Goal: Task Accomplishment & Management: Manage account settings

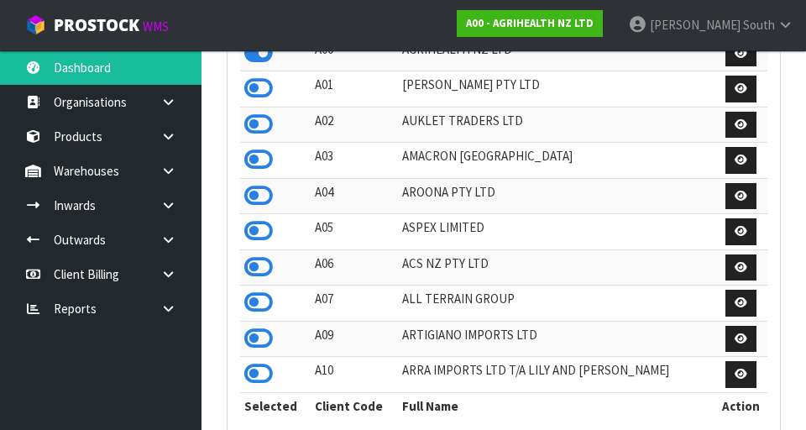
scroll to position [1332, 579]
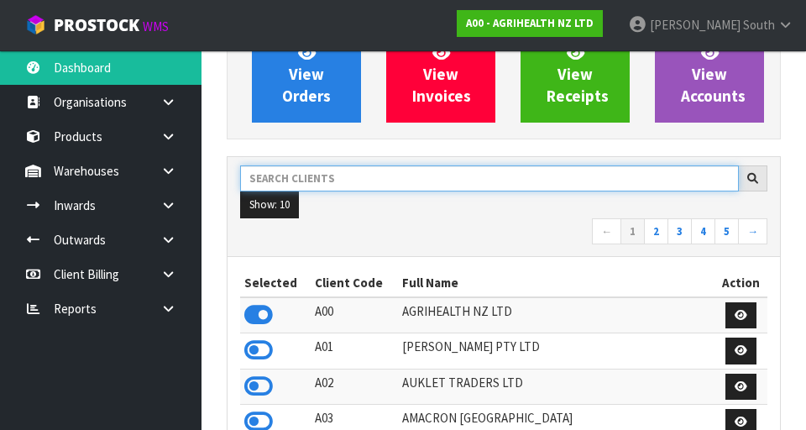
click at [422, 181] on input "text" at bounding box center [489, 178] width 498 height 26
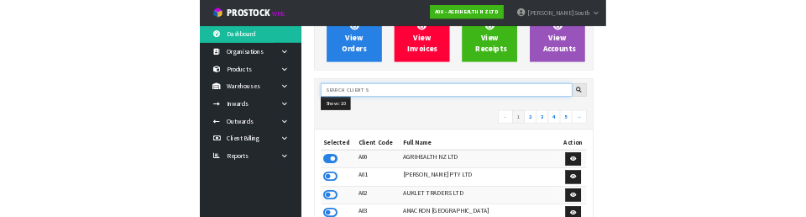
scroll to position [160, 0]
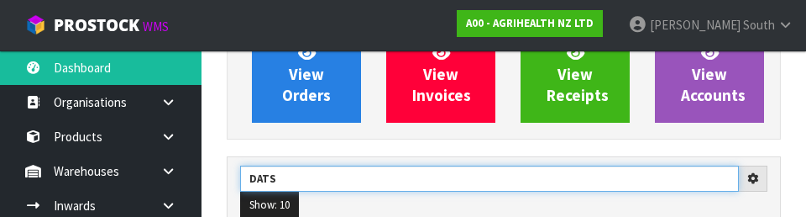
type input "DATS"
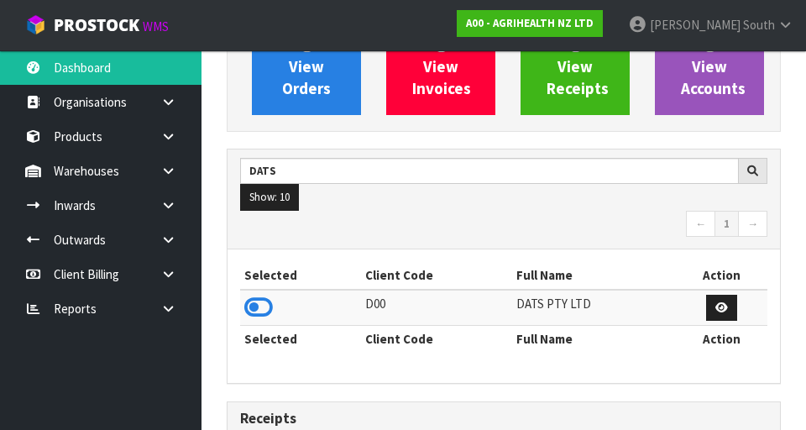
scroll to position [187, 0]
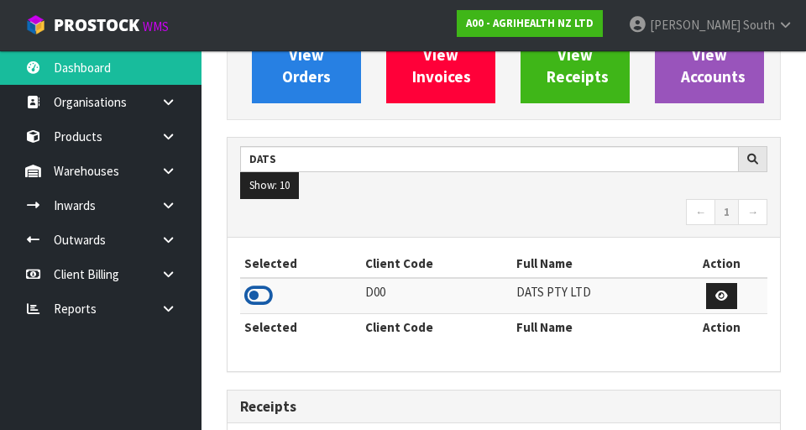
click at [262, 296] on icon at bounding box center [258, 295] width 29 height 25
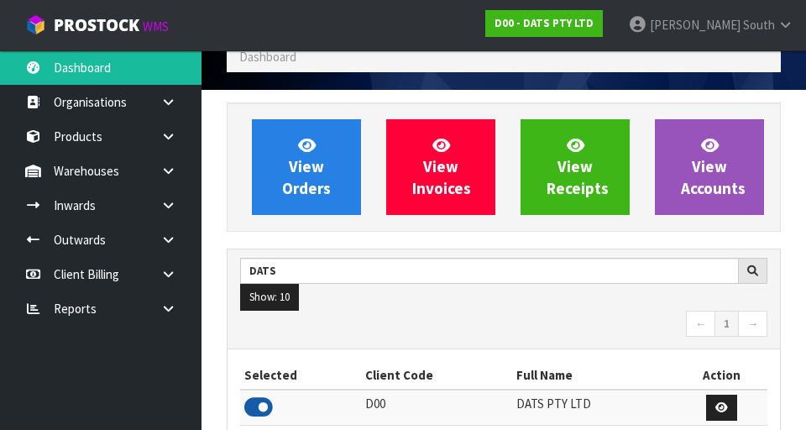
scroll to position [73, 0]
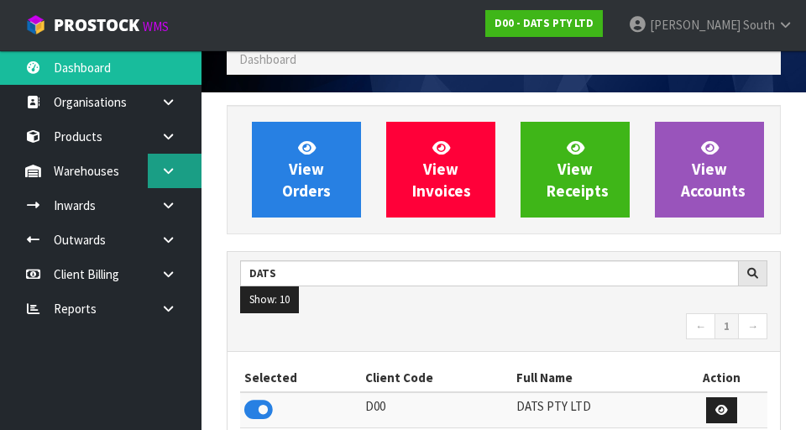
click at [170, 175] on icon at bounding box center [168, 170] width 16 height 13
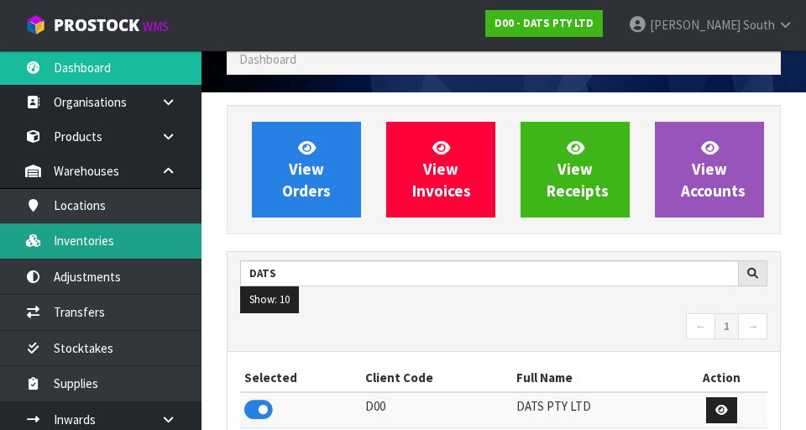
click at [122, 245] on link "Inventories" at bounding box center [100, 240] width 201 height 34
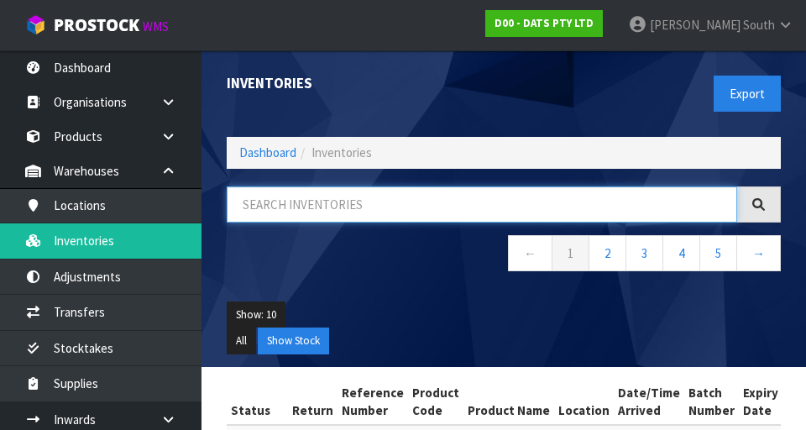
click at [416, 190] on input "text" at bounding box center [482, 204] width 510 height 36
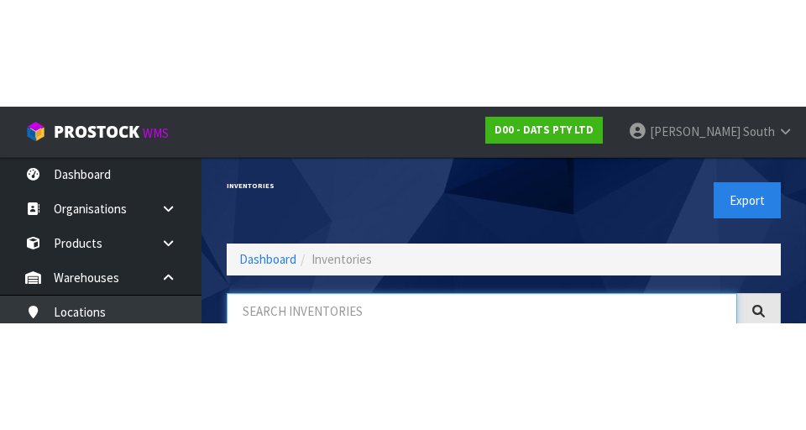
scroll to position [96, 0]
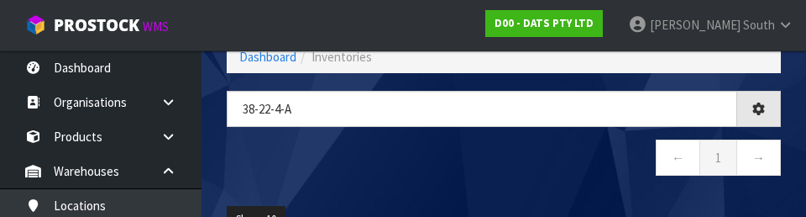
click at [395, 157] on nav "← 1 →" at bounding box center [504, 159] width 554 height 41
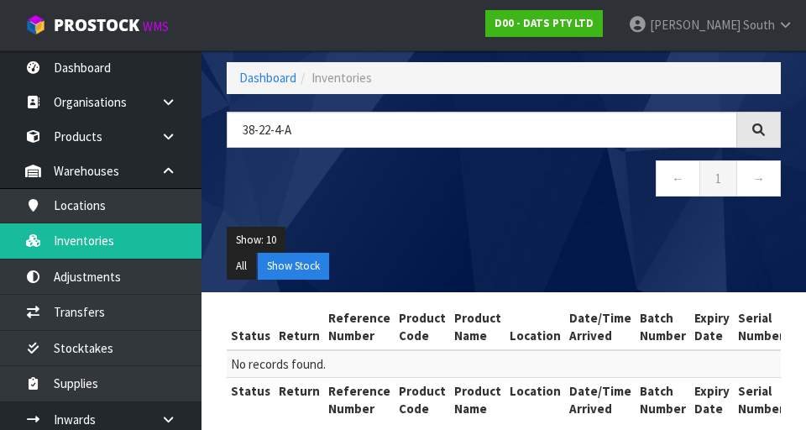
scroll to position [71, 0]
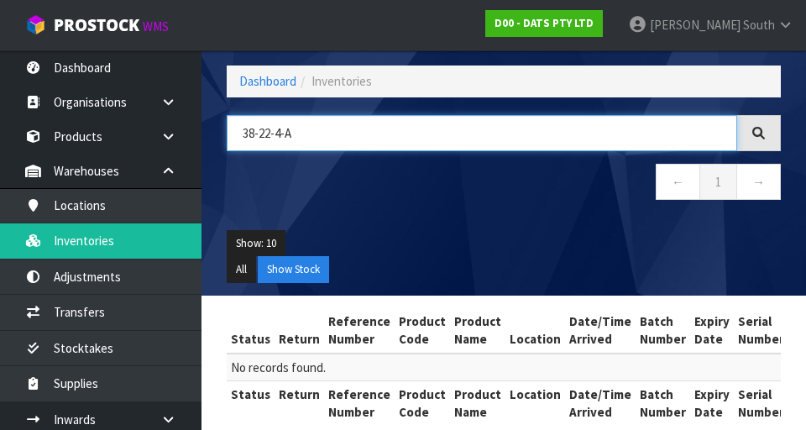
click at [253, 133] on input "38-22-4-A" at bounding box center [482, 133] width 510 height 36
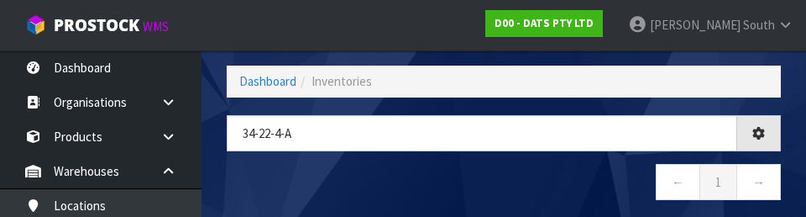
click at [415, 173] on nav "← 1 →" at bounding box center [504, 184] width 554 height 41
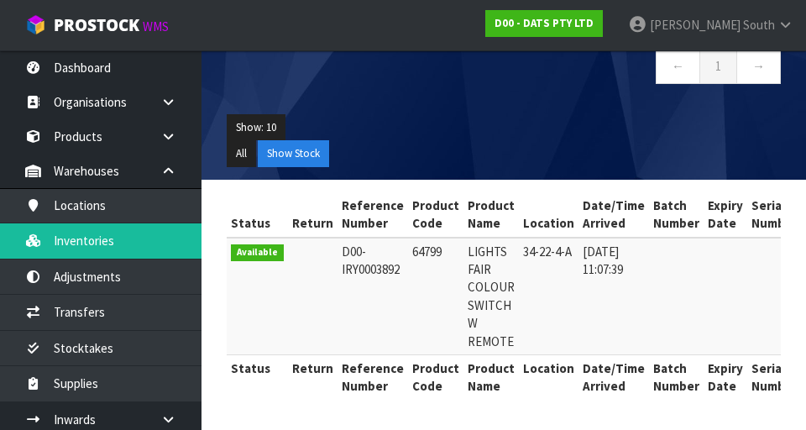
scroll to position [0, 0]
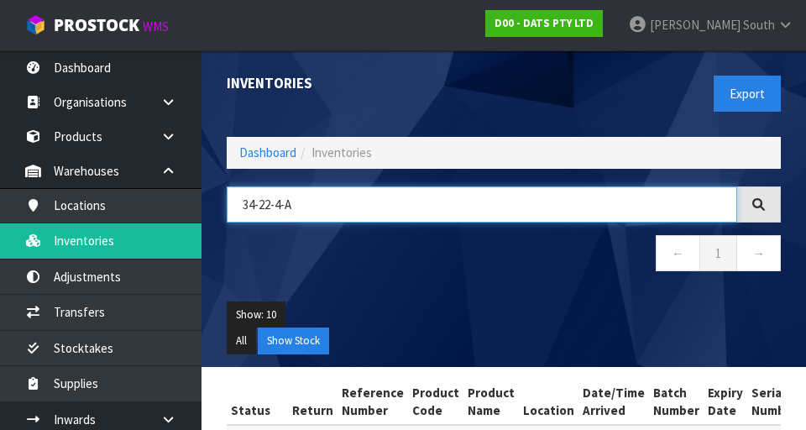
click at [430, 197] on input "34-22-4-A" at bounding box center [482, 204] width 510 height 36
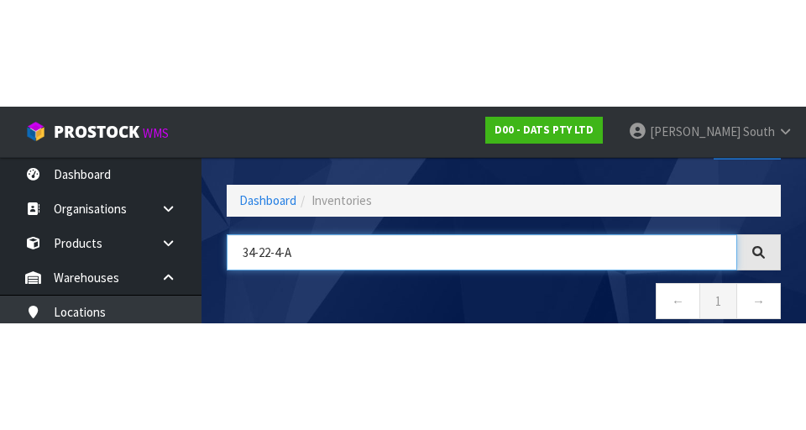
scroll to position [96, 0]
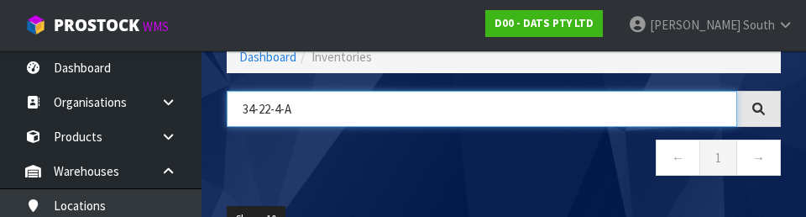
click at [268, 108] on input "34-22-4-A" at bounding box center [482, 109] width 510 height 36
click at [392, 103] on input "34-24-4-A" at bounding box center [482, 109] width 510 height 36
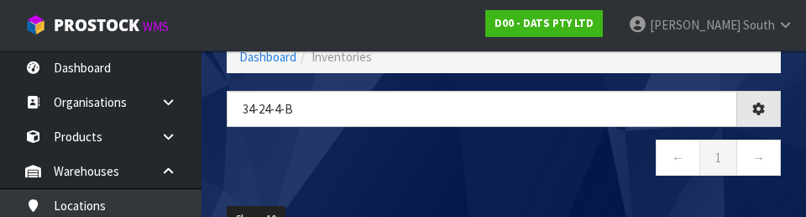
click at [453, 168] on nav "← 1 →" at bounding box center [504, 159] width 554 height 41
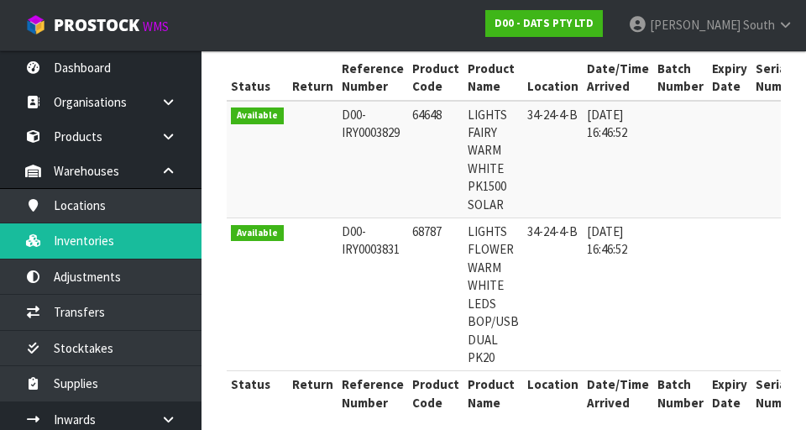
scroll to position [0, 0]
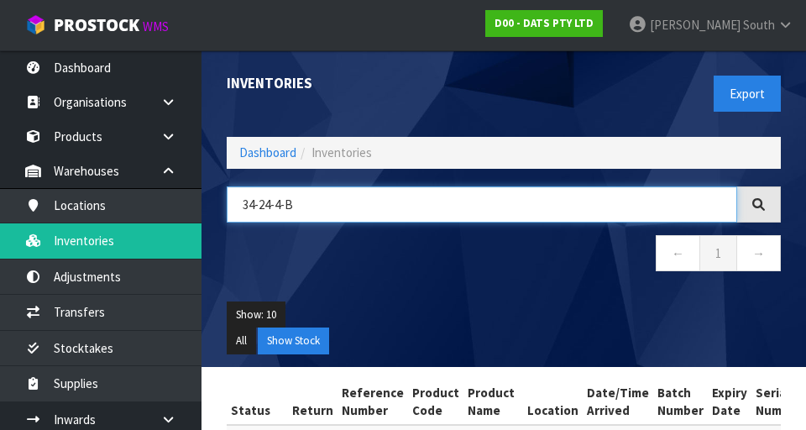
click at [498, 200] on input "34-24-4-B" at bounding box center [482, 204] width 510 height 36
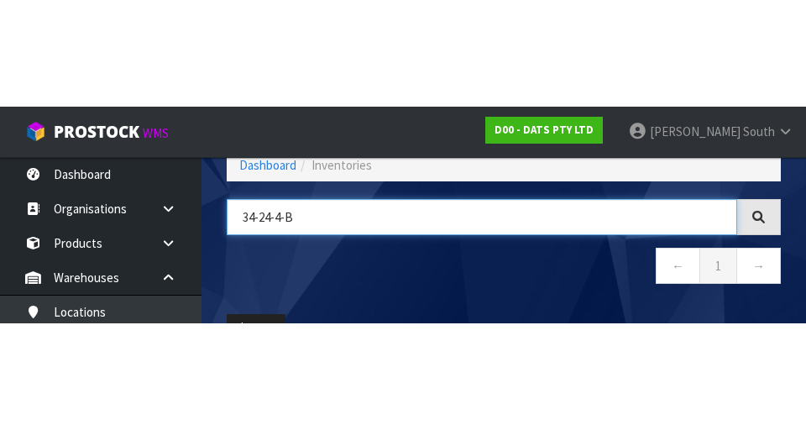
scroll to position [96, 0]
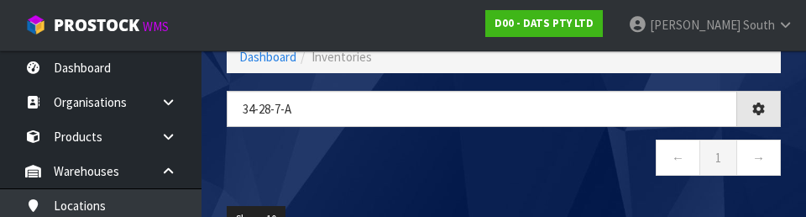
click at [577, 167] on nav "← 1 →" at bounding box center [504, 159] width 554 height 41
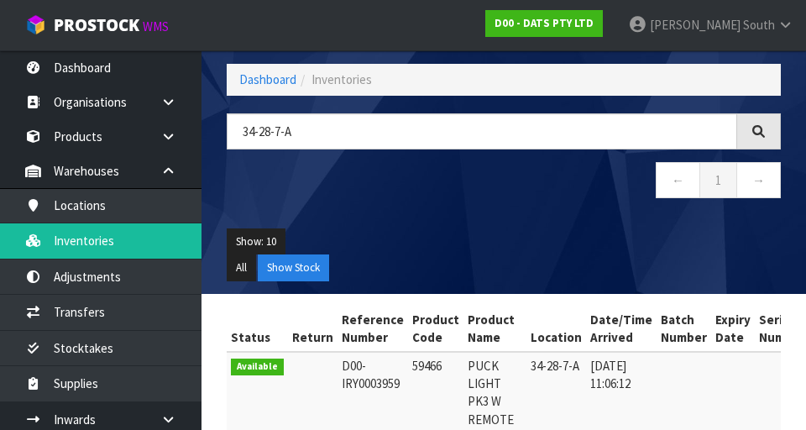
scroll to position [0, 0]
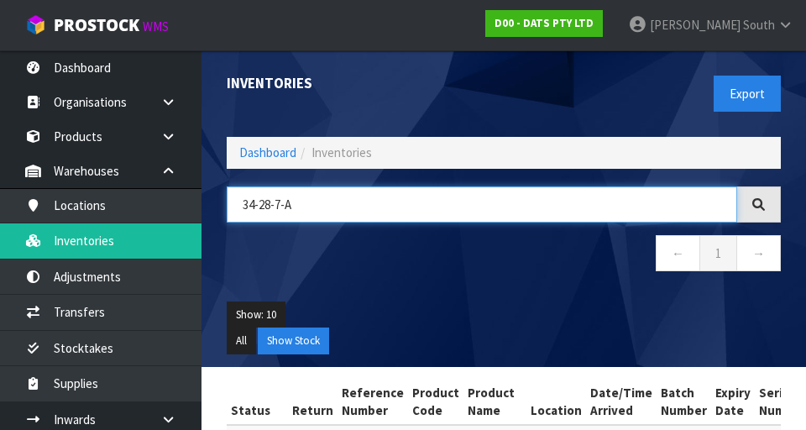
click at [269, 210] on input "34-28-7-A" at bounding box center [482, 204] width 510 height 36
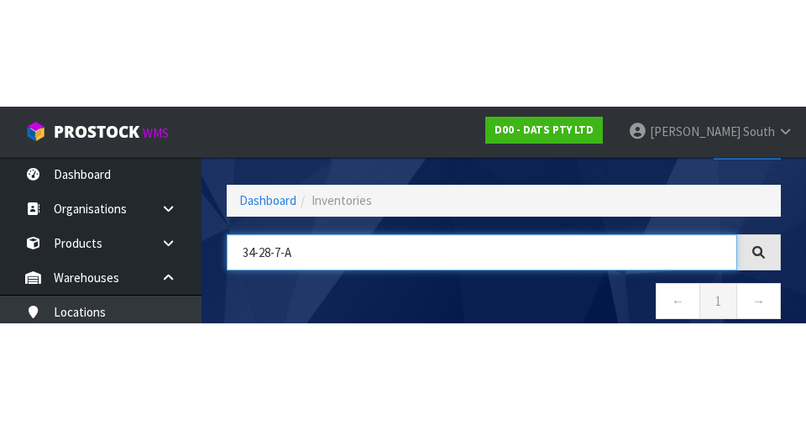
scroll to position [96, 0]
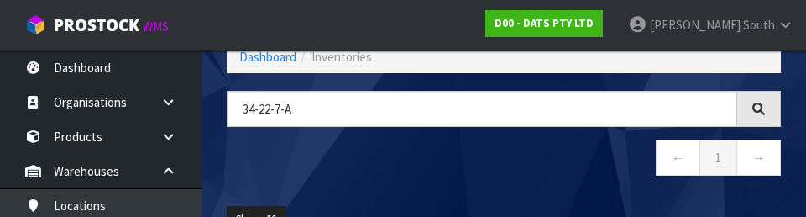
click at [471, 171] on nav "← 1 →" at bounding box center [504, 159] width 554 height 41
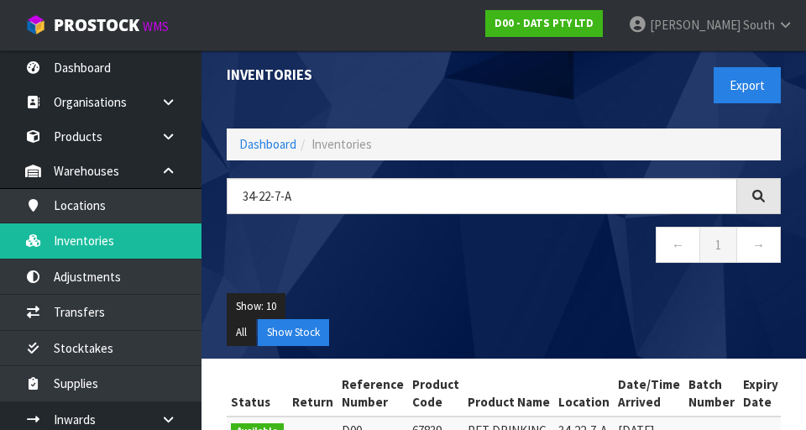
scroll to position [0, 0]
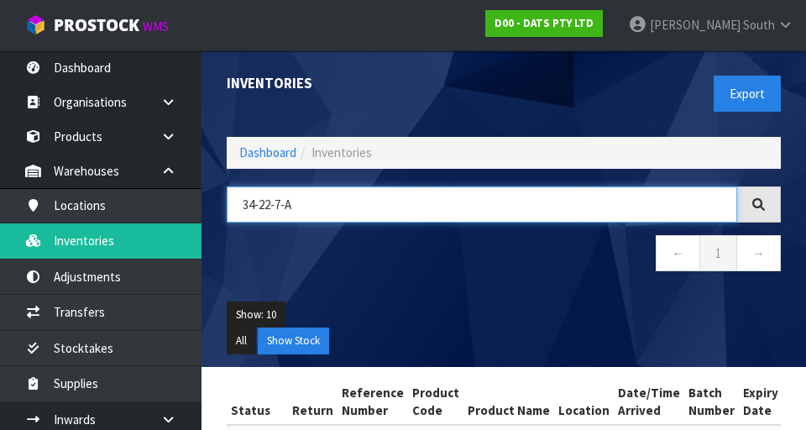
click at [577, 200] on input "34-22-7-A" at bounding box center [482, 204] width 510 height 36
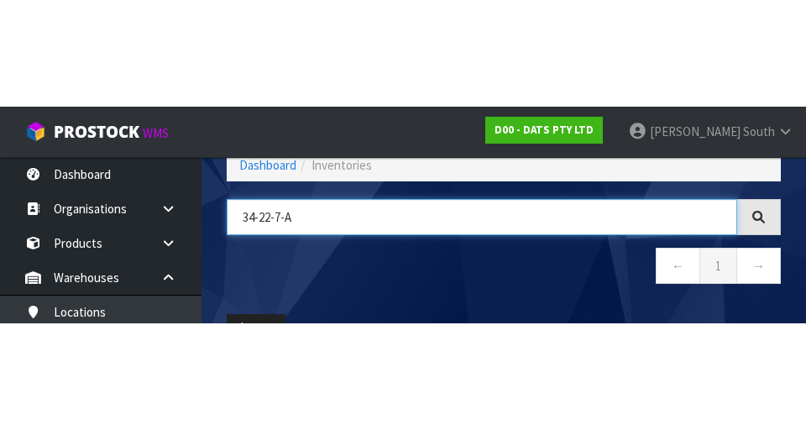
scroll to position [96, 0]
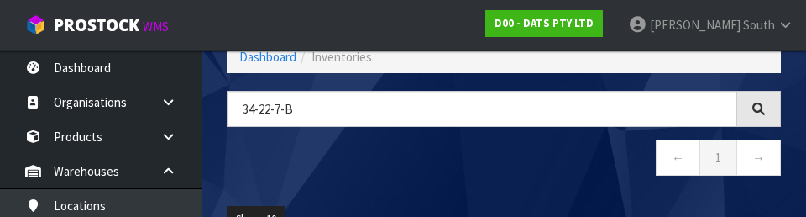
click at [574, 142] on nav "← 1 →" at bounding box center [504, 159] width 554 height 41
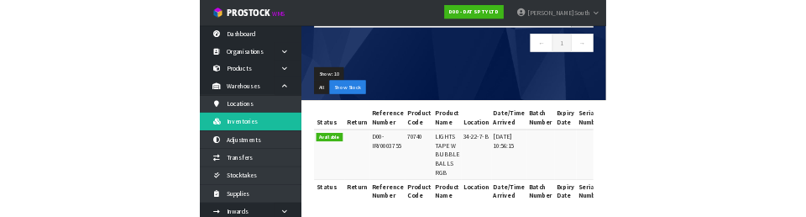
scroll to position [0, 0]
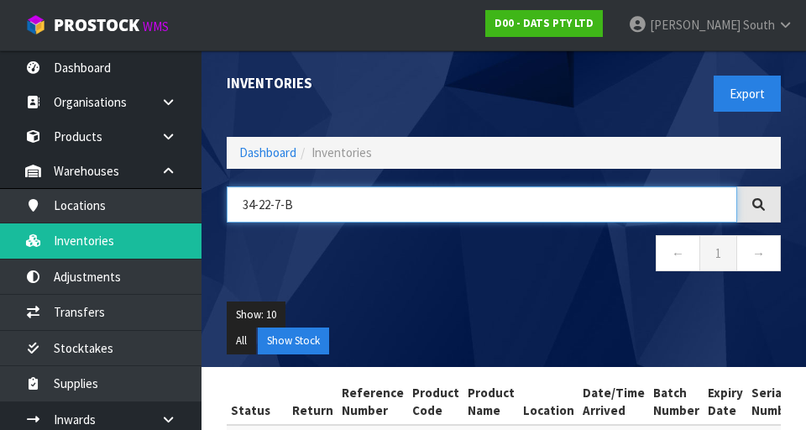
click at [392, 221] on input "34-22-7-B" at bounding box center [482, 204] width 510 height 36
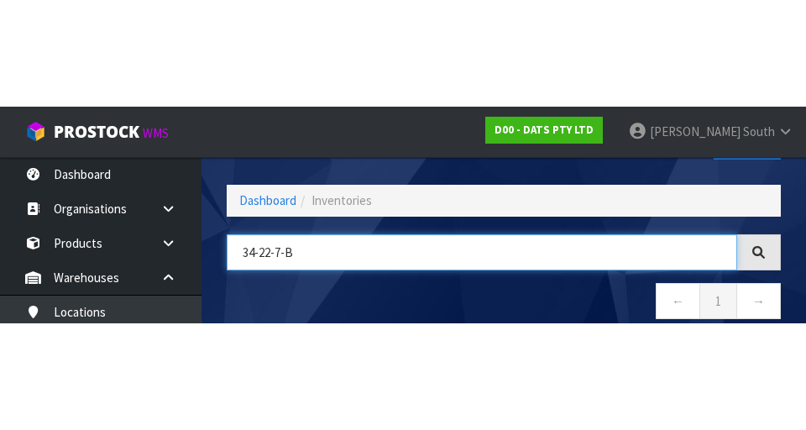
scroll to position [96, 0]
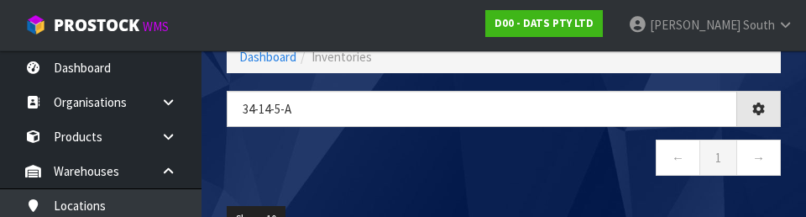
click at [372, 146] on nav "← 1 →" at bounding box center [504, 159] width 554 height 41
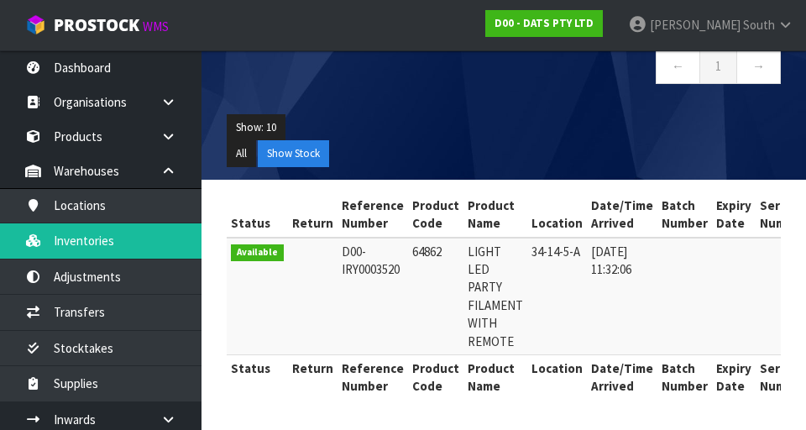
scroll to position [0, 0]
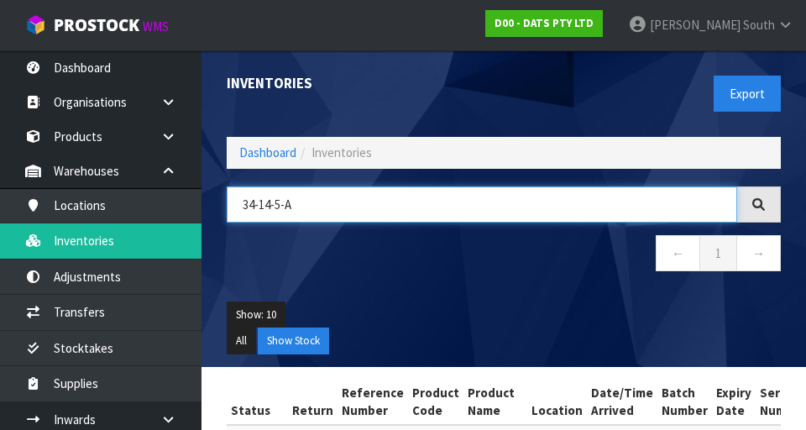
click at [386, 199] on input "34-14-5-A" at bounding box center [482, 204] width 510 height 36
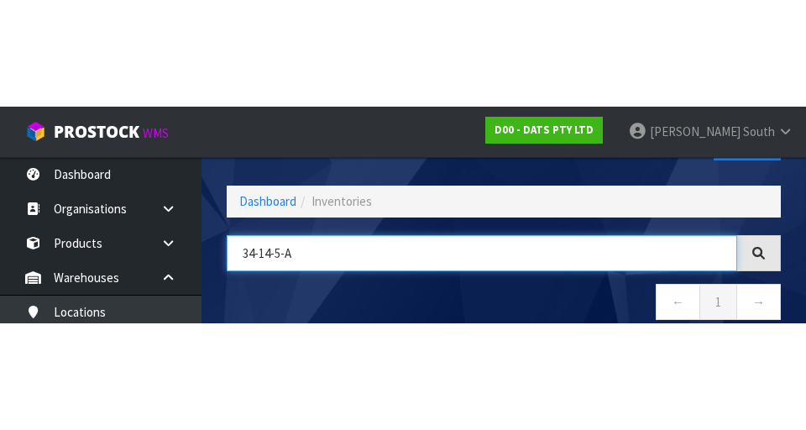
scroll to position [96, 0]
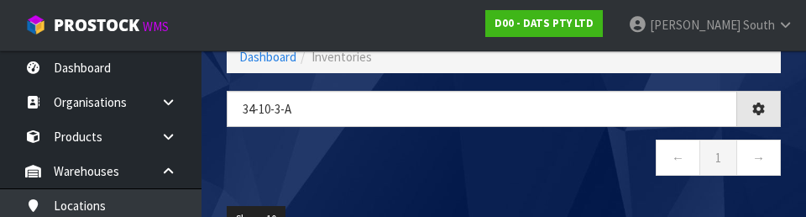
click at [383, 149] on nav "← 1 →" at bounding box center [504, 159] width 554 height 41
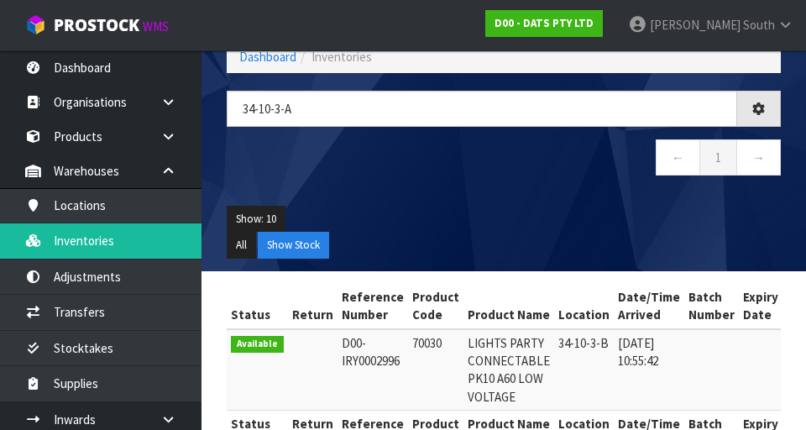
type input "34-10-3-A"
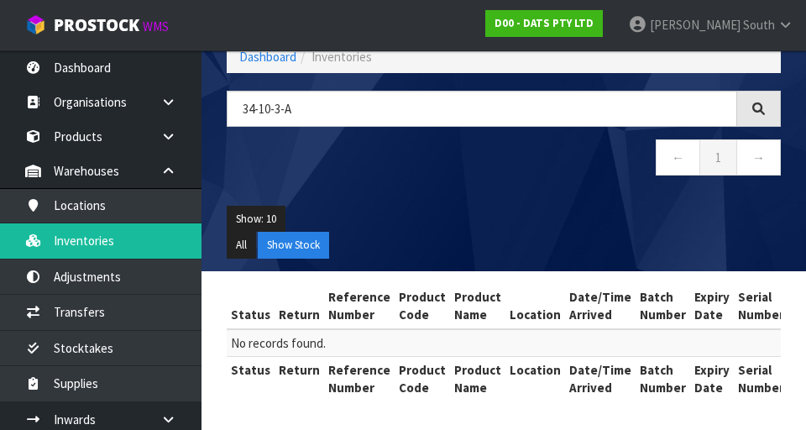
scroll to position [97, 0]
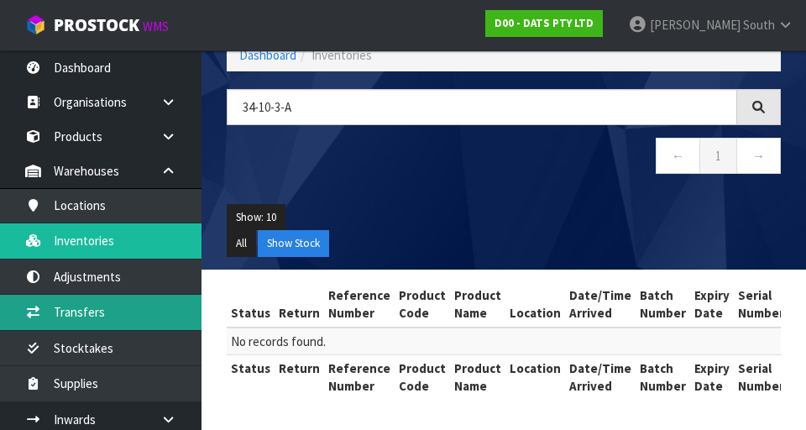
click at [150, 310] on link "Transfers" at bounding box center [100, 312] width 201 height 34
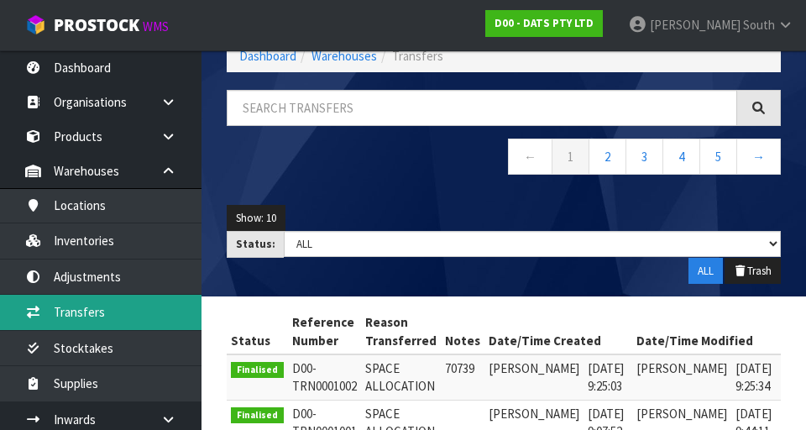
scroll to position [97, 0]
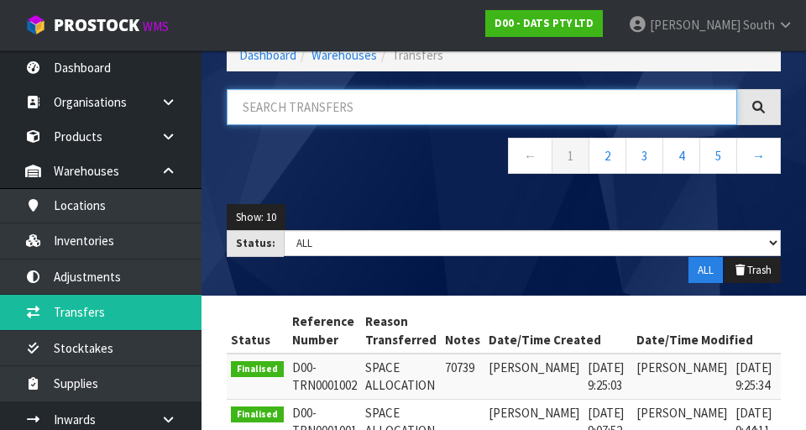
click at [401, 112] on input "text" at bounding box center [482, 107] width 510 height 36
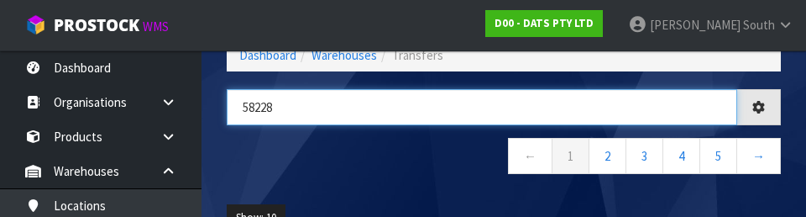
type input "58228"
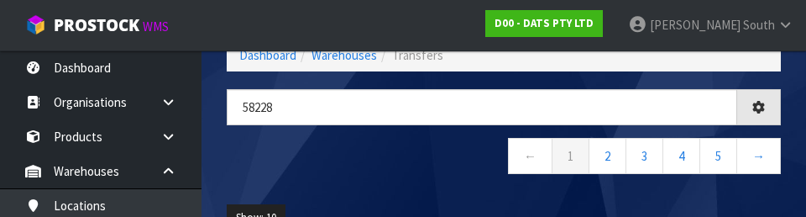
click at [444, 154] on nav "← 1 2 3 4 5 →" at bounding box center [504, 158] width 554 height 41
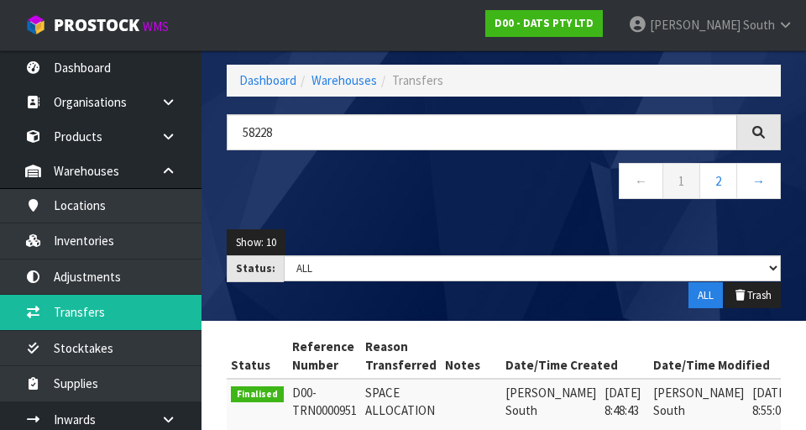
scroll to position [71, 0]
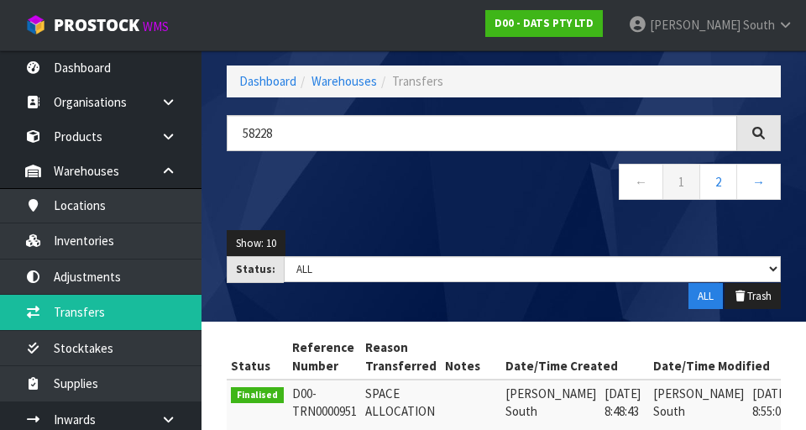
click at [766, 148] on div at bounding box center [759, 133] width 44 height 36
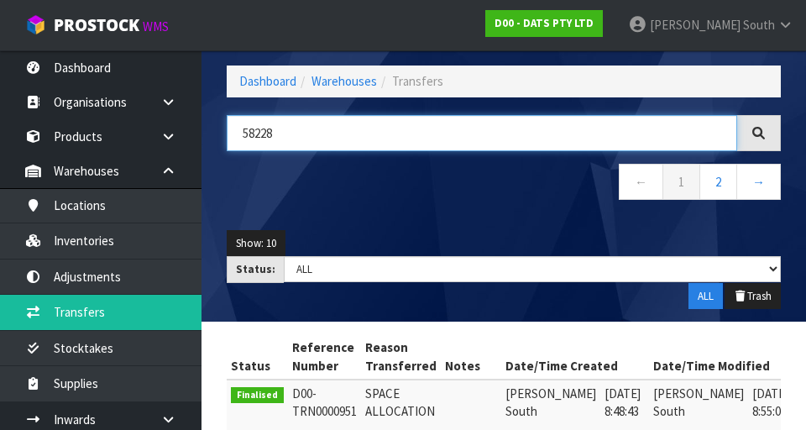
click at [603, 126] on input "58228" at bounding box center [482, 133] width 510 height 36
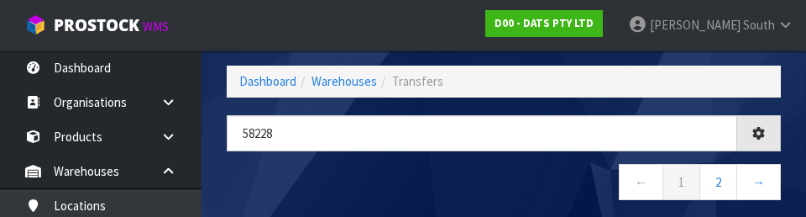
click at [524, 185] on nav "← 1 2 →" at bounding box center [504, 184] width 554 height 41
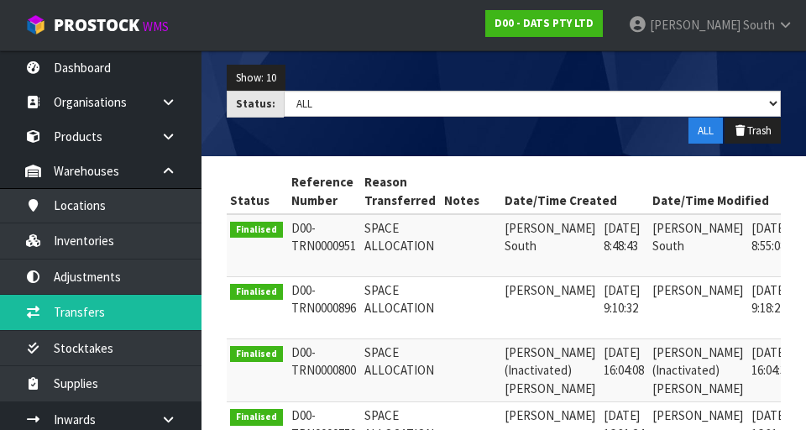
scroll to position [0, 40]
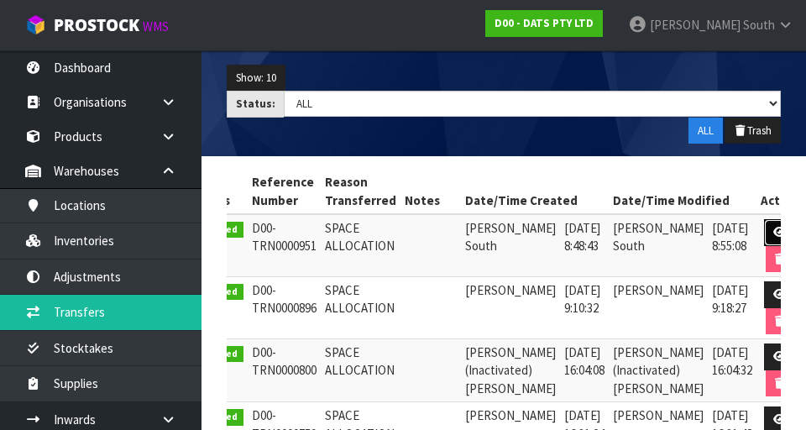
click at [764, 225] on link at bounding box center [779, 232] width 31 height 27
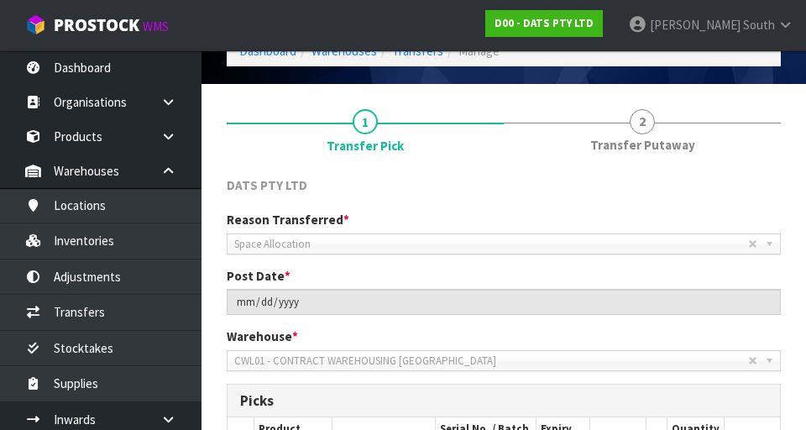
scroll to position [79, 0]
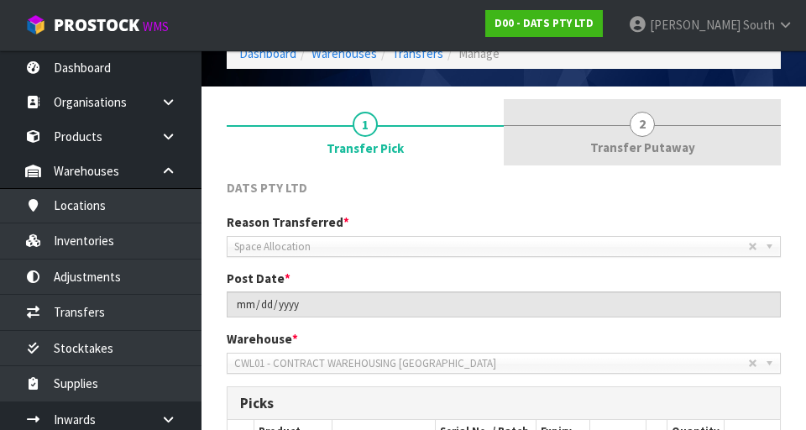
click at [664, 128] on link "2 Transfer Putaway" at bounding box center [641, 132] width 277 height 66
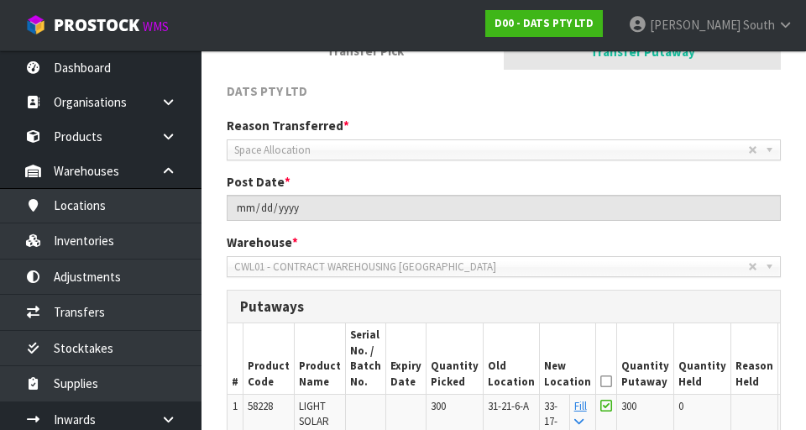
scroll to position [0, 0]
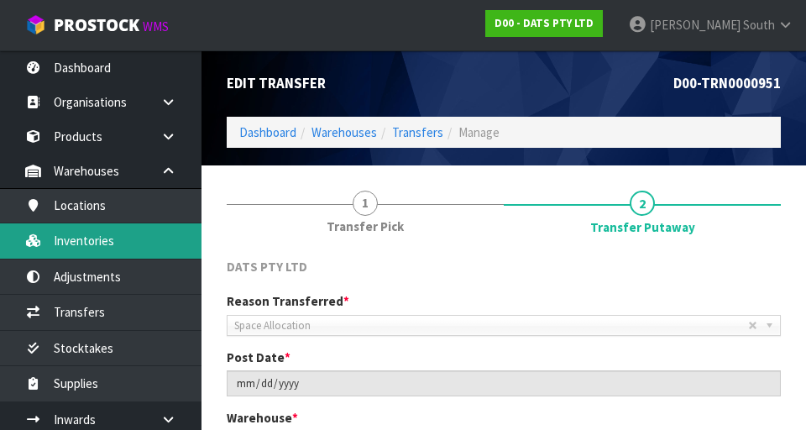
click at [138, 227] on link "Inventories" at bounding box center [100, 240] width 201 height 34
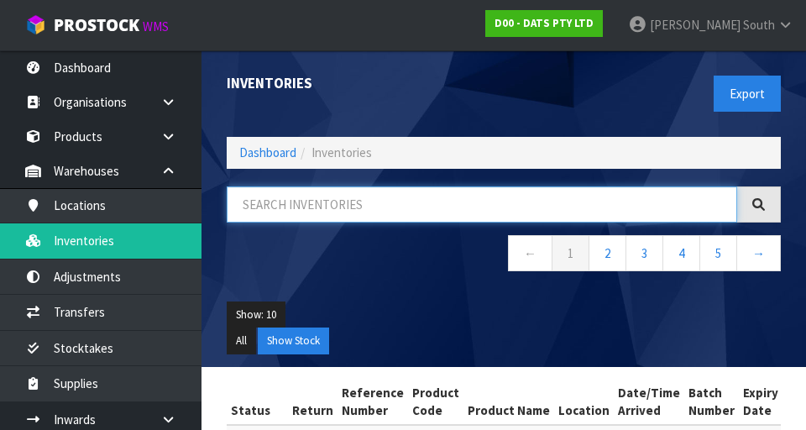
click at [410, 209] on input "text" at bounding box center [482, 204] width 510 height 36
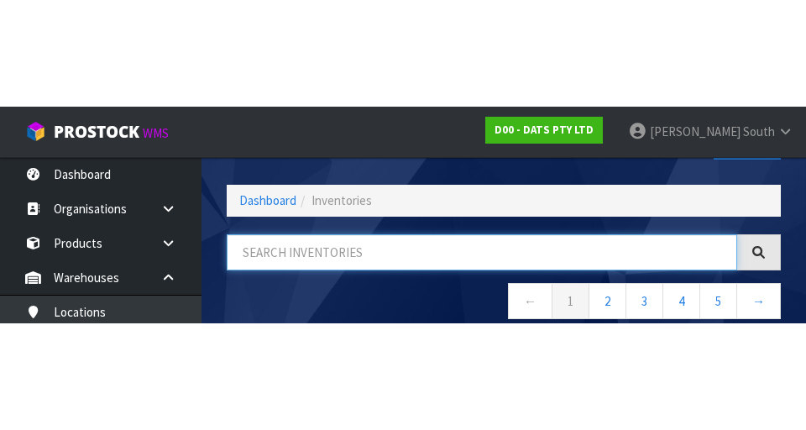
scroll to position [96, 0]
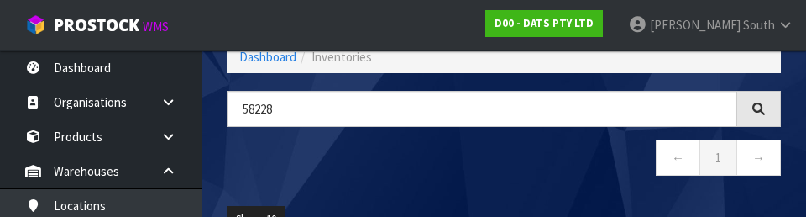
click at [515, 174] on nav "← 1 →" at bounding box center [504, 159] width 554 height 41
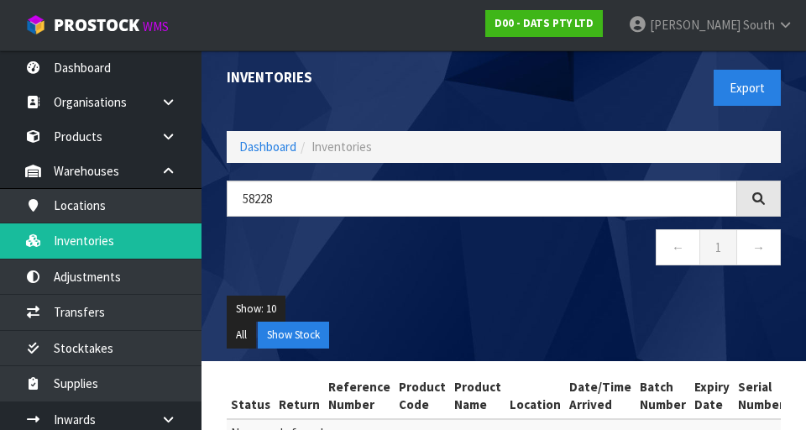
scroll to position [10, 0]
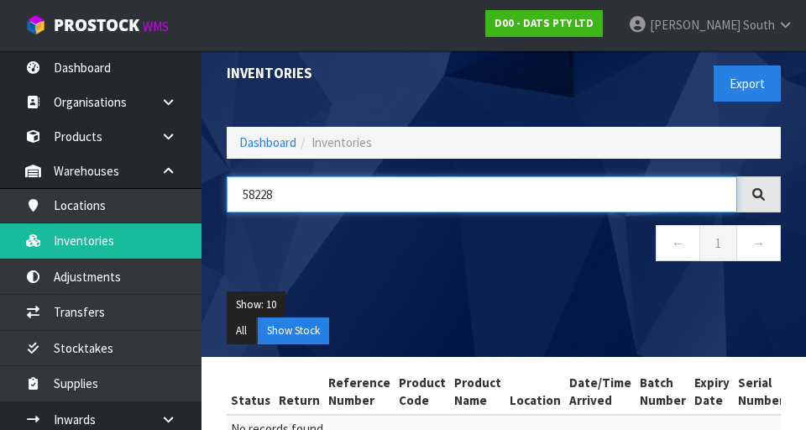
click at [569, 188] on input "58228" at bounding box center [482, 194] width 510 height 36
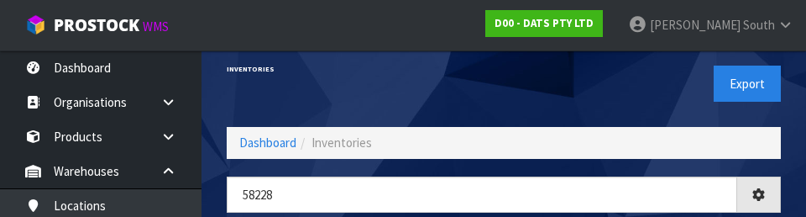
click at [623, 82] on div "Export" at bounding box center [648, 83] width 290 height 86
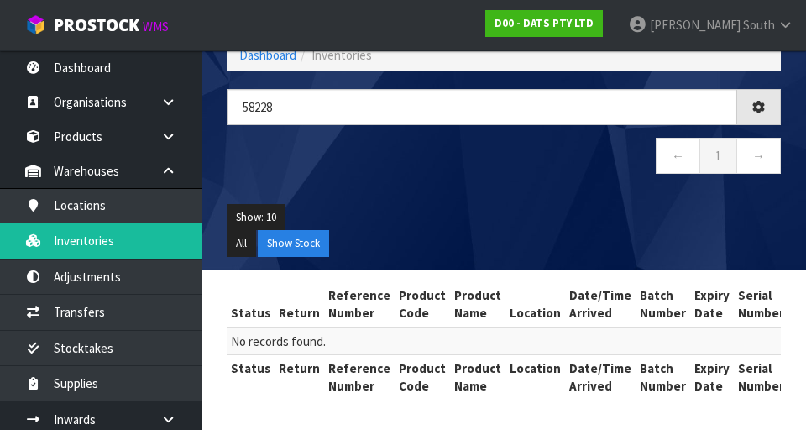
scroll to position [0, 0]
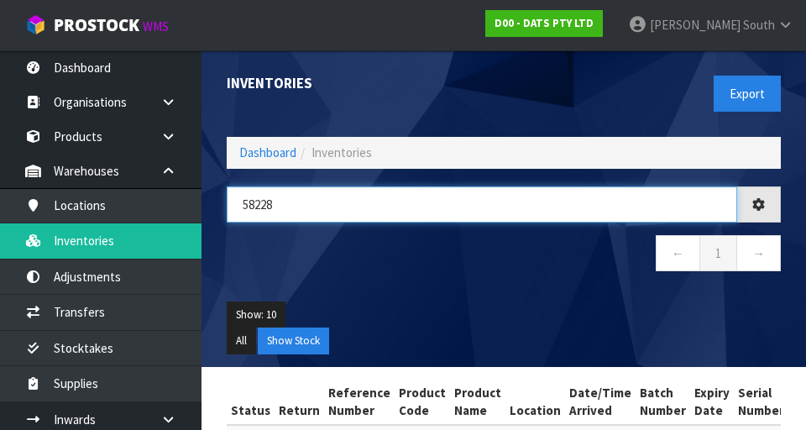
click at [543, 196] on input "58228" at bounding box center [482, 204] width 510 height 36
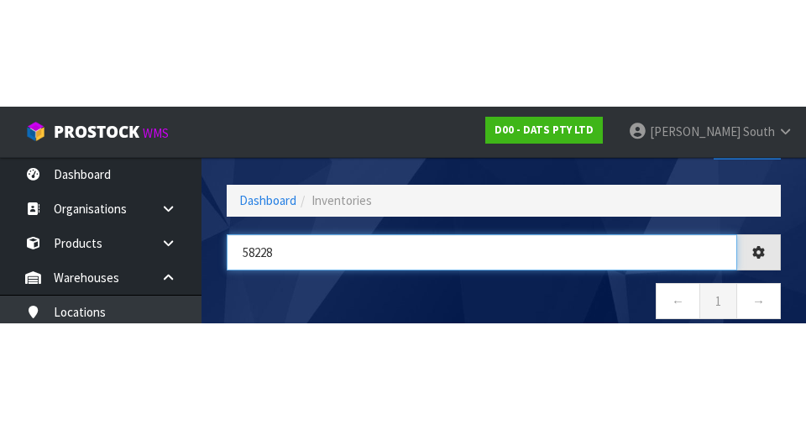
scroll to position [96, 0]
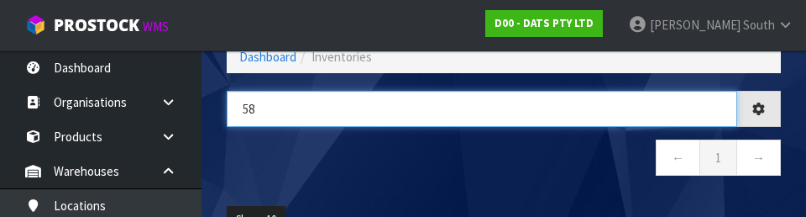
type input "5"
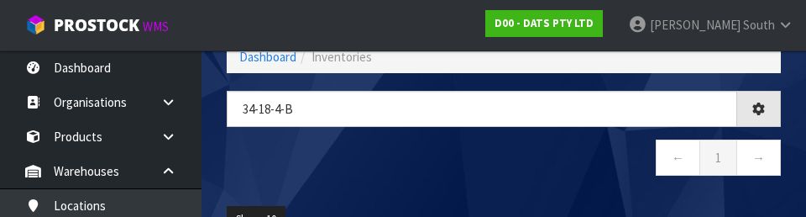
click at [575, 148] on nav "← 1 →" at bounding box center [504, 159] width 554 height 41
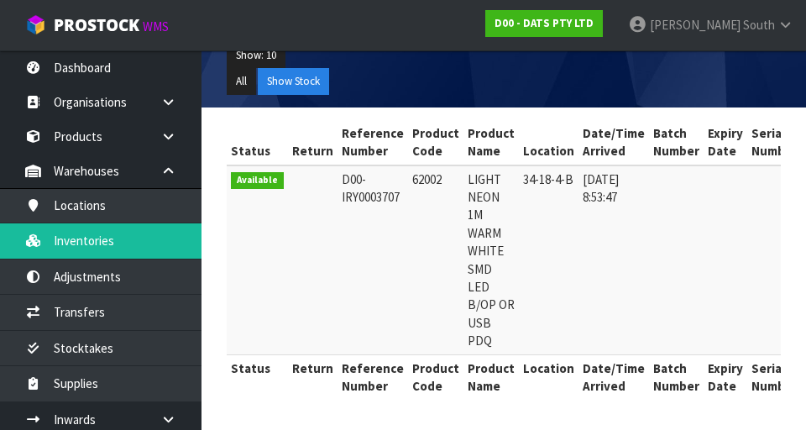
scroll to position [0, 0]
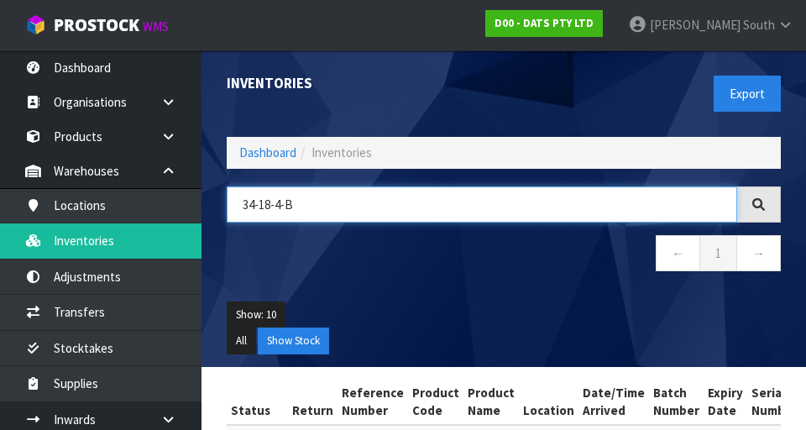
click at [468, 197] on input "34-18-4-B" at bounding box center [482, 204] width 510 height 36
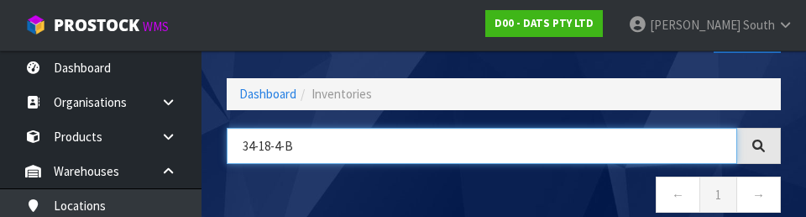
scroll to position [96, 0]
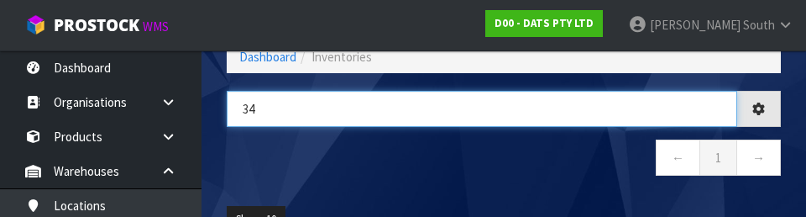
type input "3"
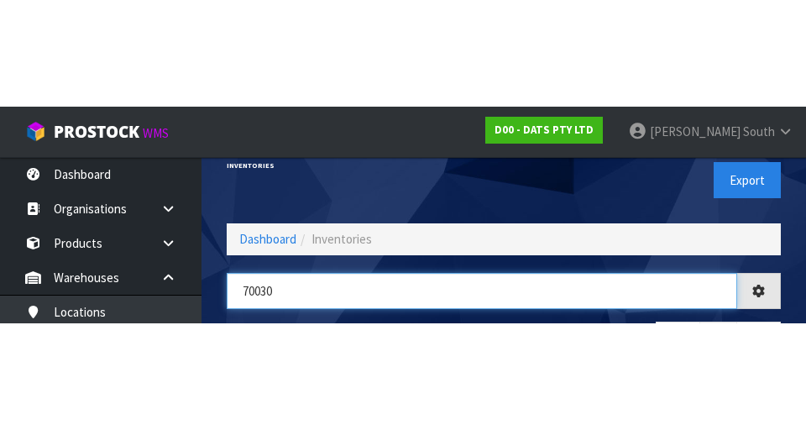
scroll to position [16, 0]
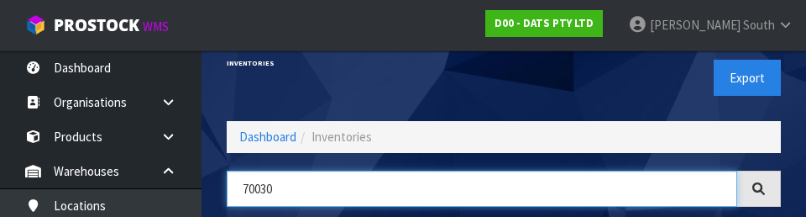
type input "70030"
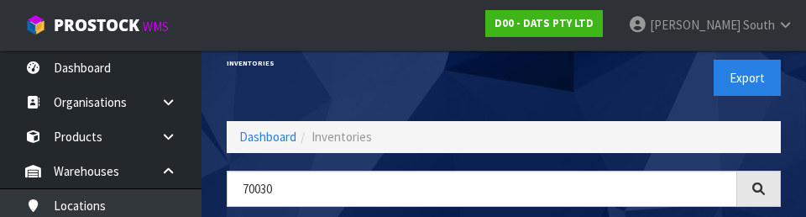
click at [629, 69] on div "Export" at bounding box center [648, 77] width 290 height 86
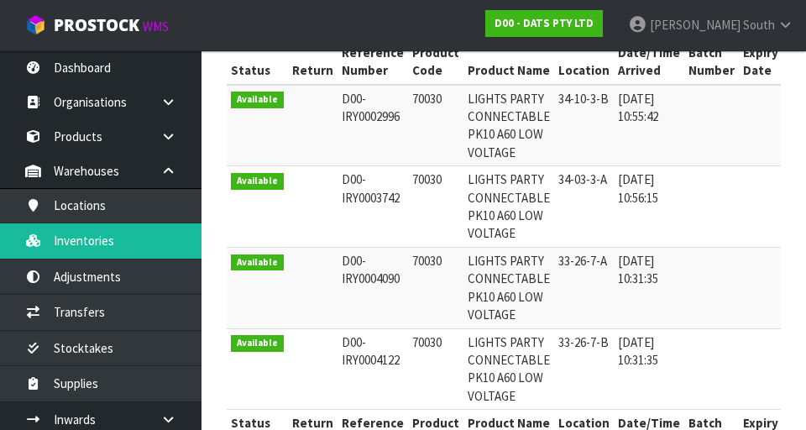
scroll to position [0, 0]
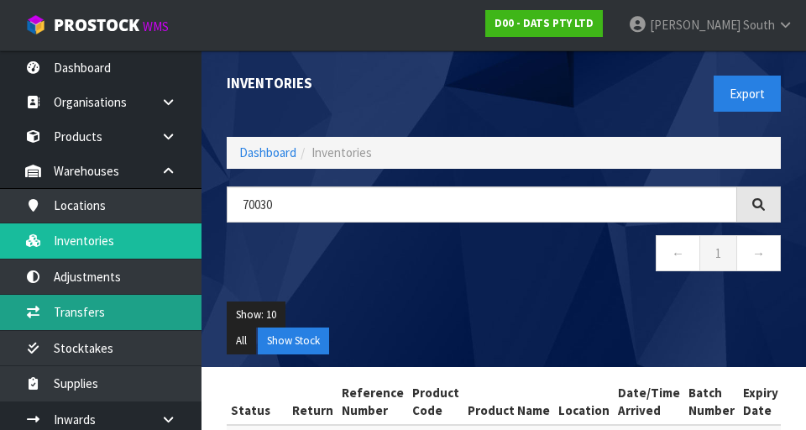
click at [128, 304] on link "Transfers" at bounding box center [100, 312] width 201 height 34
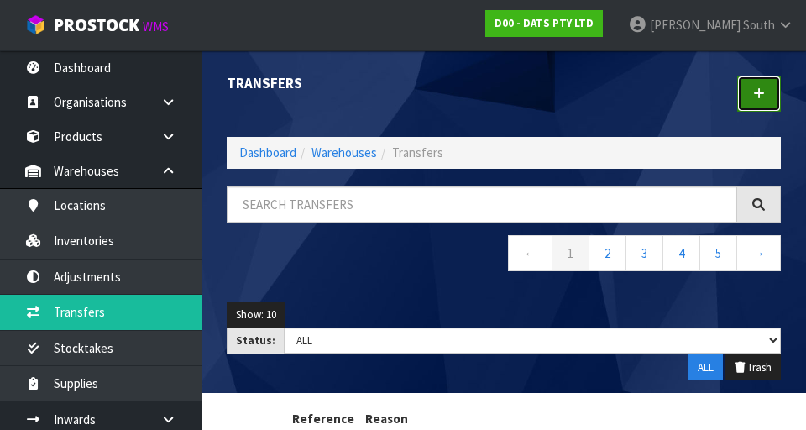
click at [767, 97] on link at bounding box center [759, 94] width 44 height 36
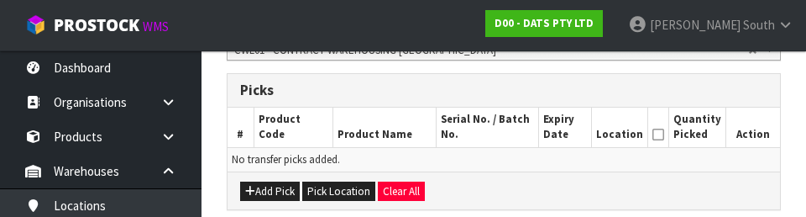
scroll to position [392, 0]
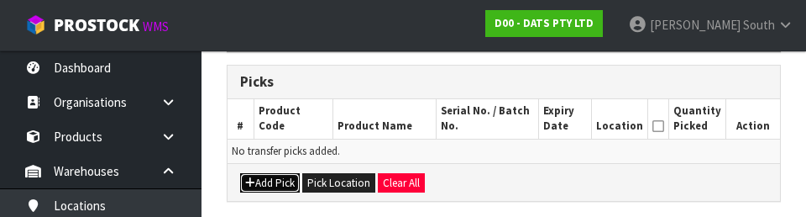
click at [276, 185] on button "Add Pick" at bounding box center [270, 183] width 60 height 20
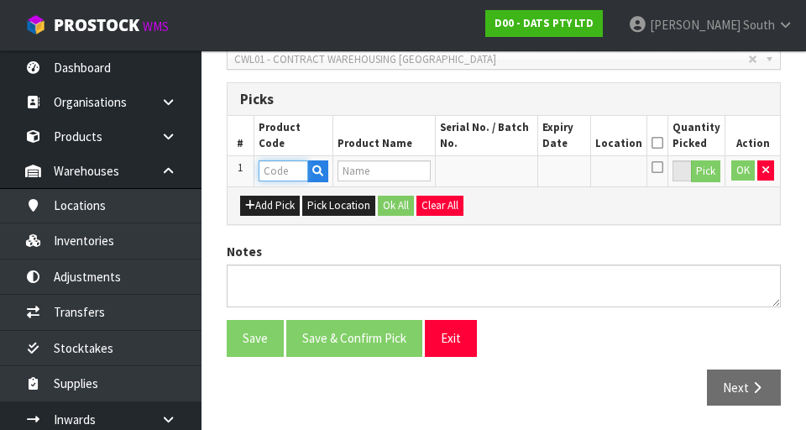
click at [280, 175] on input "text" at bounding box center [283, 170] width 50 height 21
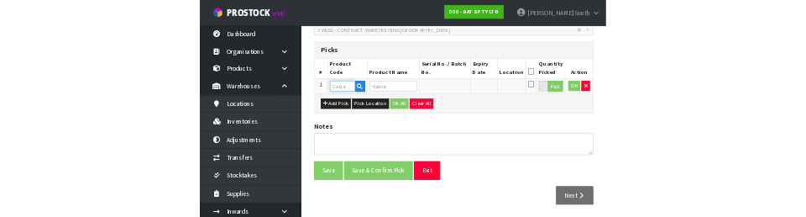
scroll to position [375, 0]
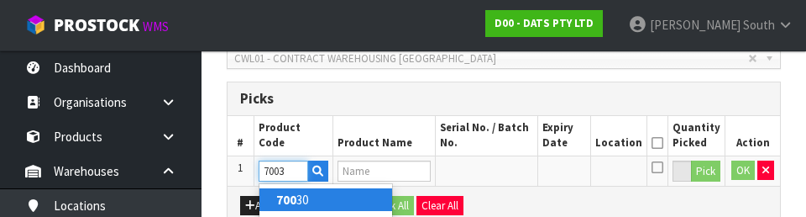
type input "70030"
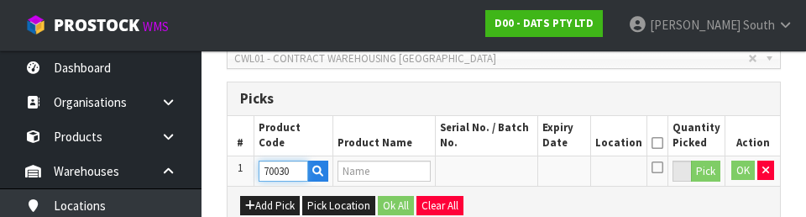
type input "LIGHTS PARTY CONNECTABLE PK10 A60 LOW VOLTAGE"
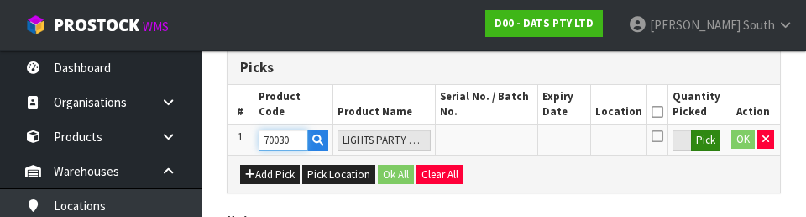
type input "70030"
click at [704, 140] on button "Pick" at bounding box center [705, 140] width 29 height 22
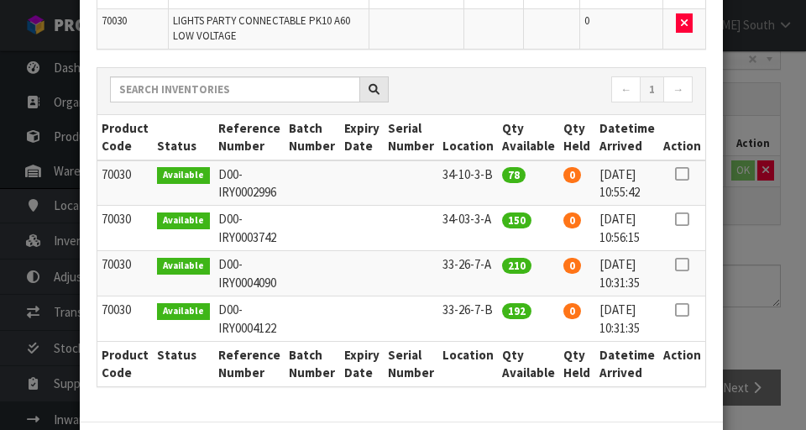
scroll to position [166, 0]
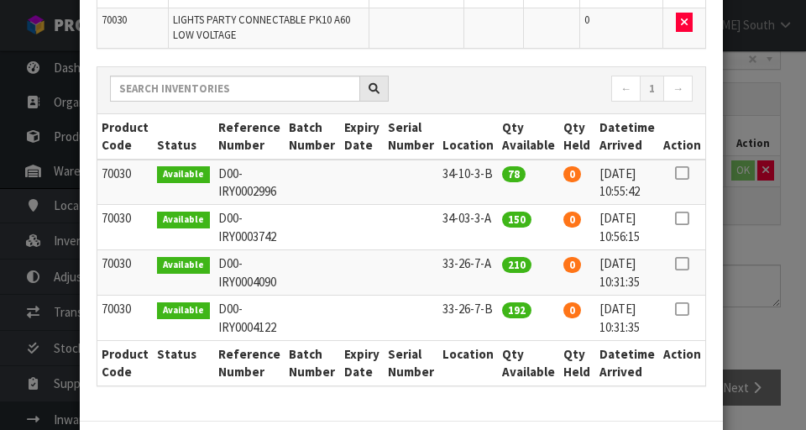
click at [676, 173] on icon at bounding box center [681, 173] width 13 height 1
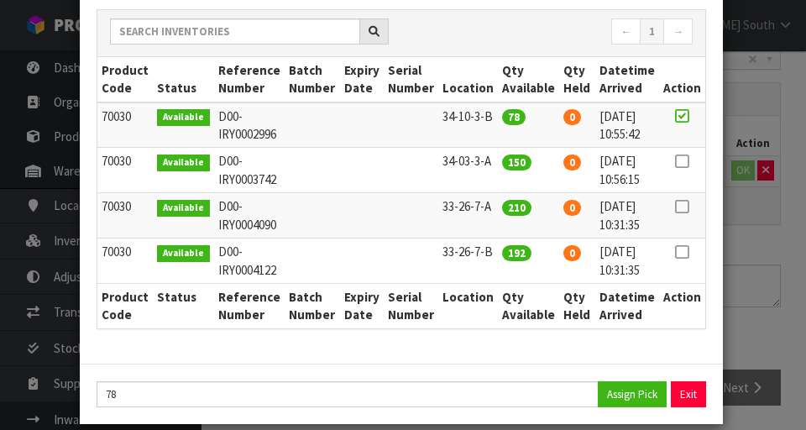
scroll to position [243, 0]
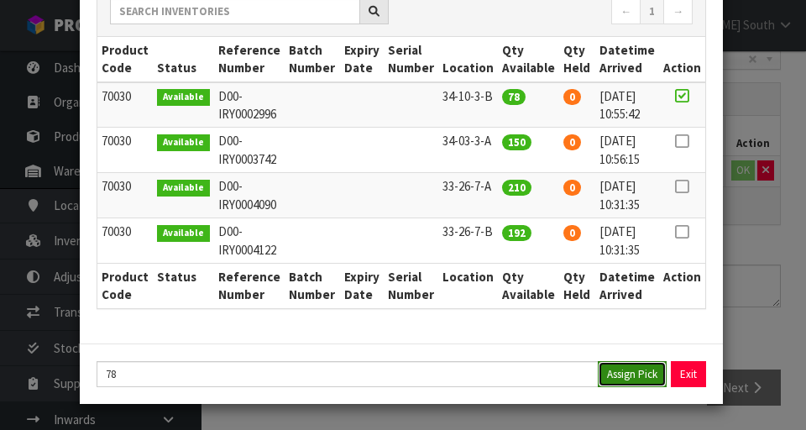
click at [634, 367] on button "Assign Pick" at bounding box center [631, 374] width 69 height 26
type input "78"
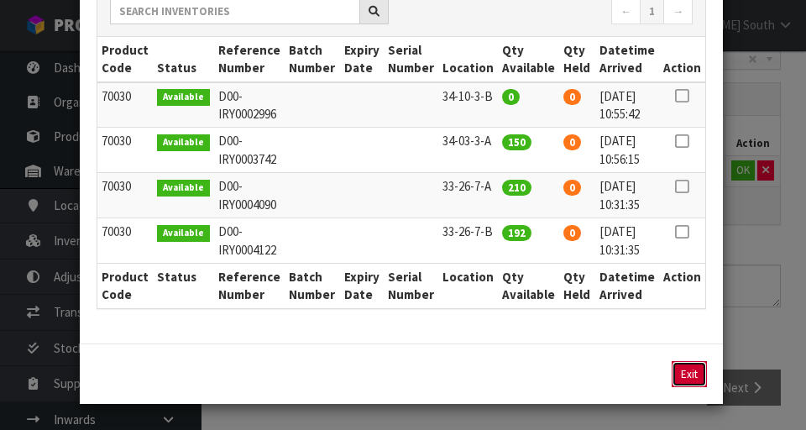
click at [688, 378] on button "Exit" at bounding box center [688, 374] width 35 height 26
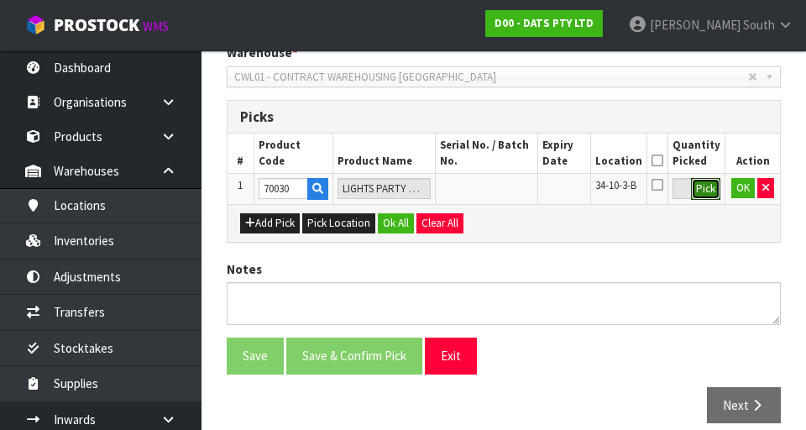
scroll to position [361, 0]
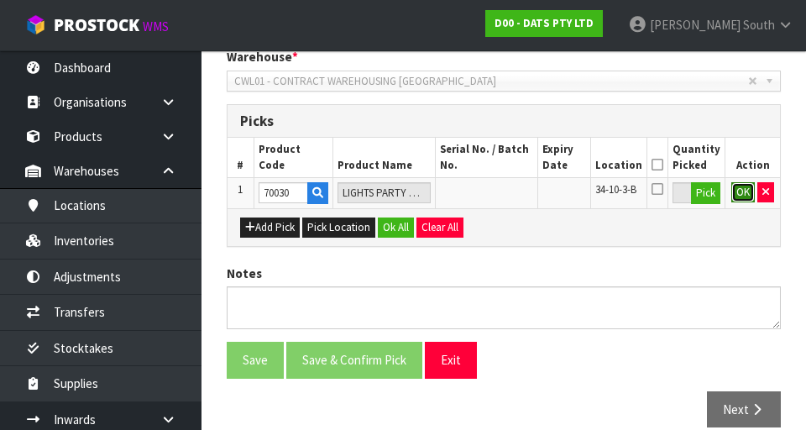
click at [738, 199] on button "OK" at bounding box center [742, 192] width 23 height 20
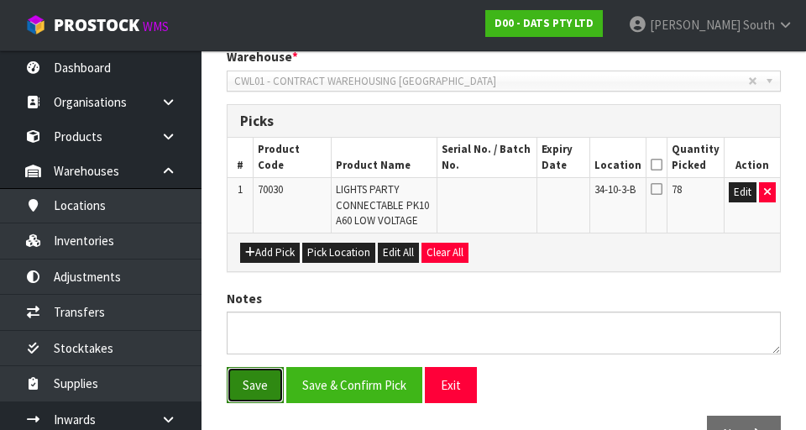
click at [265, 397] on button "Save" at bounding box center [255, 385] width 57 height 36
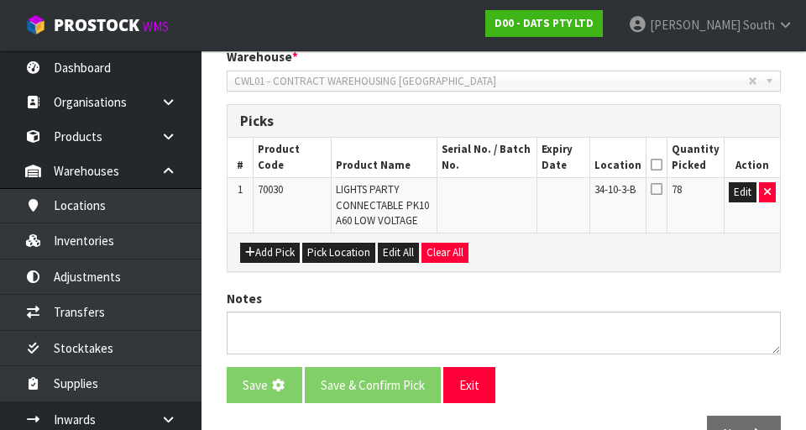
scroll to position [0, 0]
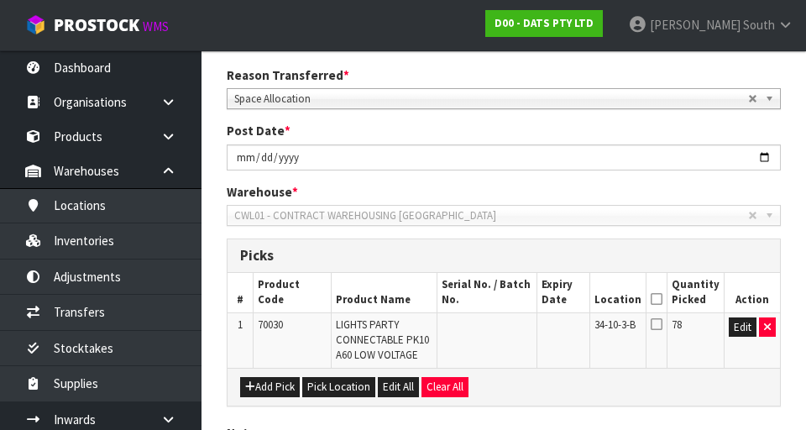
scroll to position [468, 0]
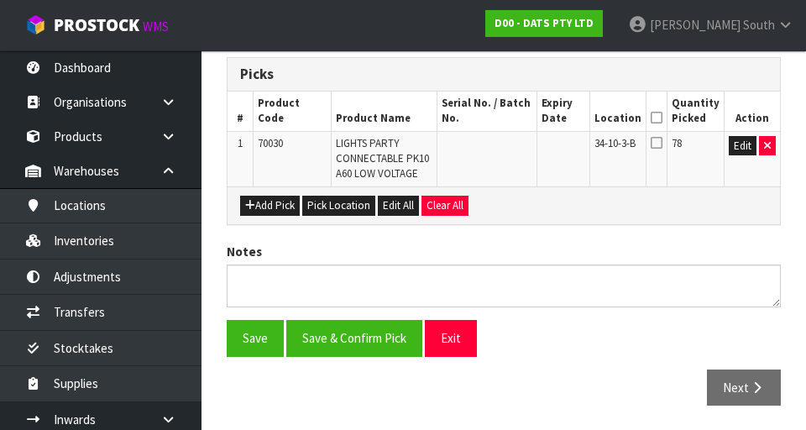
click at [661, 117] on icon at bounding box center [656, 117] width 12 height 1
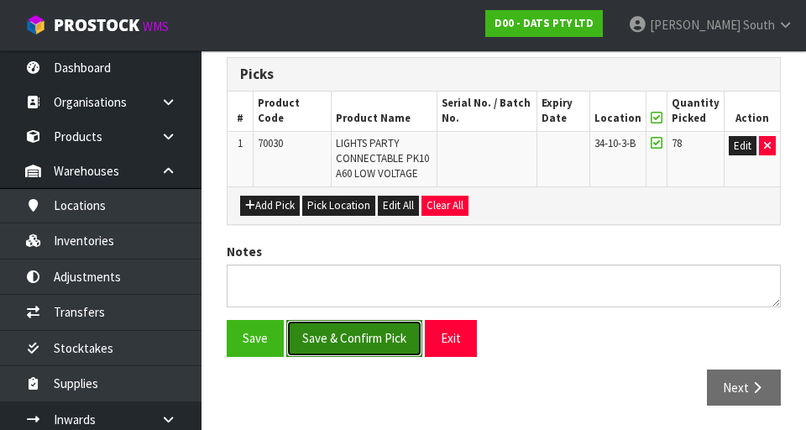
click at [376, 333] on button "Save & Confirm Pick" at bounding box center [354, 338] width 136 height 36
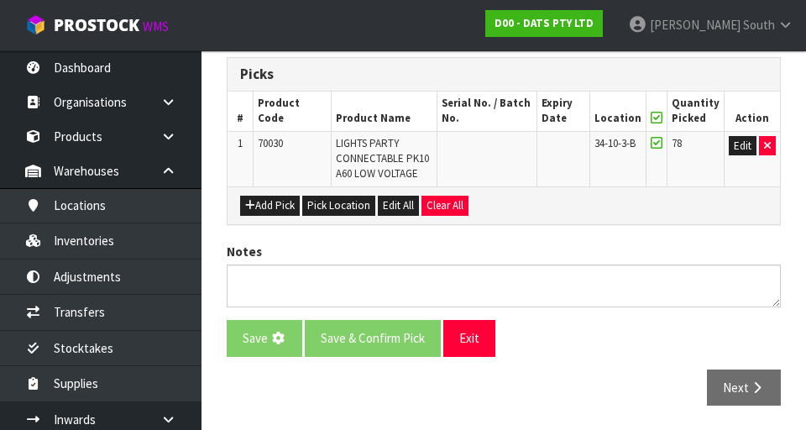
scroll to position [0, 0]
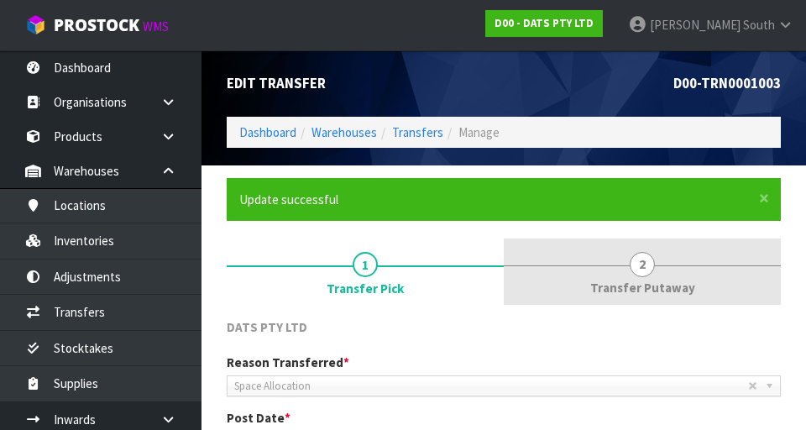
click at [651, 268] on span "2" at bounding box center [641, 264] width 25 height 25
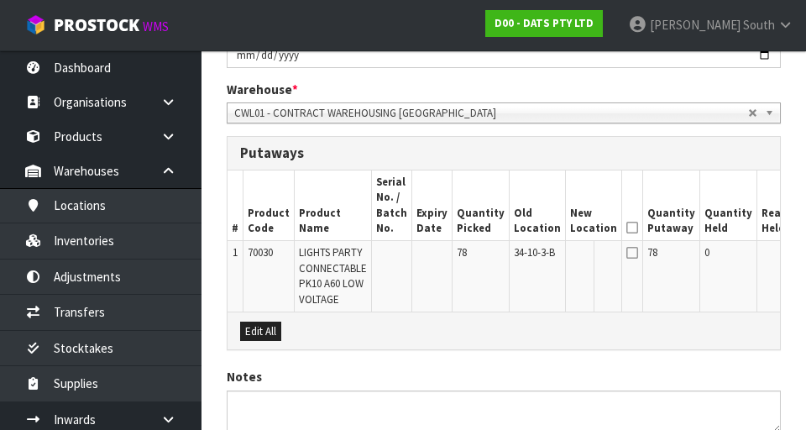
scroll to position [389, 0]
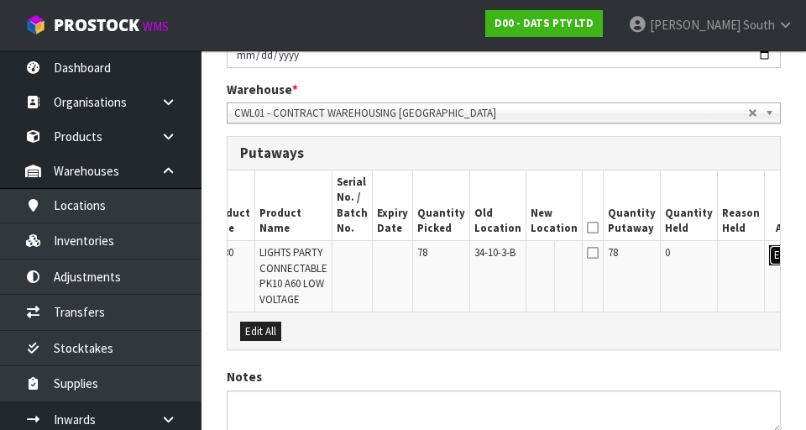
click at [769, 262] on button "Edit" at bounding box center [783, 255] width 28 height 20
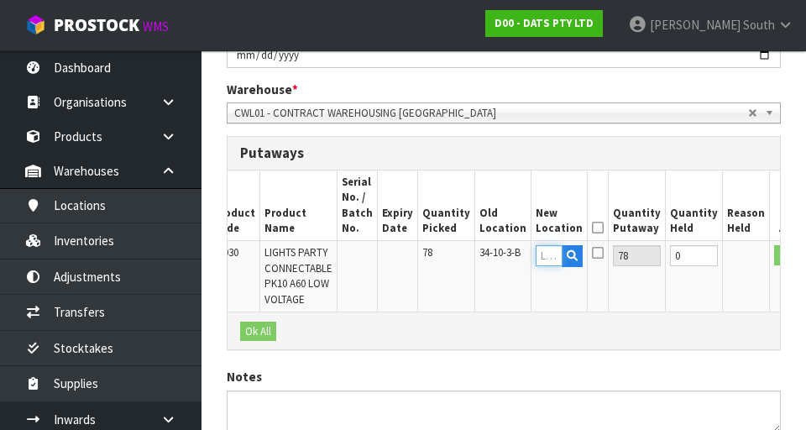
click at [535, 252] on input "text" at bounding box center [548, 255] width 27 height 21
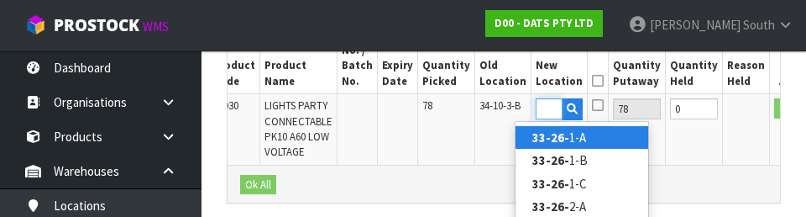
scroll to position [0, 23]
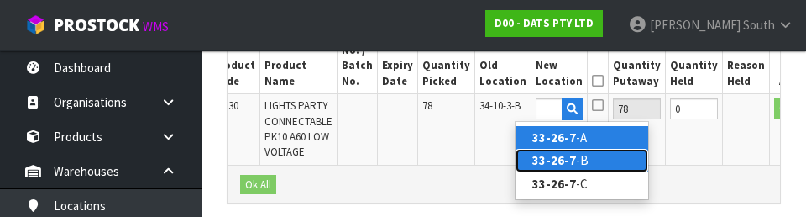
click at [601, 163] on link "33-26-7 -B" at bounding box center [581, 160] width 133 height 23
type input "33-26-7-B"
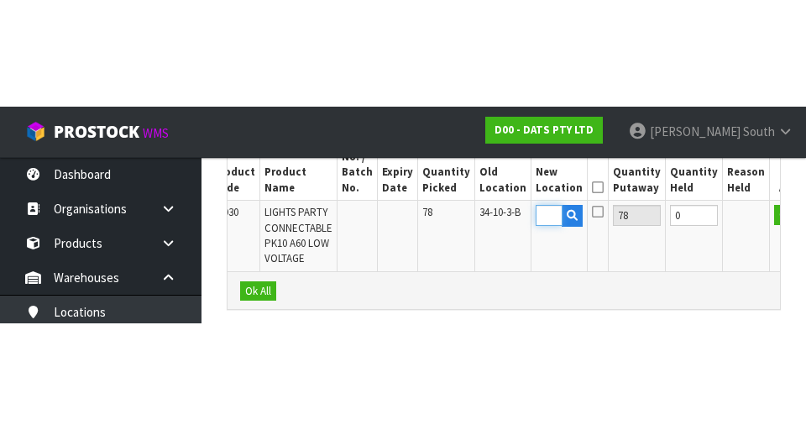
scroll to position [0, 0]
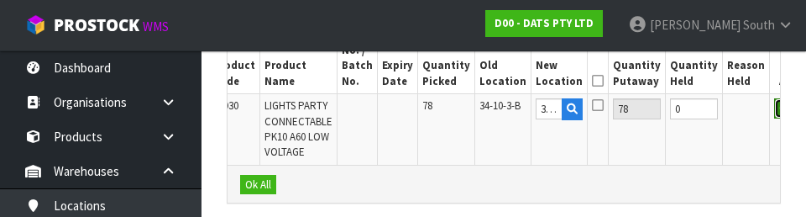
click at [774, 112] on button "OK" at bounding box center [785, 108] width 23 height 20
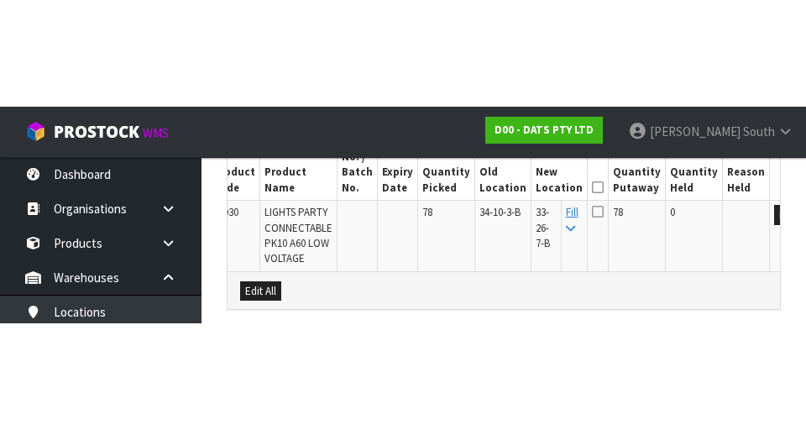
scroll to position [515, 0]
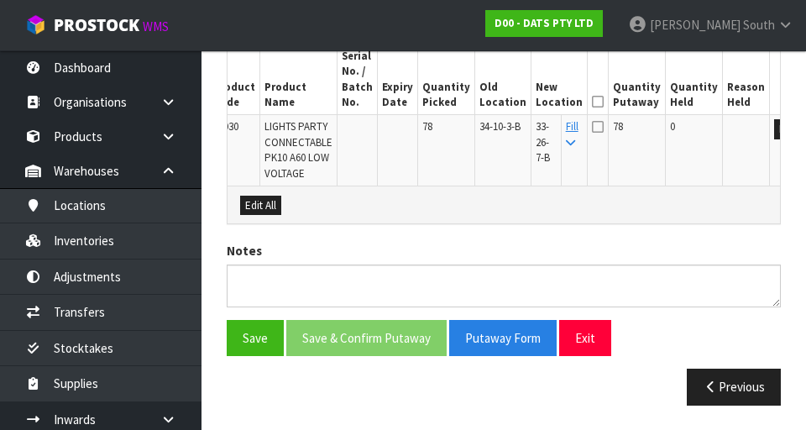
click at [592, 102] on icon at bounding box center [598, 102] width 12 height 1
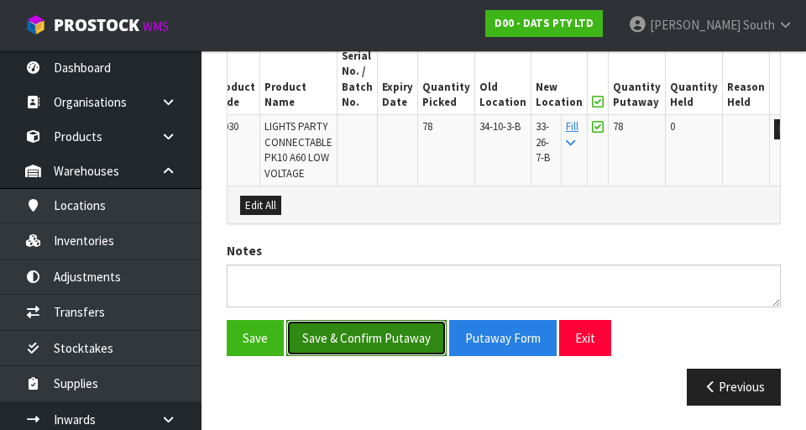
click at [427, 321] on button "Save & Confirm Putaway" at bounding box center [366, 338] width 160 height 36
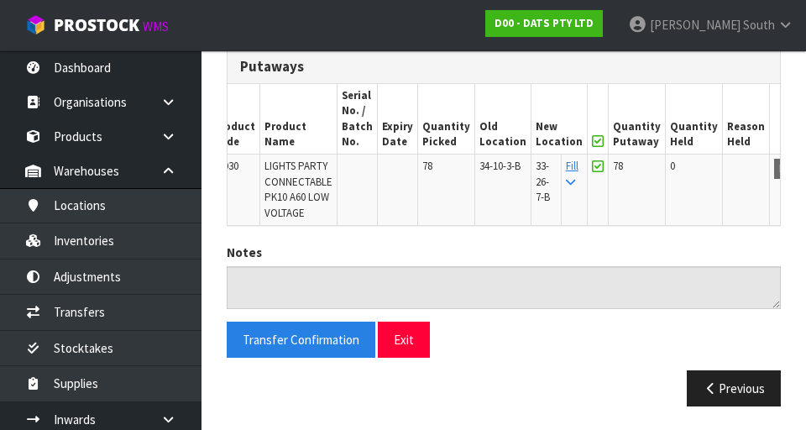
scroll to position [477, 0]
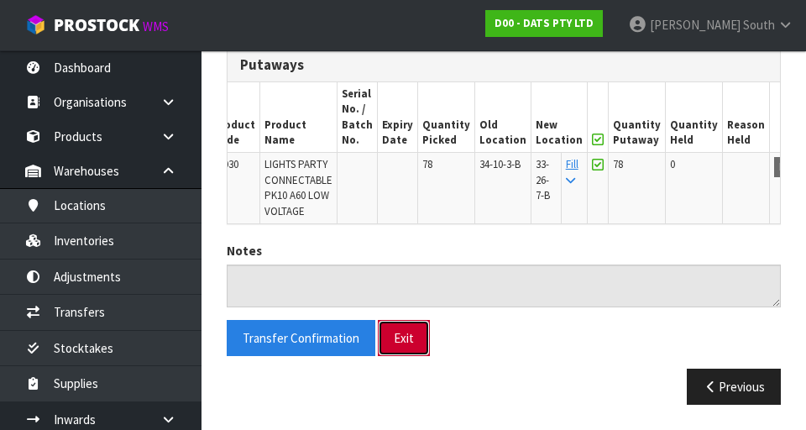
click at [406, 322] on button "Exit" at bounding box center [404, 338] width 52 height 36
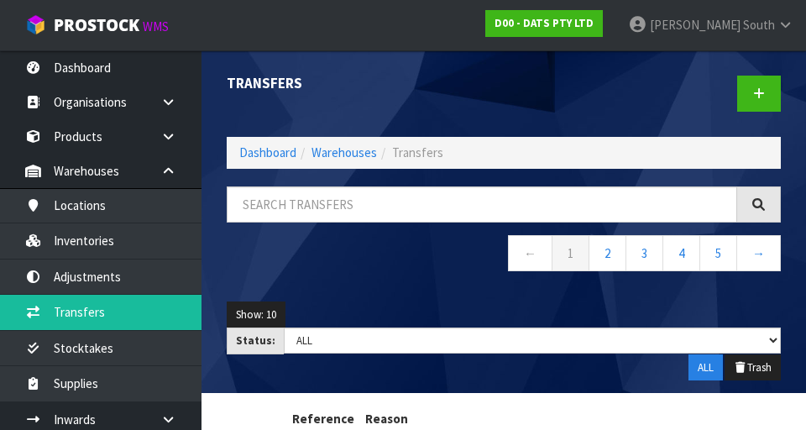
click at [421, 164] on ol "Dashboard Warehouses Transfers" at bounding box center [504, 152] width 554 height 31
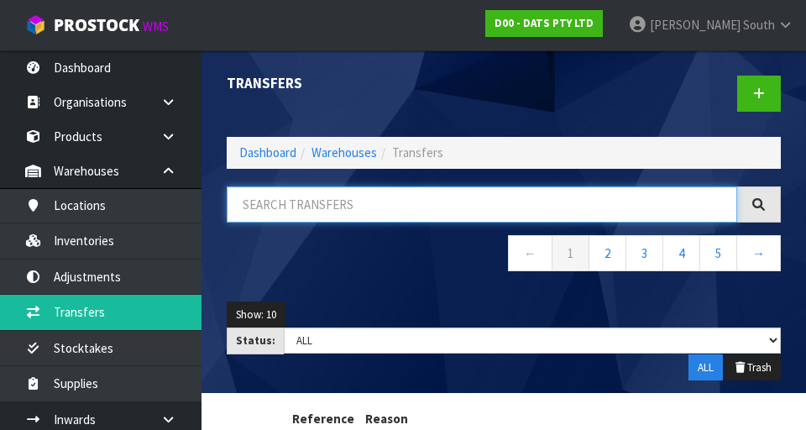
click at [420, 206] on input "text" at bounding box center [482, 204] width 510 height 36
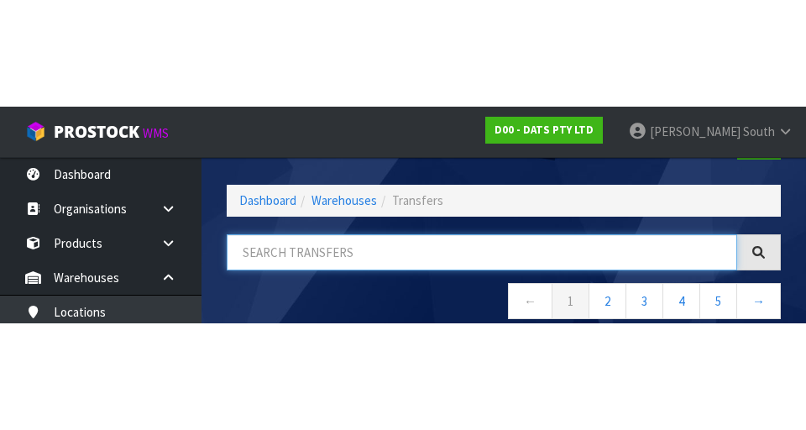
scroll to position [96, 0]
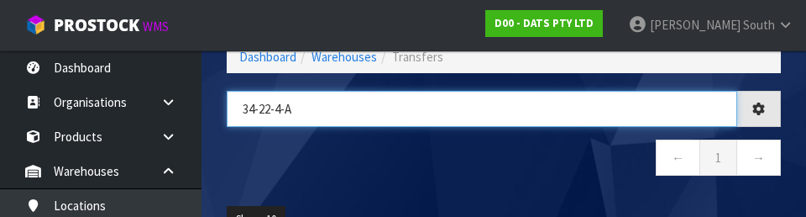
type input "34-22-4-A"
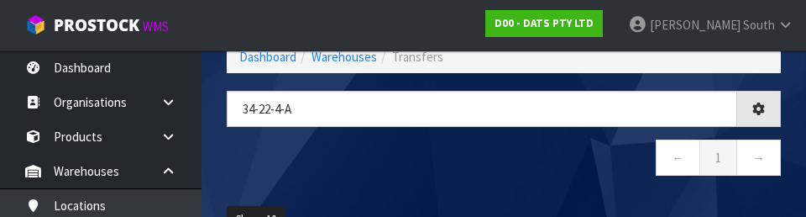
click at [355, 174] on nav "← 1 →" at bounding box center [504, 159] width 554 height 41
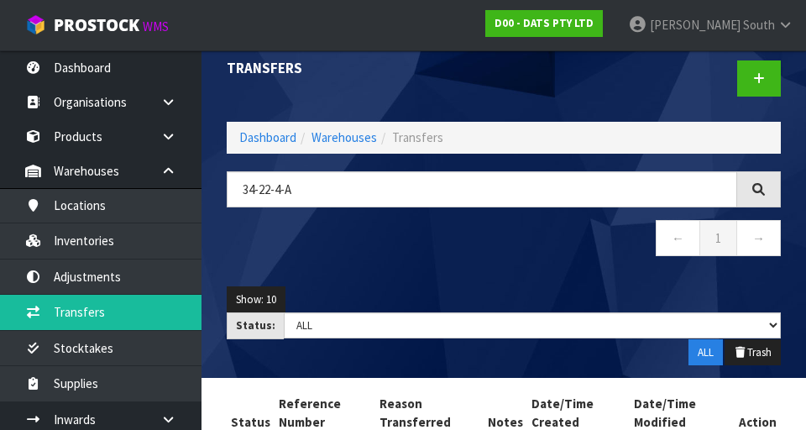
scroll to position [10, 0]
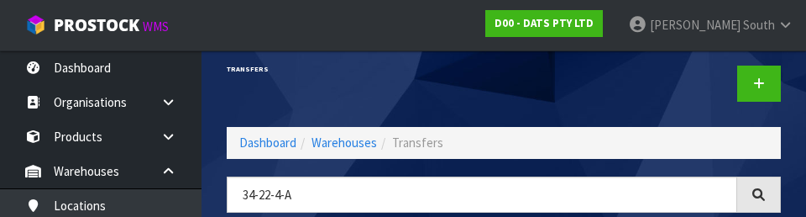
click at [342, 77] on div "Transfers" at bounding box center [359, 69] width 290 height 58
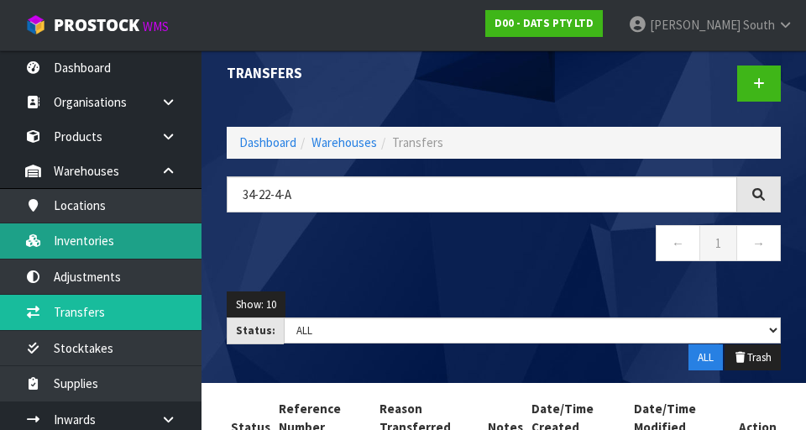
click at [139, 243] on link "Inventories" at bounding box center [100, 240] width 201 height 34
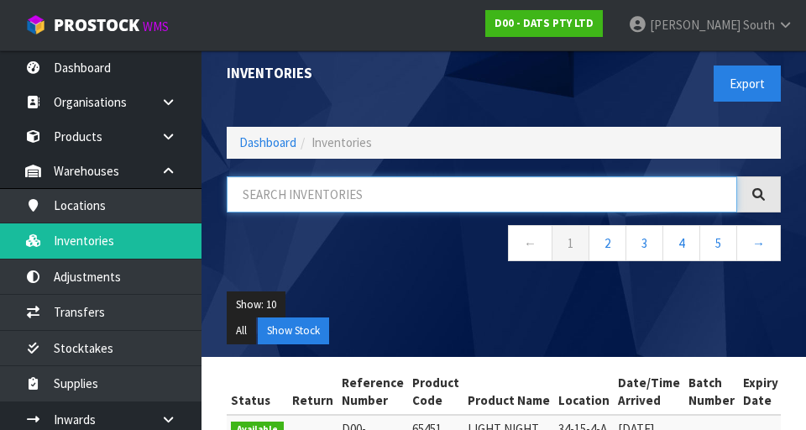
click at [351, 201] on input "text" at bounding box center [482, 194] width 510 height 36
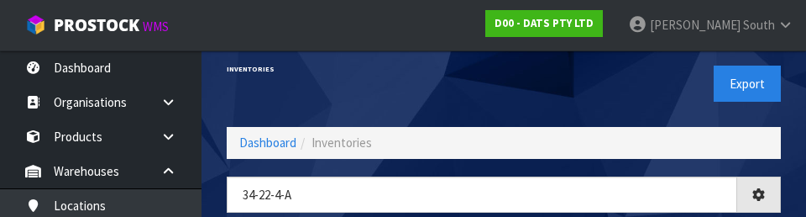
click at [457, 87] on div "Inventories" at bounding box center [359, 69] width 290 height 58
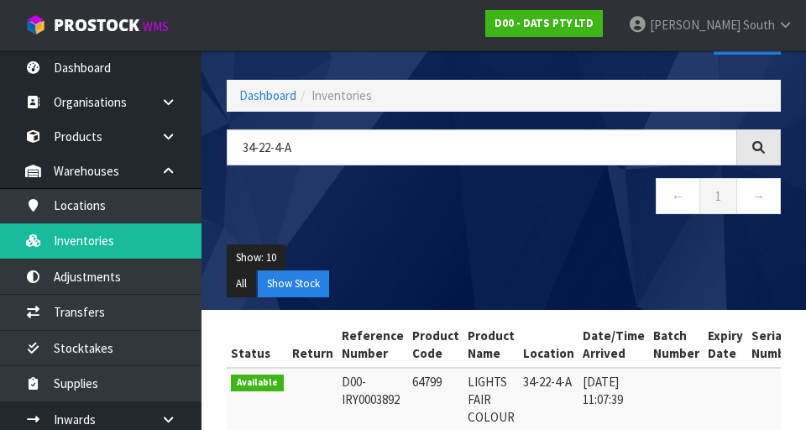
scroll to position [23, 0]
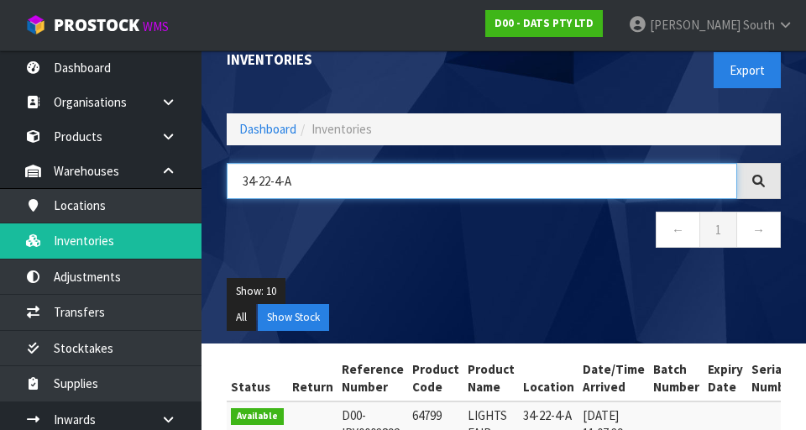
click at [365, 178] on input "34-22-4-A" at bounding box center [482, 181] width 510 height 36
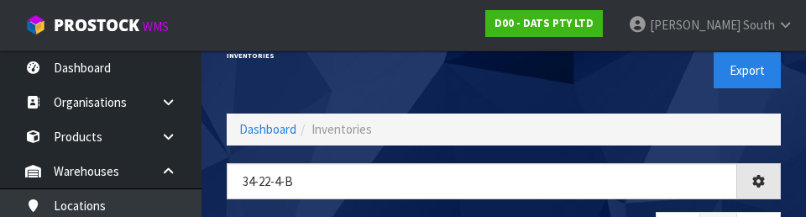
click at [532, 94] on div "Export" at bounding box center [648, 70] width 290 height 86
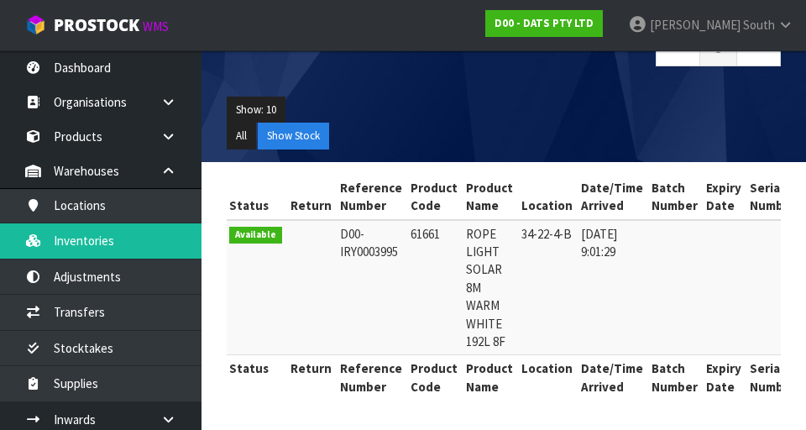
scroll to position [0, 3]
copy td "61661"
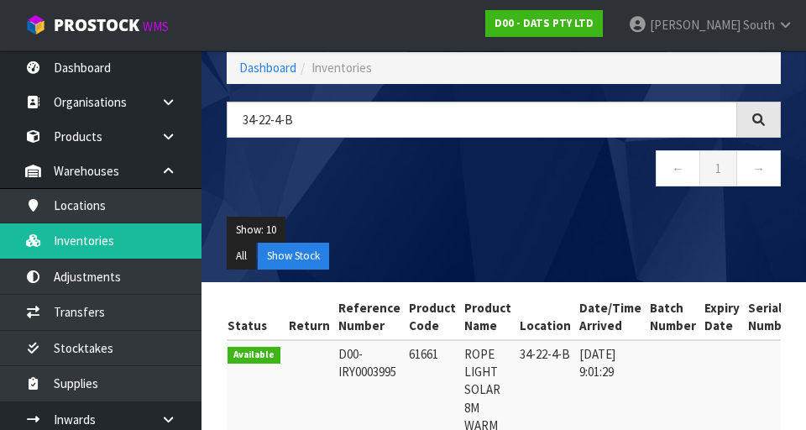
scroll to position [0, 0]
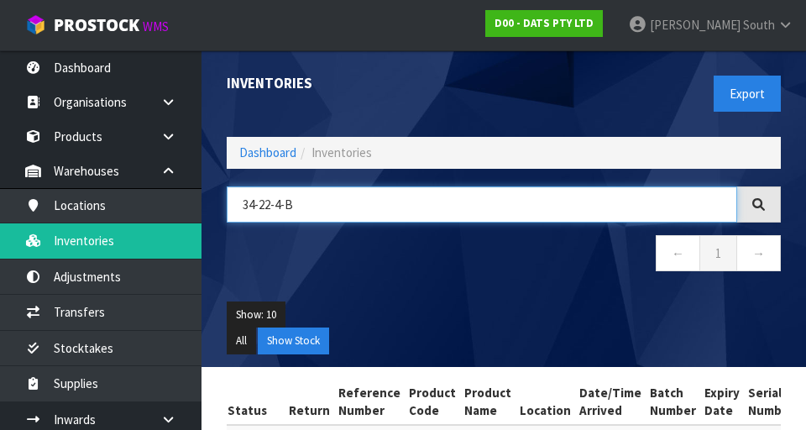
click at [386, 222] on input "34-22-4-B" at bounding box center [482, 204] width 510 height 36
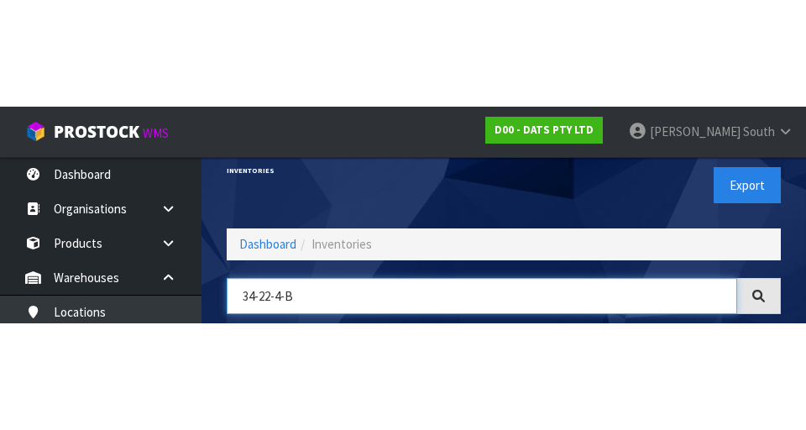
scroll to position [96, 0]
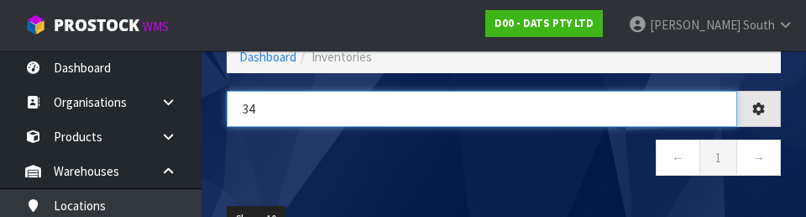
type input "3"
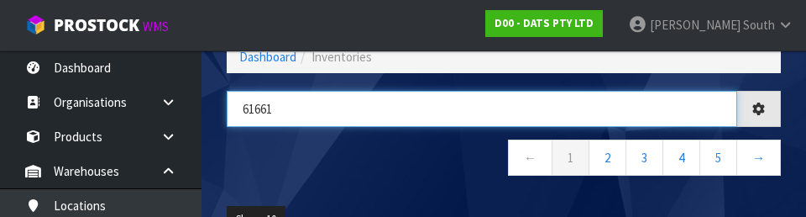
type input "61661"
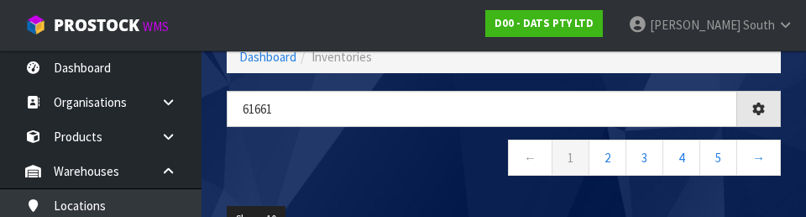
click at [488, 174] on nav "← 1 2 3 4 5 →" at bounding box center [504, 159] width 554 height 41
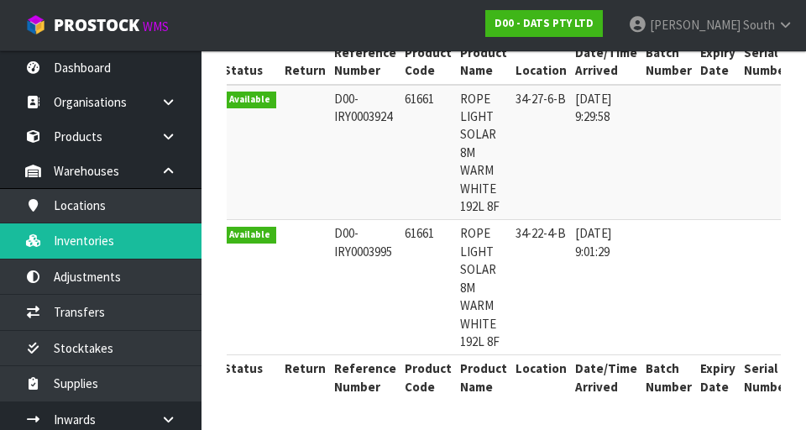
scroll to position [0, 0]
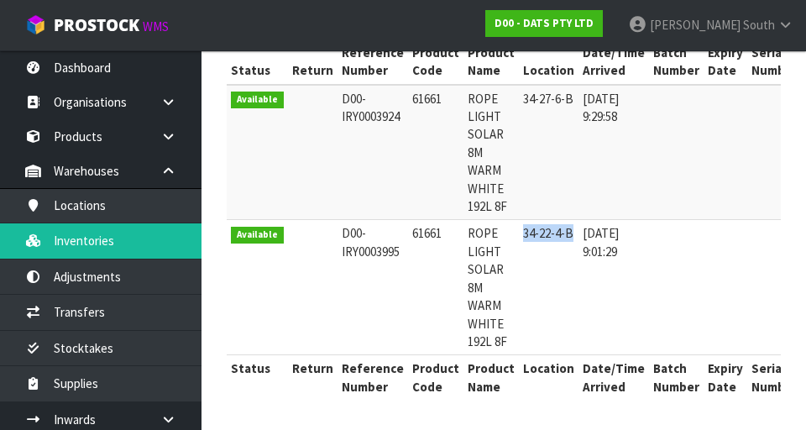
copy td "34-22-4-B"
click at [579, 150] on td "[DATE] 9:29:58" at bounding box center [613, 152] width 70 height 135
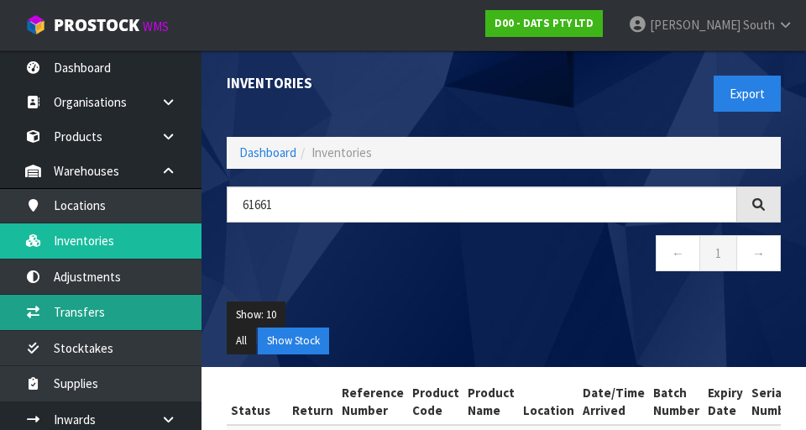
click at [148, 328] on link "Transfers" at bounding box center [100, 312] width 201 height 34
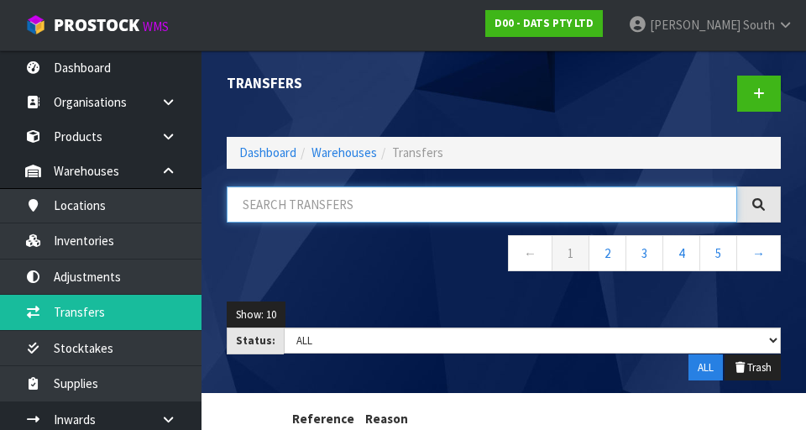
click at [469, 211] on input "text" at bounding box center [482, 204] width 510 height 36
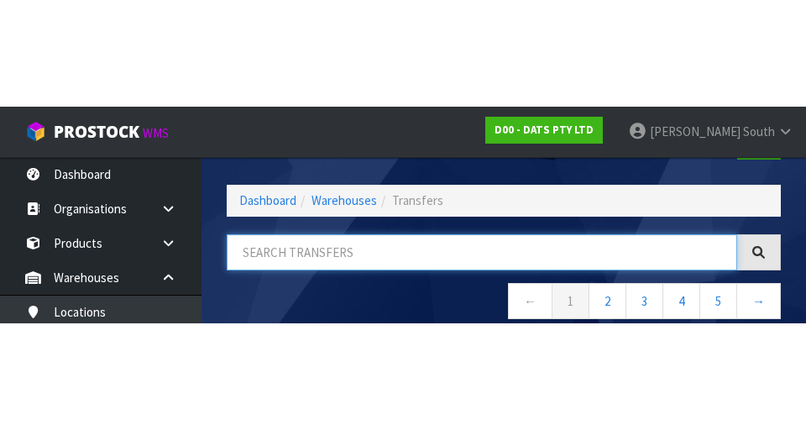
scroll to position [96, 0]
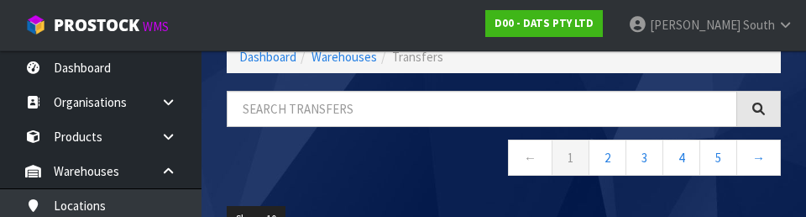
click at [422, 181] on div "← 1 2 3 4 5 →" at bounding box center [503, 142] width 579 height 102
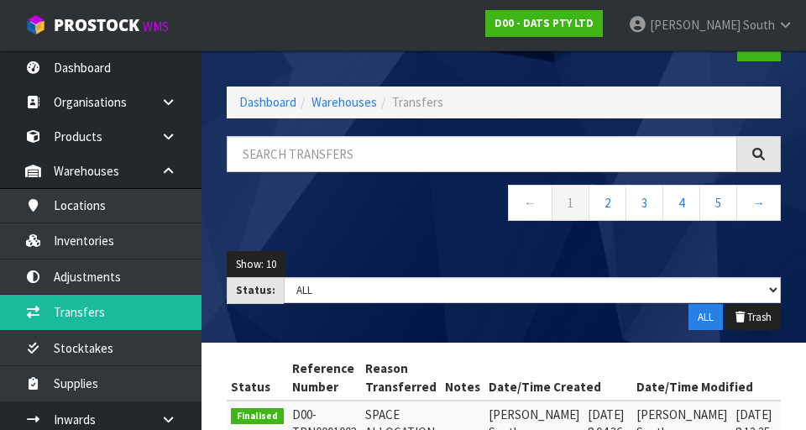
scroll to position [0, 0]
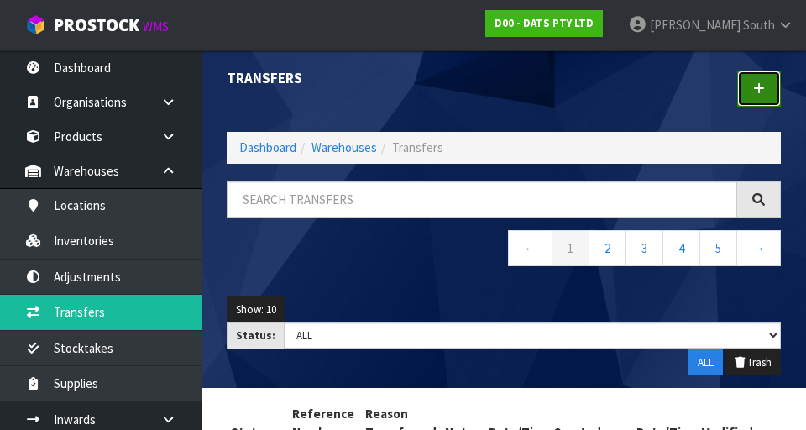
click at [753, 86] on icon at bounding box center [759, 88] width 12 height 13
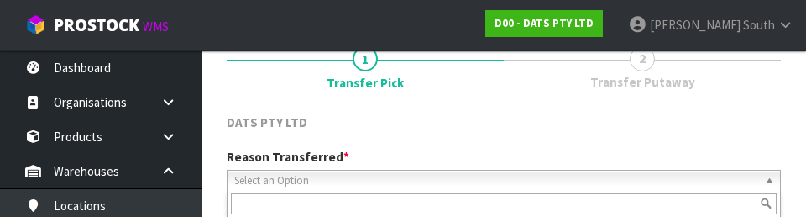
scroll to position [232, 0]
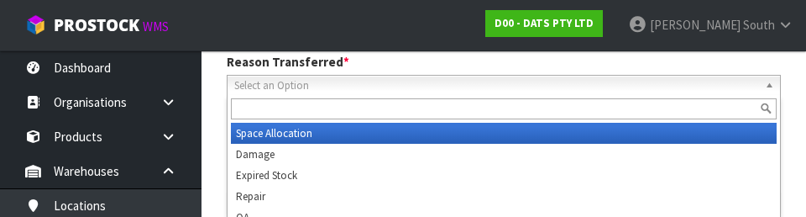
click at [710, 76] on span "Select an Option" at bounding box center [496, 86] width 524 height 20
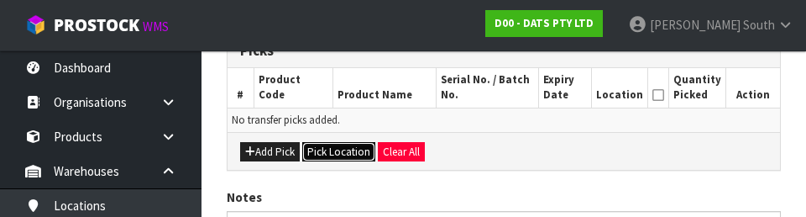
click at [305, 159] on button "Pick Location" at bounding box center [338, 152] width 73 height 20
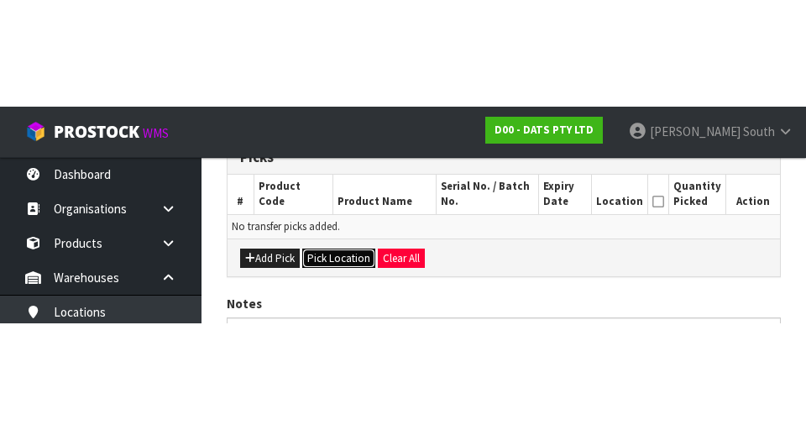
scroll to position [377, 0]
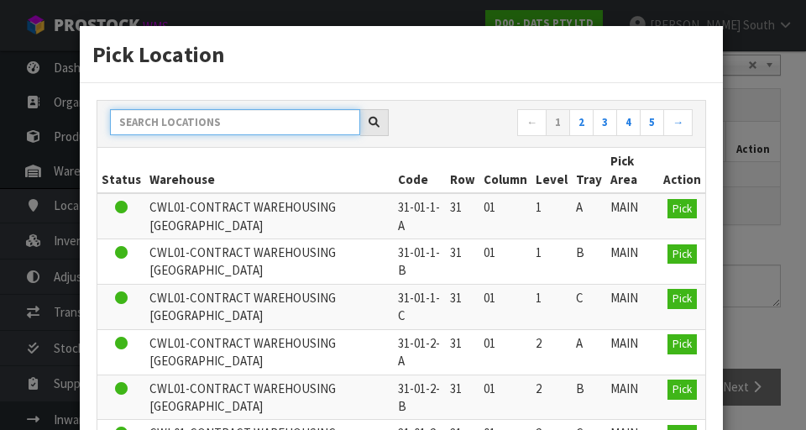
click at [303, 123] on input "text" at bounding box center [235, 122] width 250 height 26
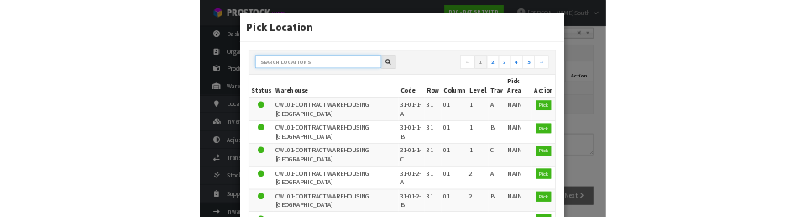
scroll to position [369, 0]
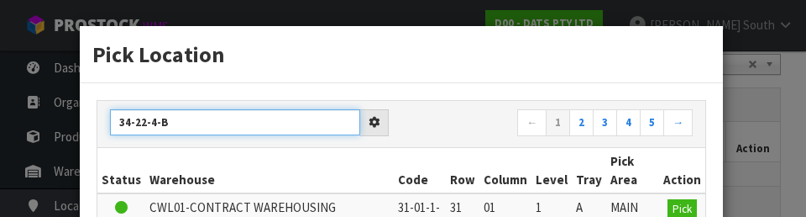
type input "34-22-4-B"
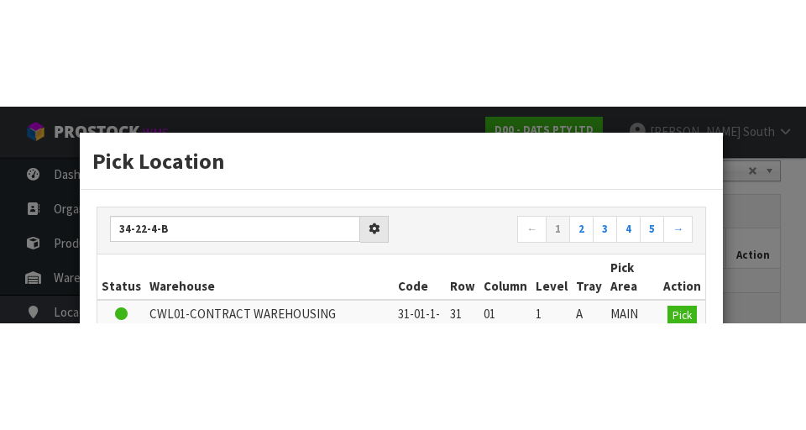
scroll to position [377, 0]
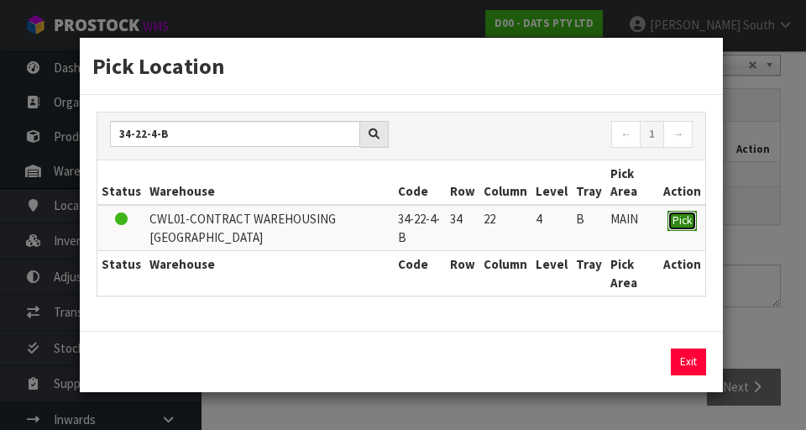
click at [676, 214] on span "Pick" at bounding box center [681, 220] width 19 height 14
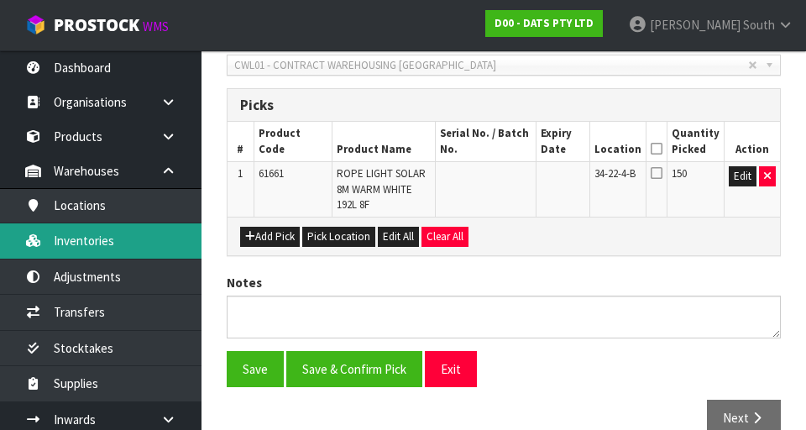
click at [148, 243] on link "Inventories" at bounding box center [100, 240] width 201 height 34
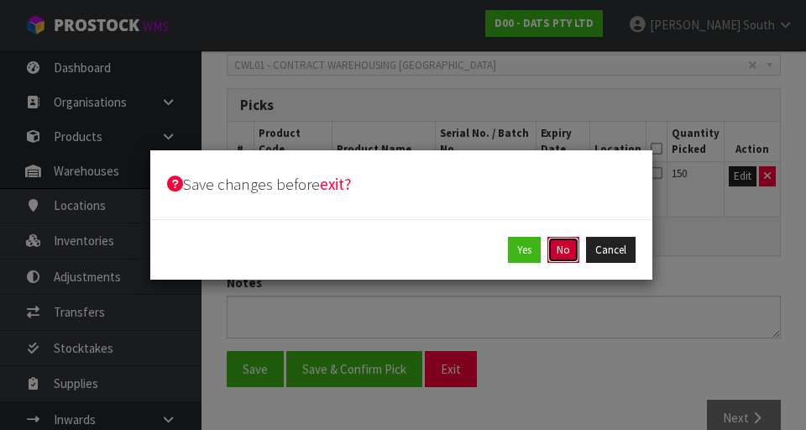
click at [571, 242] on button "No" at bounding box center [563, 250] width 32 height 27
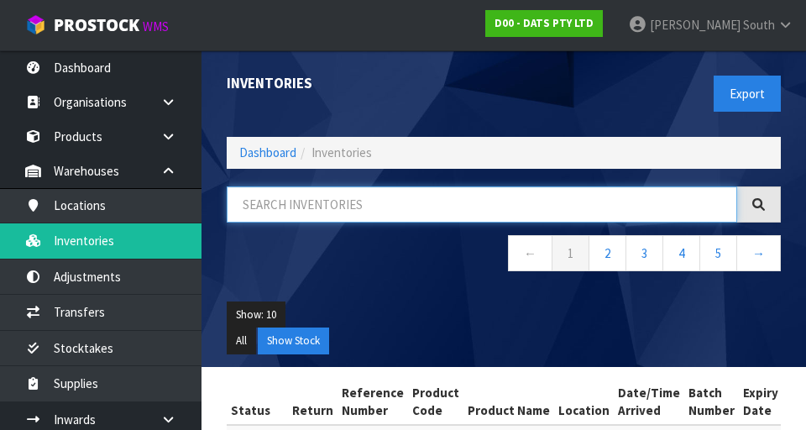
click at [486, 206] on input "text" at bounding box center [482, 204] width 510 height 36
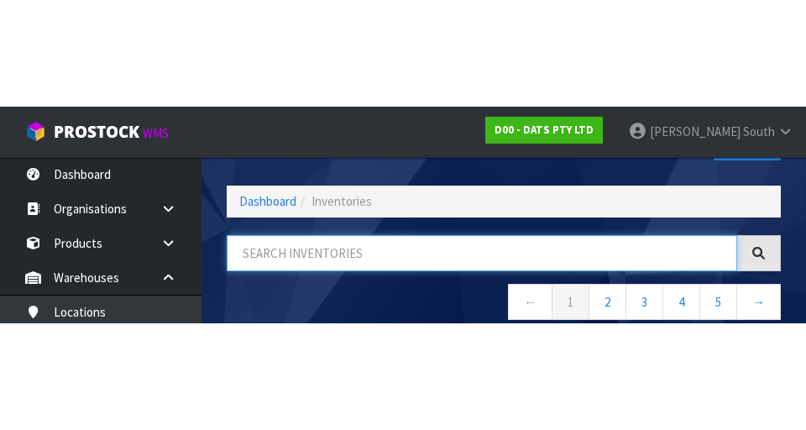
scroll to position [96, 0]
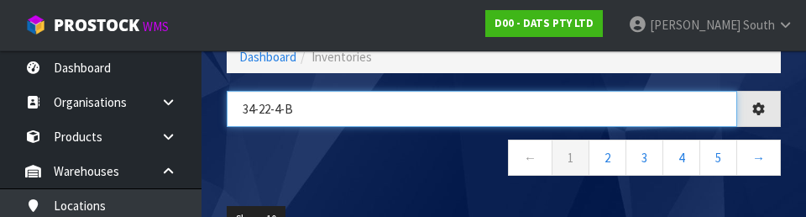
type input "34-22-4-B"
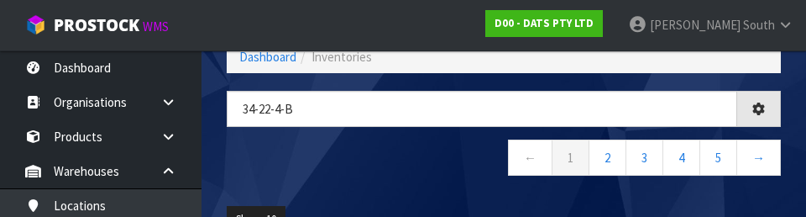
click at [381, 159] on nav "← 1 2 3 4 5 →" at bounding box center [504, 159] width 554 height 41
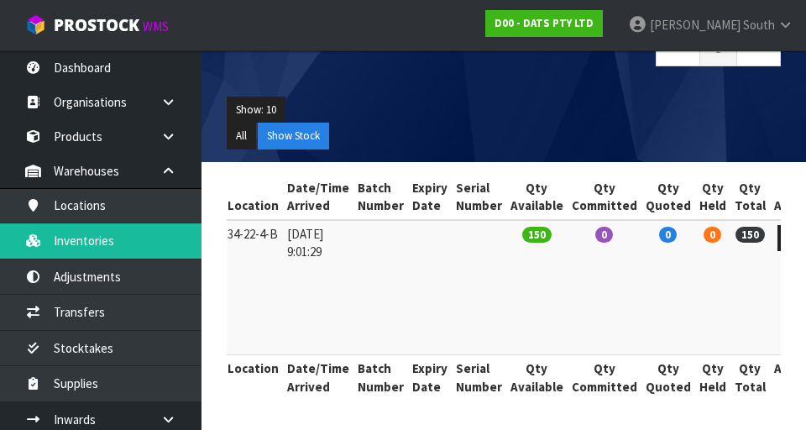
scroll to position [0, 0]
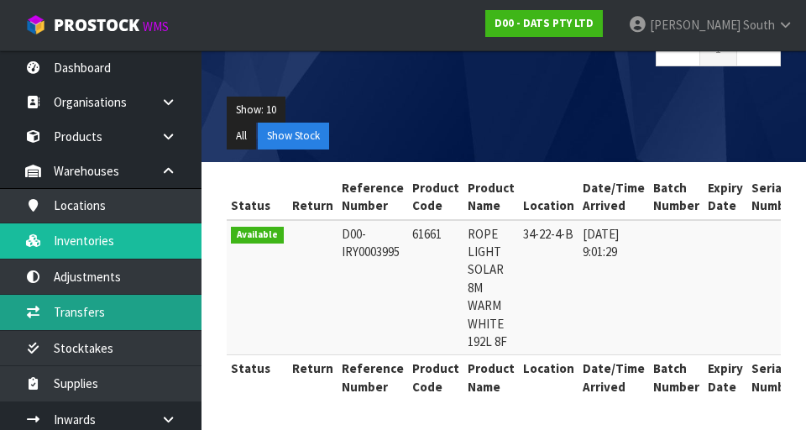
click at [149, 307] on link "Transfers" at bounding box center [100, 312] width 201 height 34
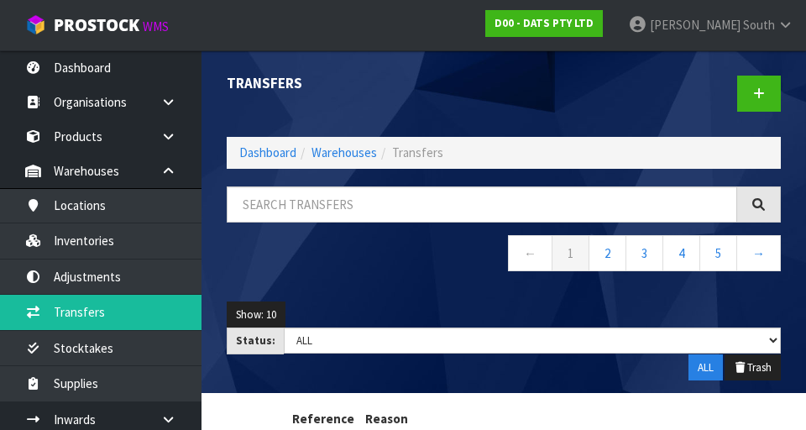
click at [728, 71] on div at bounding box center [648, 93] width 290 height 86
click at [768, 85] on link at bounding box center [759, 94] width 44 height 36
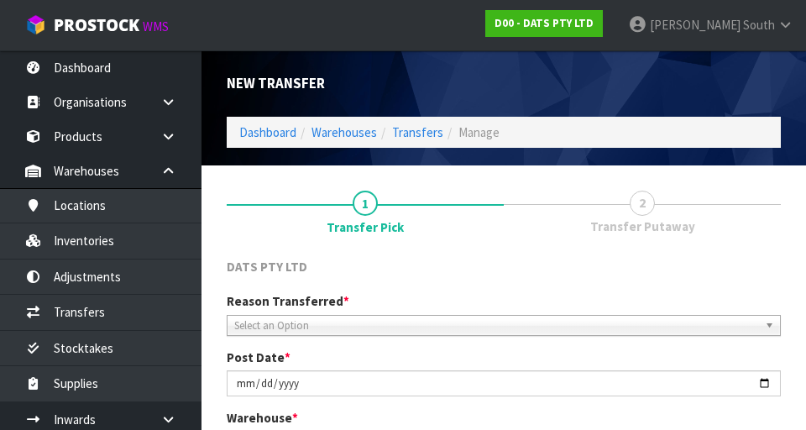
click at [486, 318] on span "Select an Option" at bounding box center [496, 326] width 524 height 20
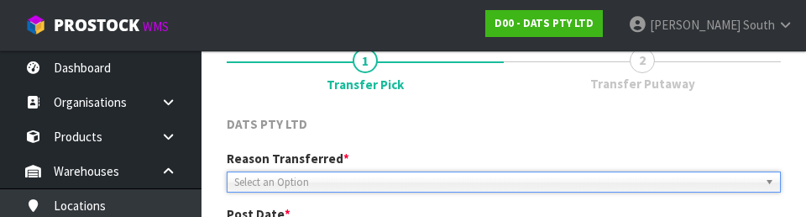
scroll to position [232, 0]
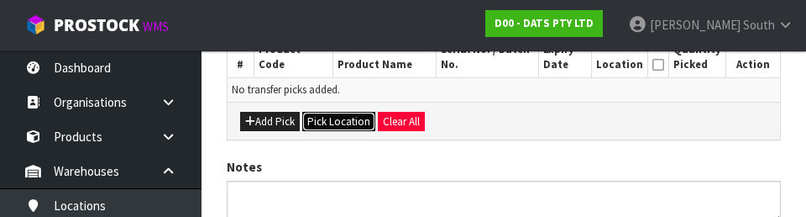
click at [333, 115] on button "Pick Location" at bounding box center [338, 122] width 73 height 20
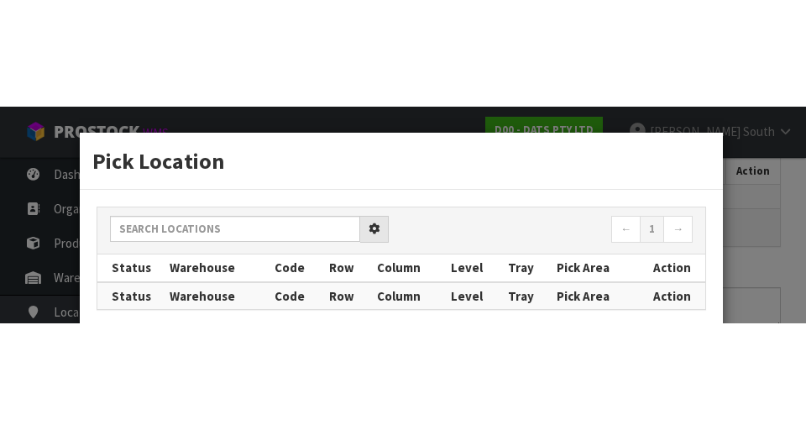
scroll to position [377, 0]
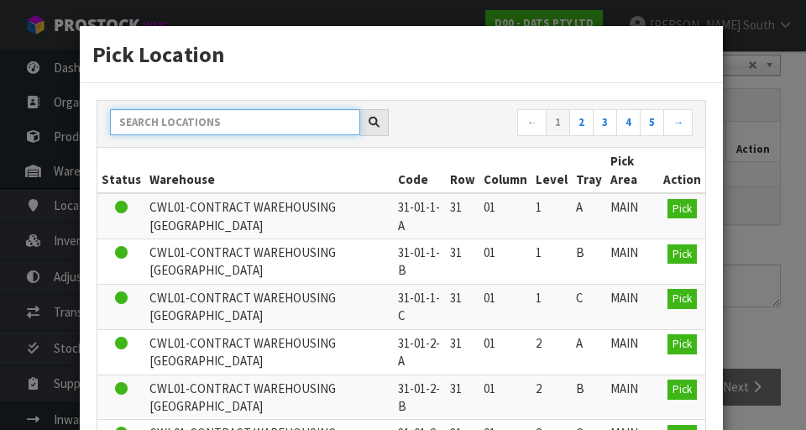
click at [315, 118] on input "text" at bounding box center [235, 122] width 250 height 26
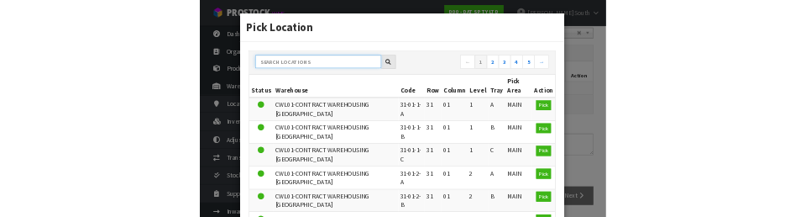
scroll to position [369, 0]
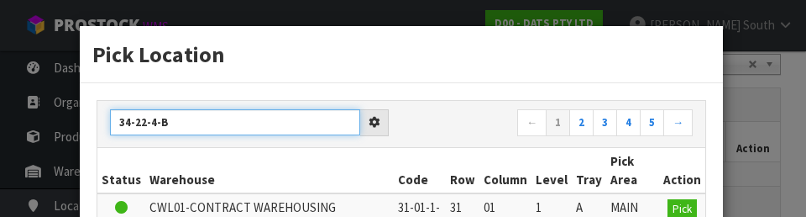
type input "34-22-4-B"
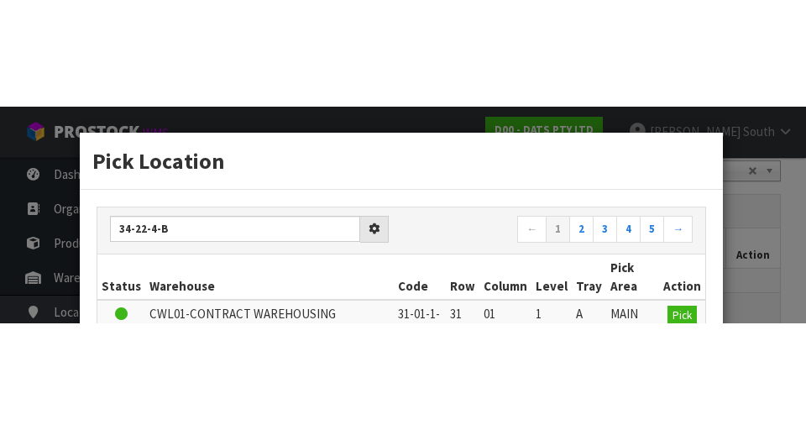
scroll to position [377, 0]
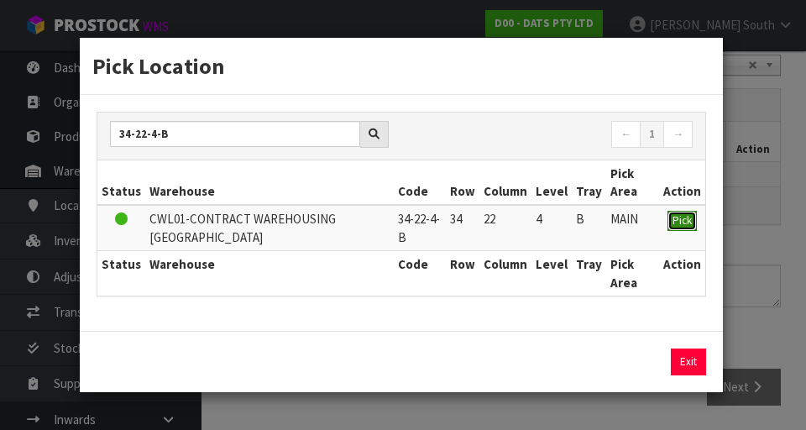
click at [692, 229] on button "Pick" at bounding box center [681, 221] width 29 height 20
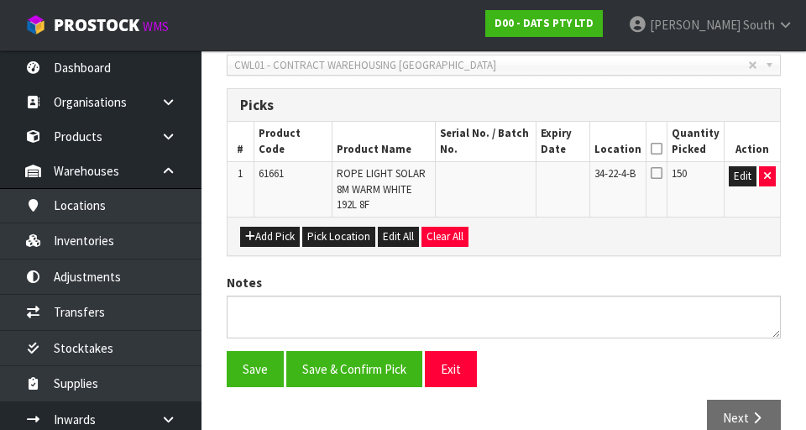
click at [660, 149] on icon at bounding box center [656, 149] width 12 height 1
click at [250, 366] on button "Save" at bounding box center [255, 369] width 57 height 36
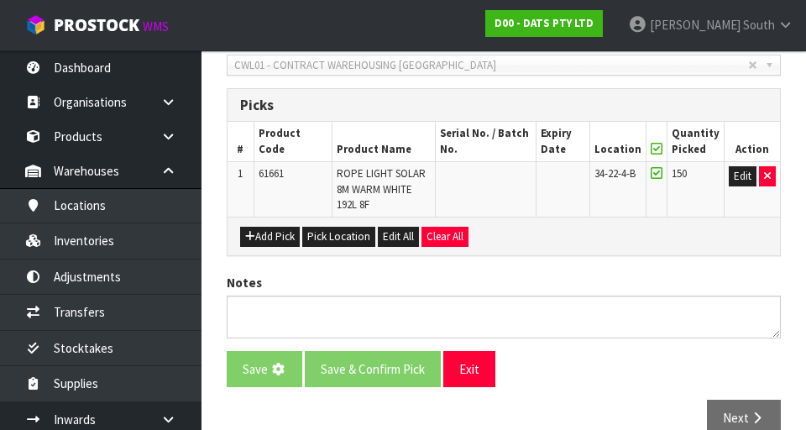
scroll to position [0, 0]
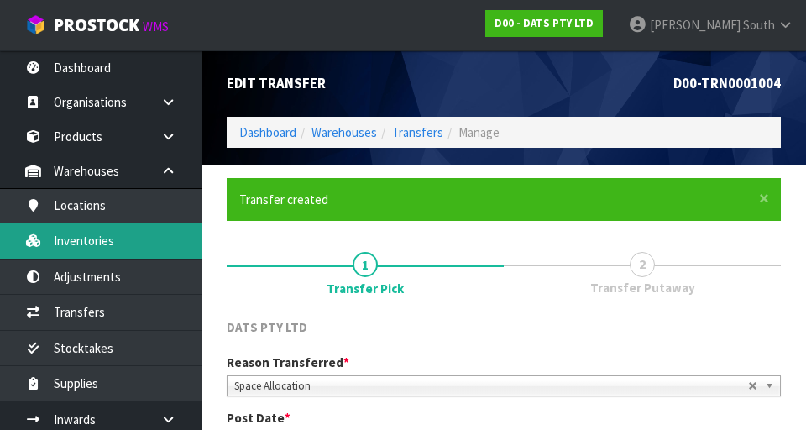
click at [170, 231] on link "Inventories" at bounding box center [100, 240] width 201 height 34
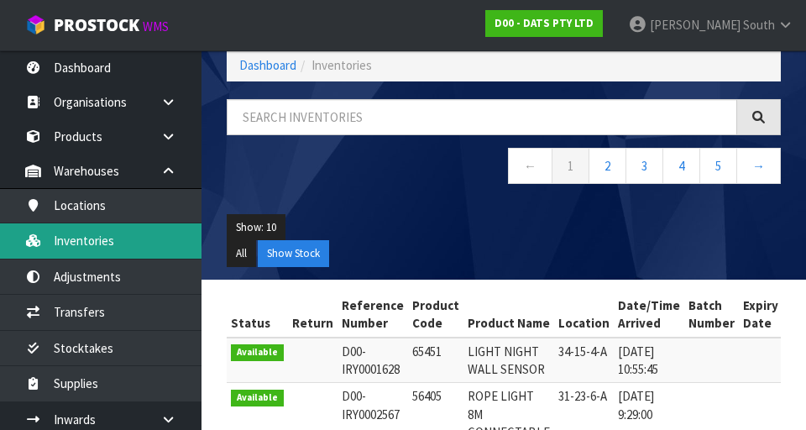
scroll to position [59, 0]
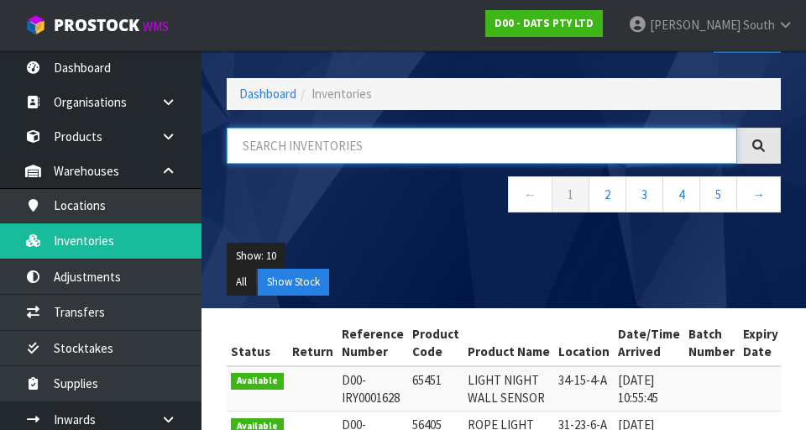
click at [424, 137] on input "text" at bounding box center [482, 146] width 510 height 36
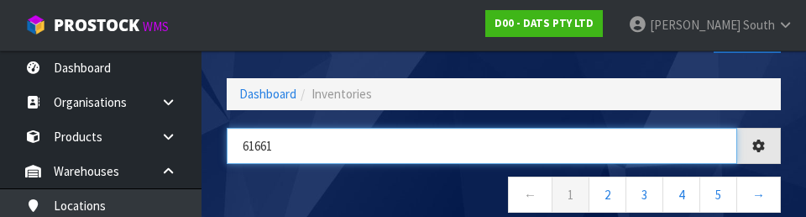
type input "61661"
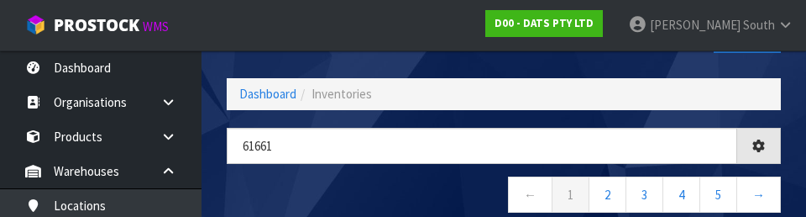
click at [373, 185] on nav "← 1 2 3 4 5 →" at bounding box center [504, 196] width 554 height 41
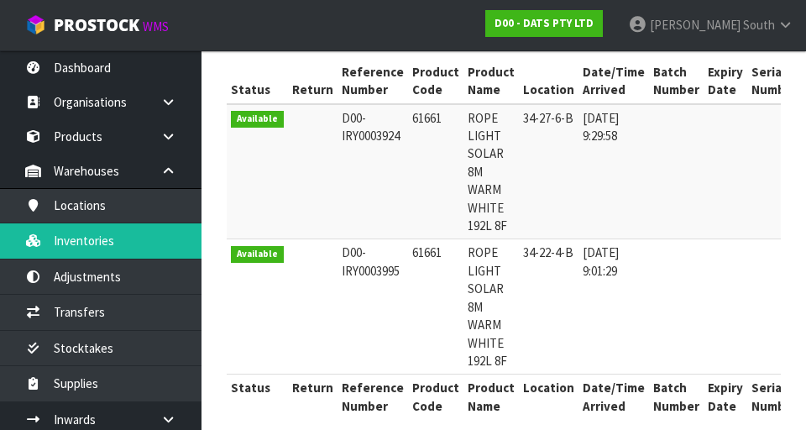
scroll to position [0, 1]
copy td "34-27-6-B"
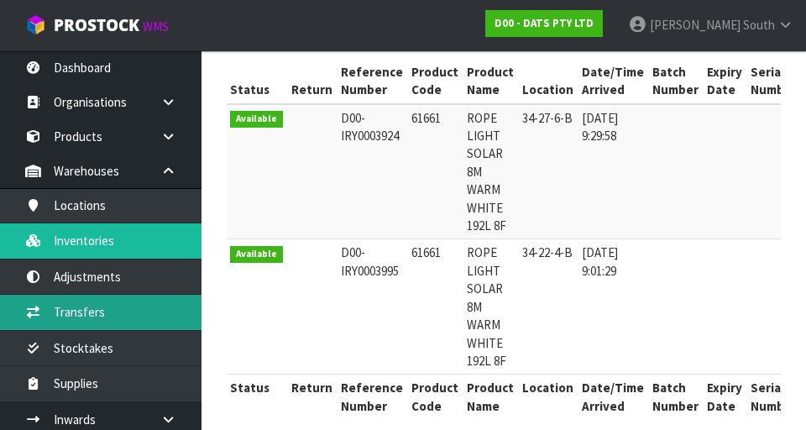
click at [121, 313] on link "Transfers" at bounding box center [100, 312] width 201 height 34
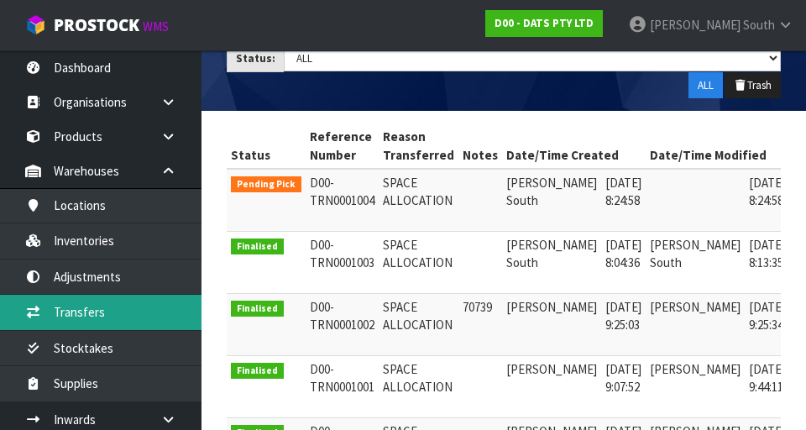
scroll to position [0, 43]
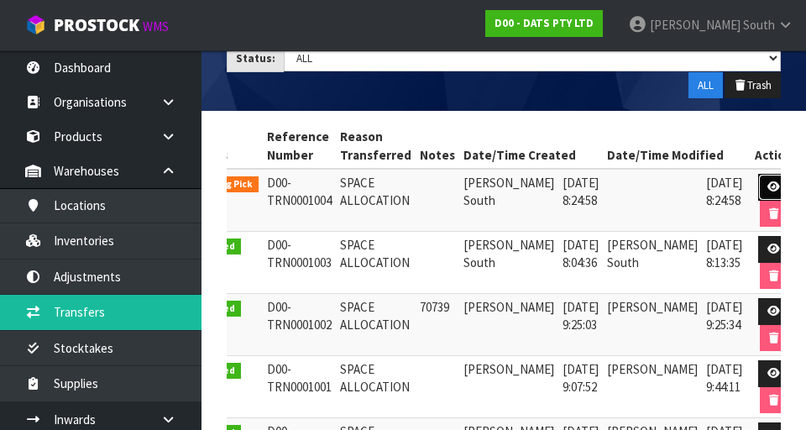
click at [767, 183] on icon at bounding box center [773, 186] width 13 height 11
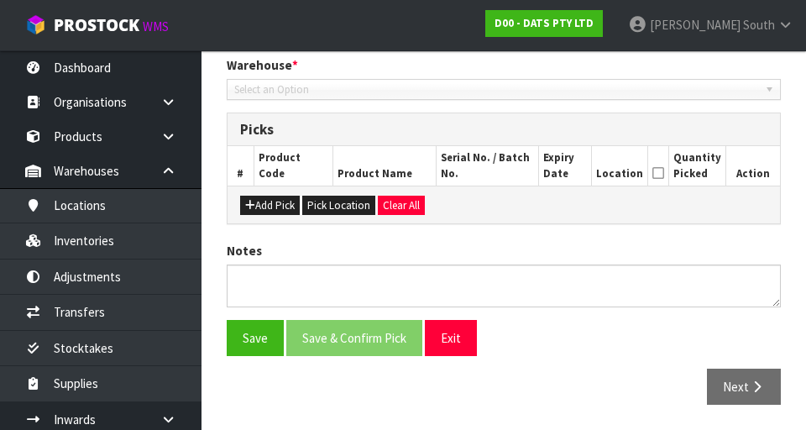
type input "[DATE]"
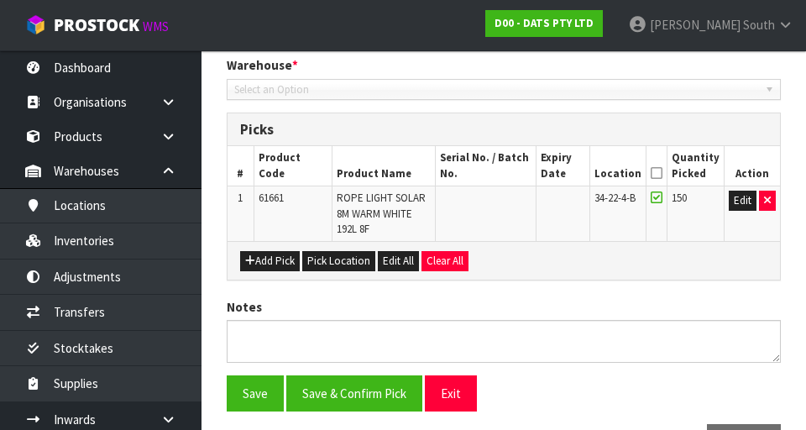
scroll to position [408, 0]
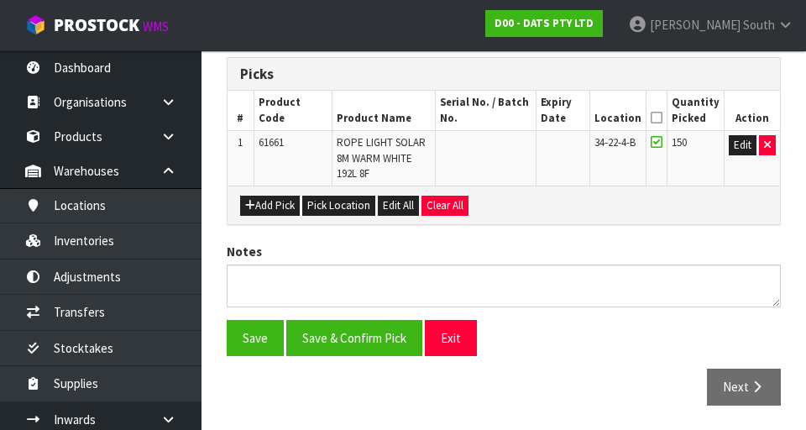
click at [661, 117] on icon at bounding box center [656, 117] width 12 height 1
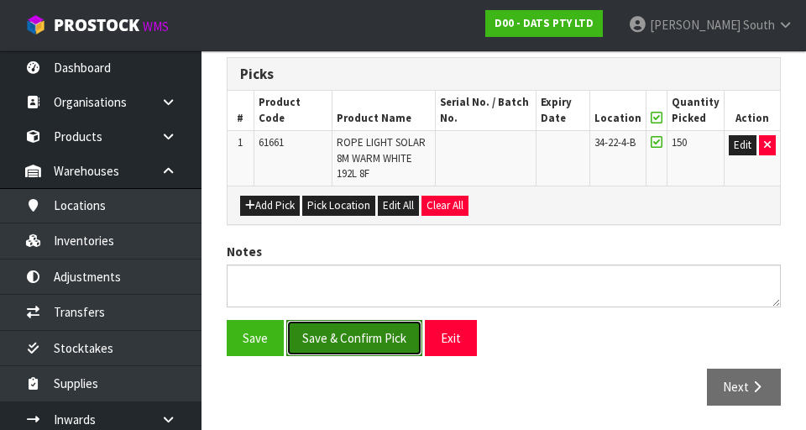
click at [364, 337] on button "Save & Confirm Pick" at bounding box center [354, 338] width 136 height 36
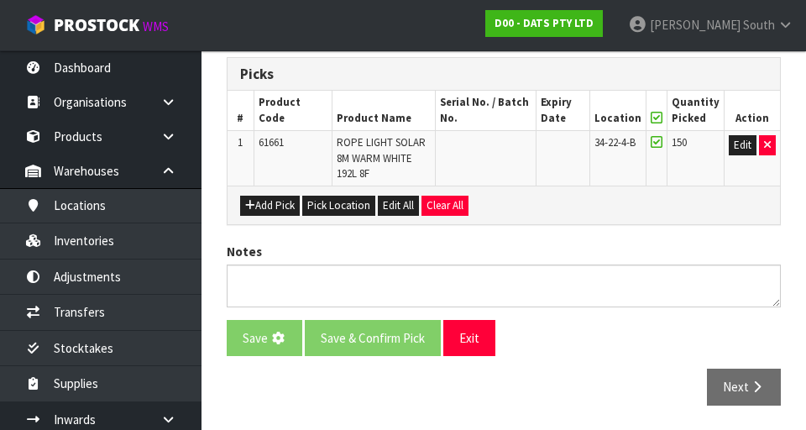
scroll to position [0, 0]
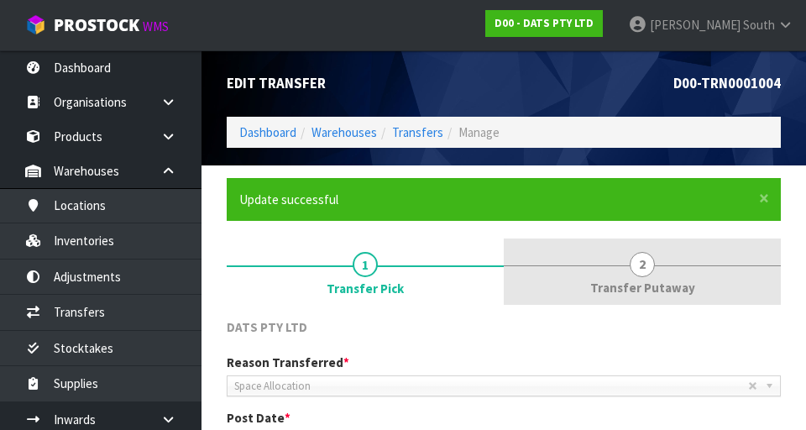
click at [638, 265] on span "2" at bounding box center [641, 264] width 25 height 25
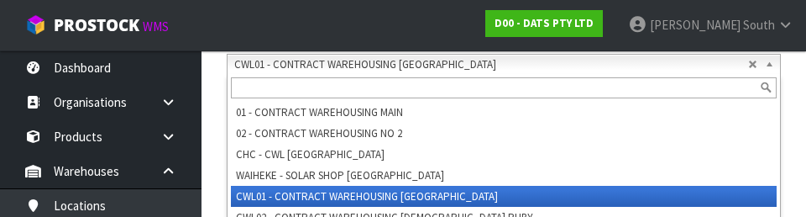
scroll to position [431, 0]
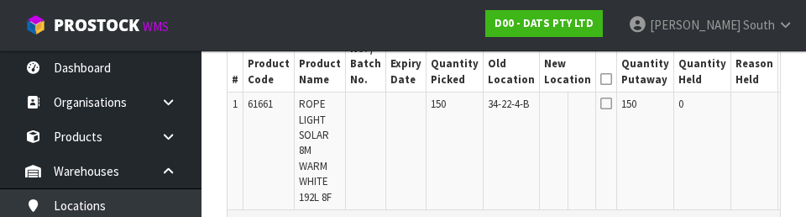
click at [782, 104] on button "Edit" at bounding box center [796, 107] width 28 height 20
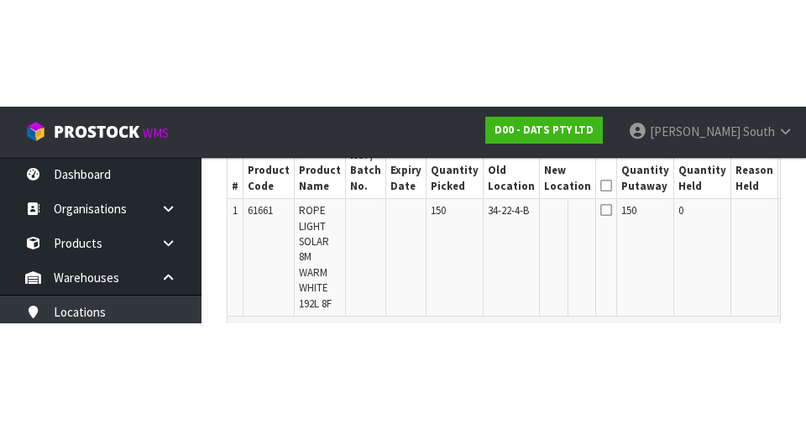
scroll to position [539, 0]
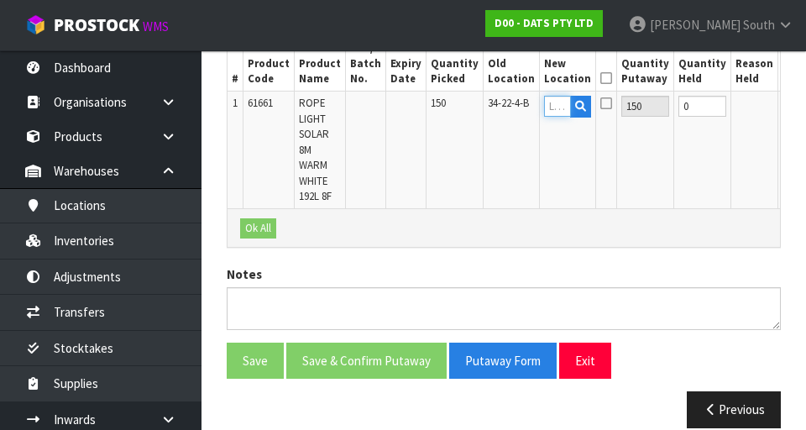
click at [544, 112] on input "text" at bounding box center [557, 106] width 27 height 21
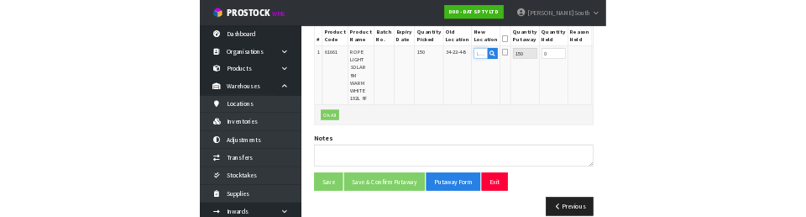
scroll to position [530, 0]
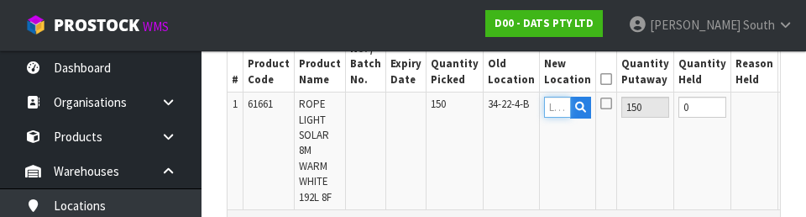
type input "34-27-6-B"
click at [782, 98] on button "OK" at bounding box center [793, 107] width 23 height 20
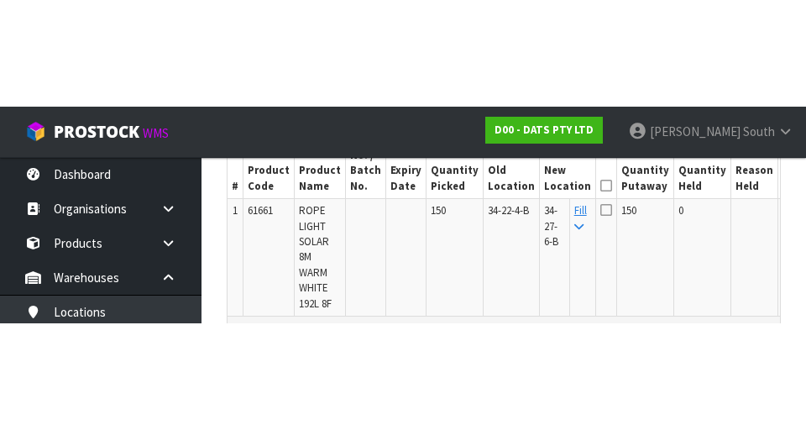
scroll to position [539, 0]
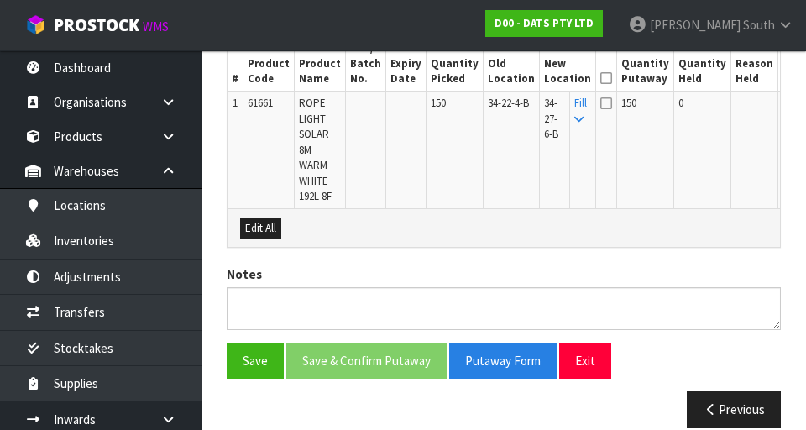
click at [600, 79] on icon at bounding box center [606, 78] width 12 height 1
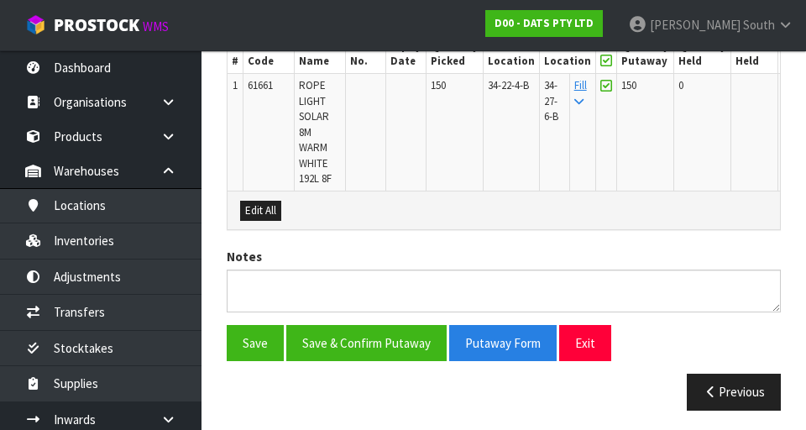
scroll to position [557, 0]
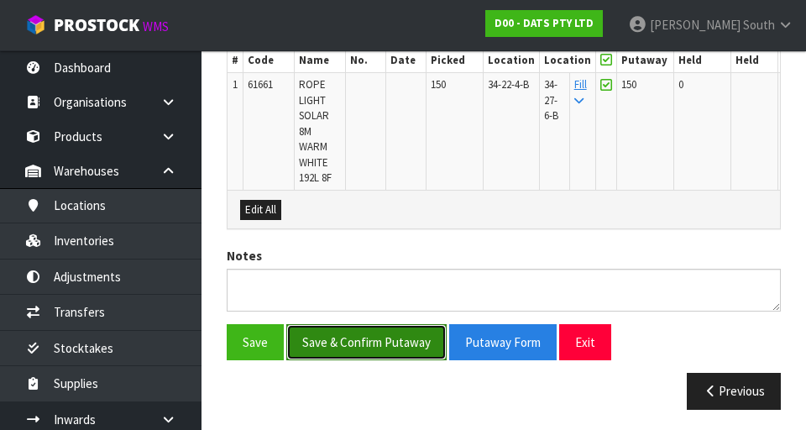
click at [399, 340] on button "Save & Confirm Putaway" at bounding box center [366, 342] width 160 height 36
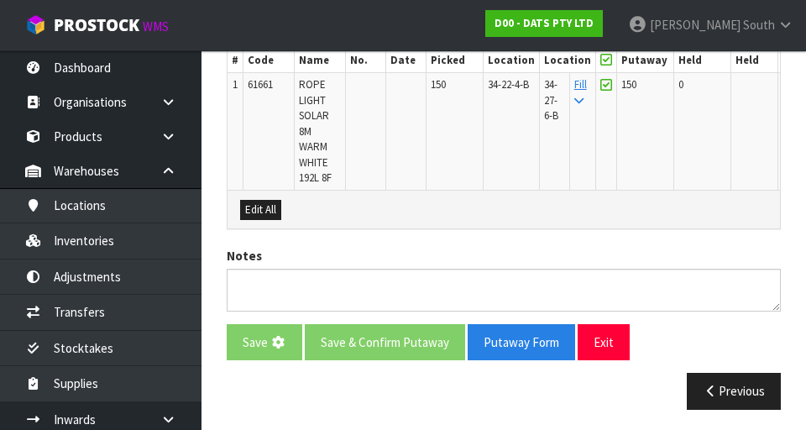
scroll to position [0, 0]
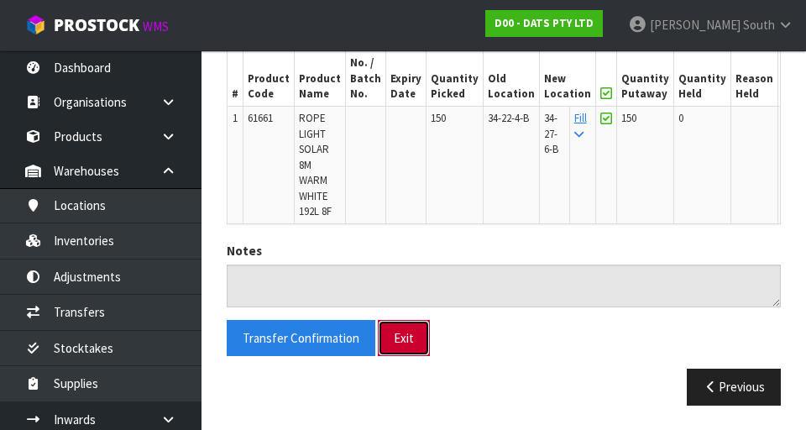
click at [404, 328] on button "Exit" at bounding box center [404, 338] width 52 height 36
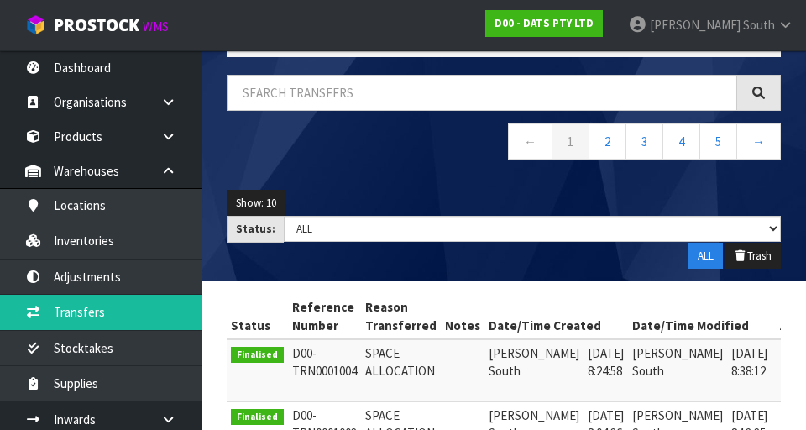
scroll to position [117, 0]
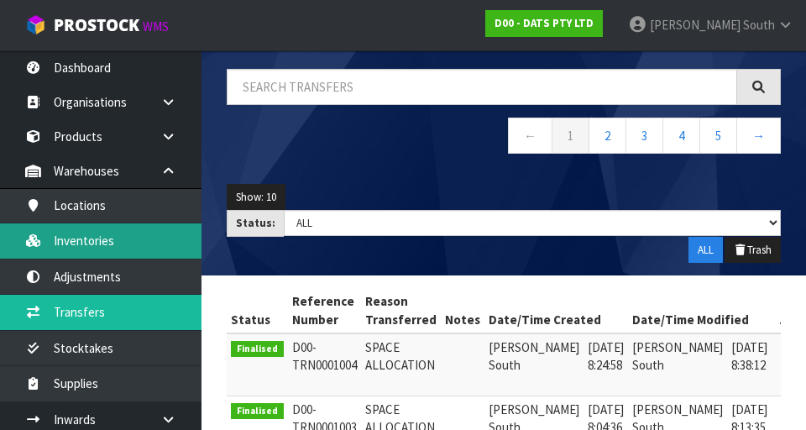
click at [123, 245] on link "Inventories" at bounding box center [100, 240] width 201 height 34
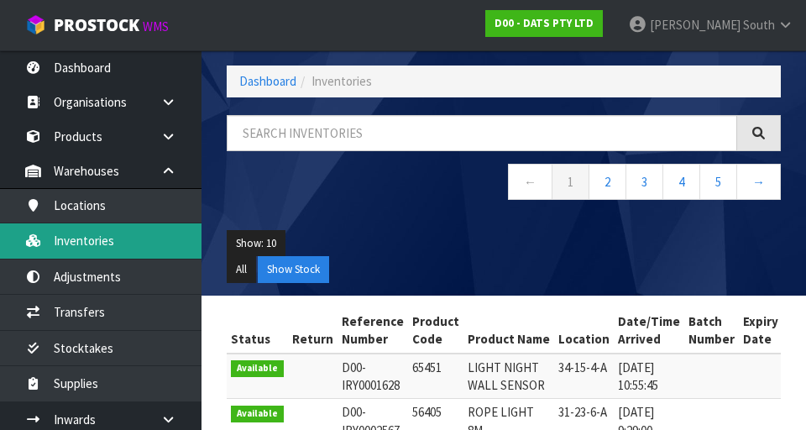
scroll to position [58, 0]
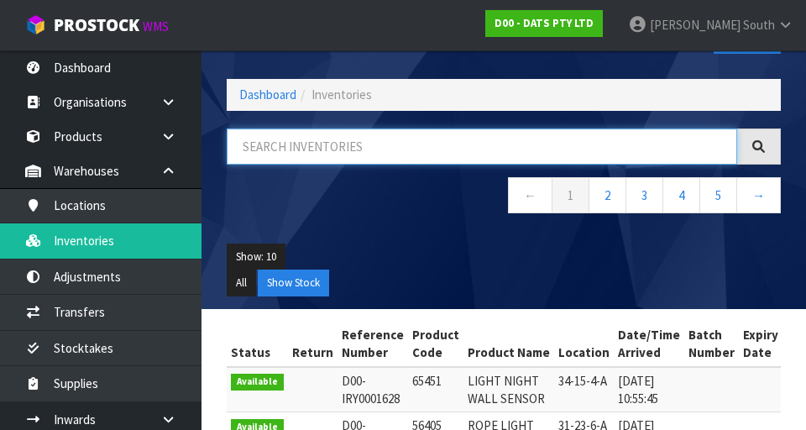
click at [430, 154] on input "text" at bounding box center [482, 146] width 510 height 36
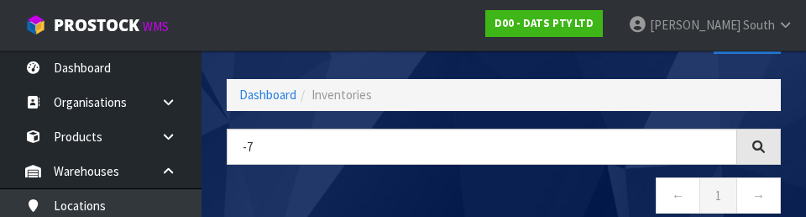
click at [413, 191] on nav "← 1 →" at bounding box center [504, 197] width 554 height 41
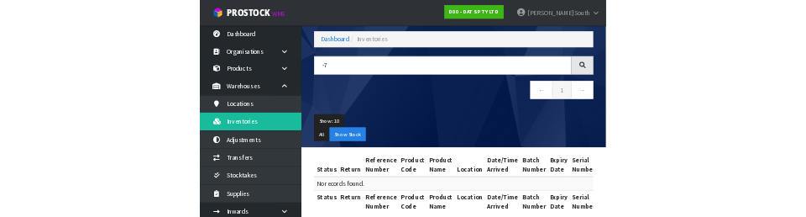
scroll to position [0, 0]
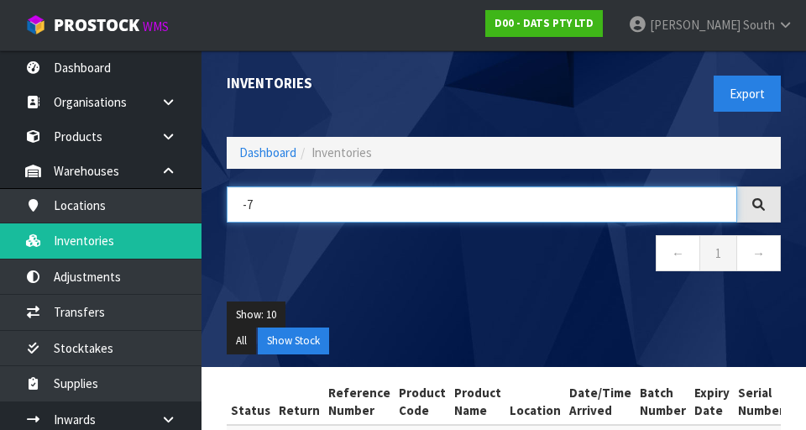
click at [385, 210] on input "-7" at bounding box center [482, 204] width 510 height 36
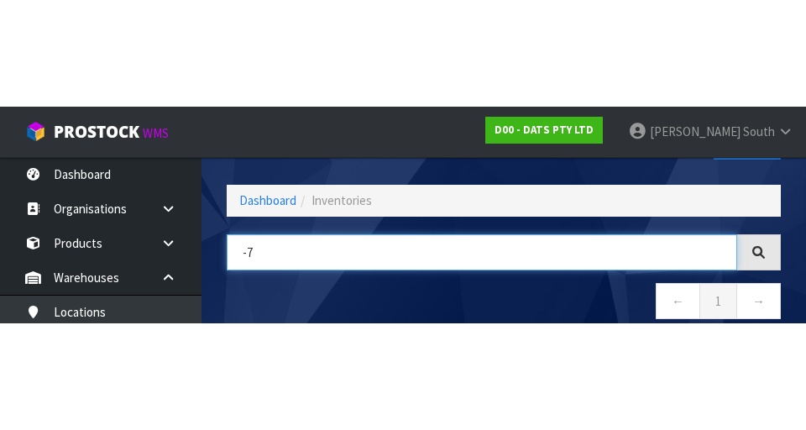
scroll to position [96, 0]
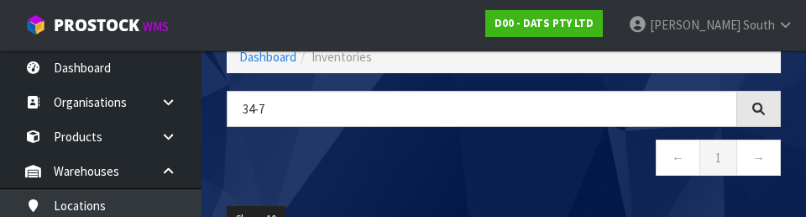
click at [514, 174] on nav "← 1 →" at bounding box center [504, 159] width 554 height 41
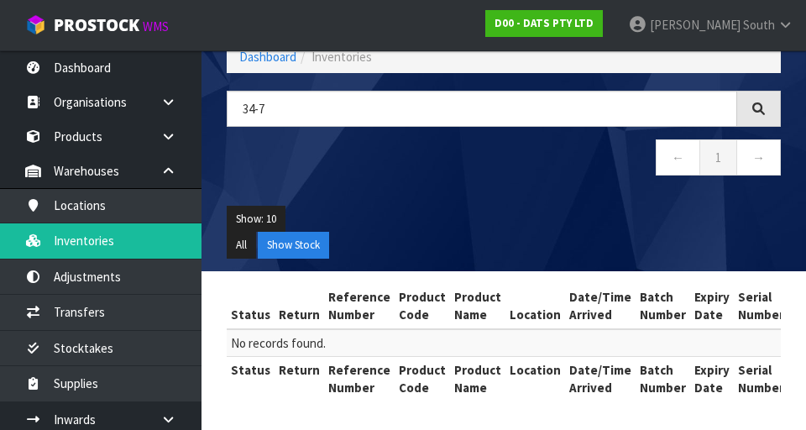
scroll to position [97, 0]
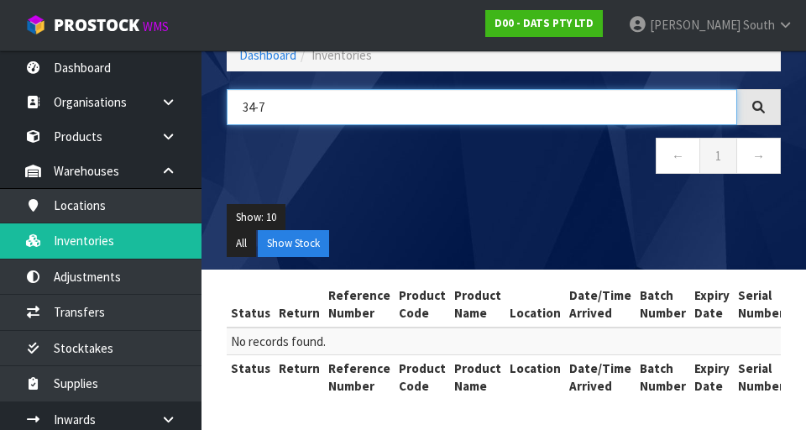
click at [509, 111] on input "34-7" at bounding box center [482, 107] width 510 height 36
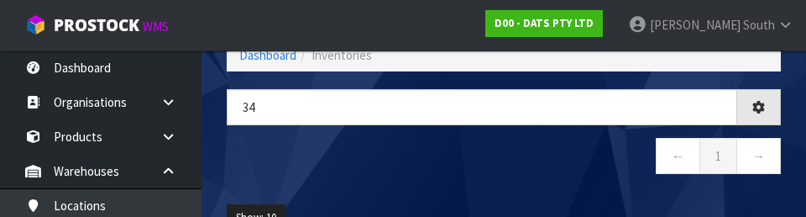
click at [598, 159] on nav "← 1 →" at bounding box center [504, 158] width 554 height 41
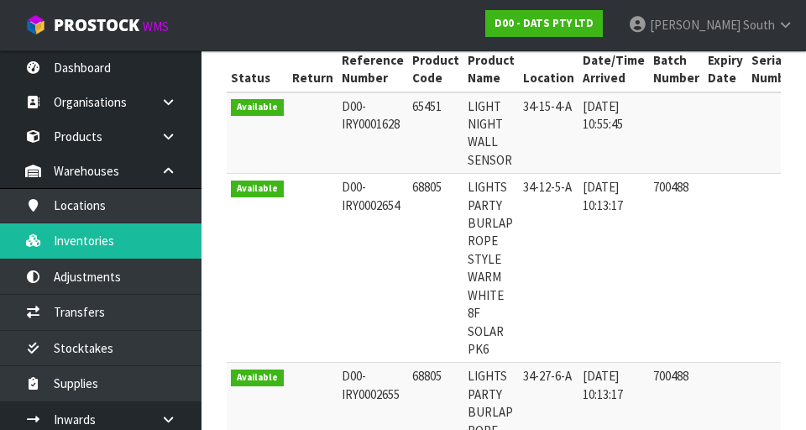
scroll to position [0, 0]
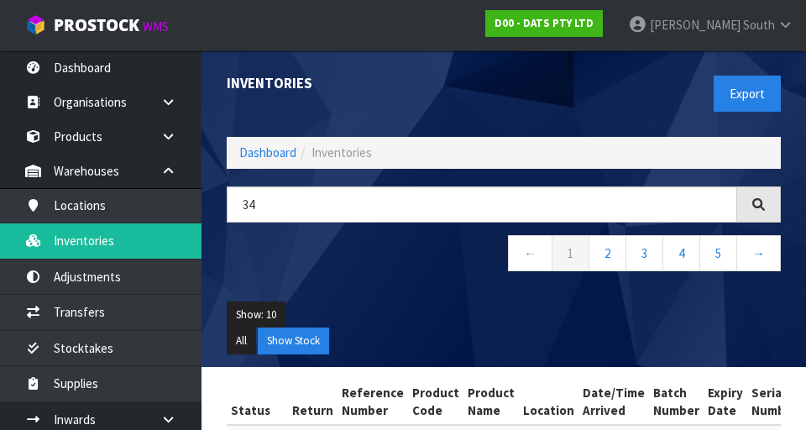
click at [639, 89] on div "Export" at bounding box center [648, 93] width 290 height 86
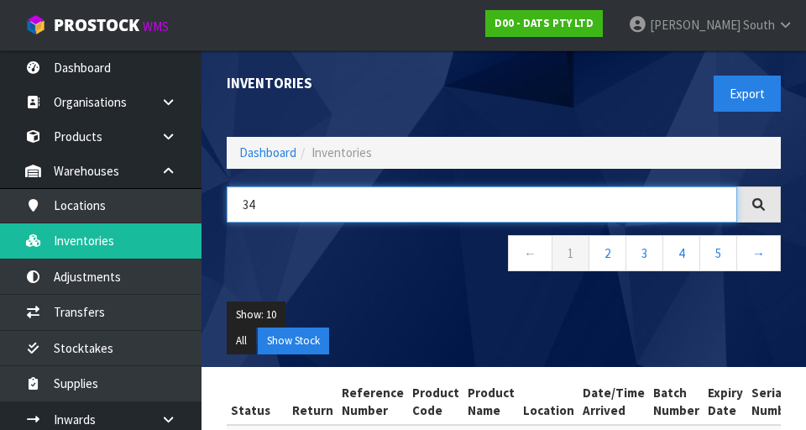
click at [389, 204] on input "34" at bounding box center [482, 204] width 510 height 36
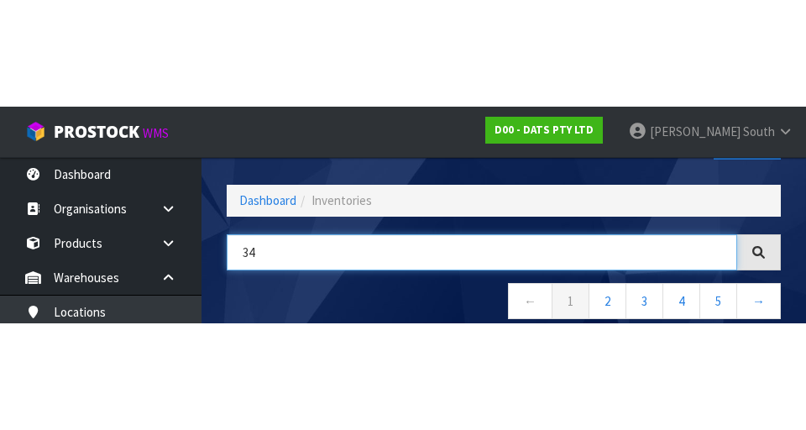
scroll to position [96, 0]
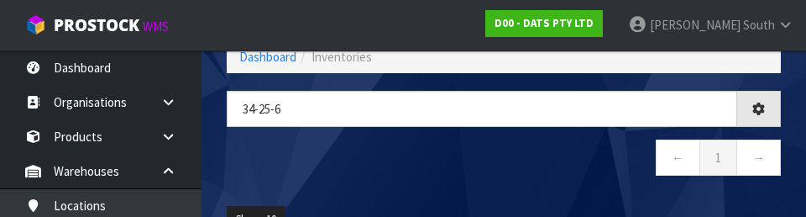
click at [395, 170] on nav "← 1 →" at bounding box center [504, 159] width 554 height 41
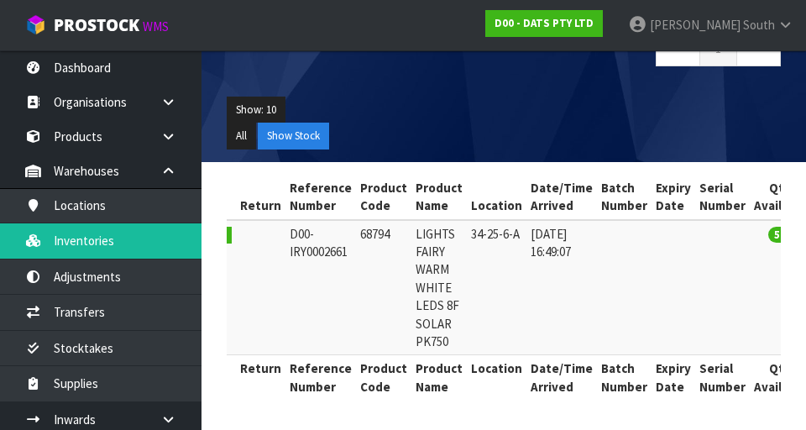
scroll to position [0, 0]
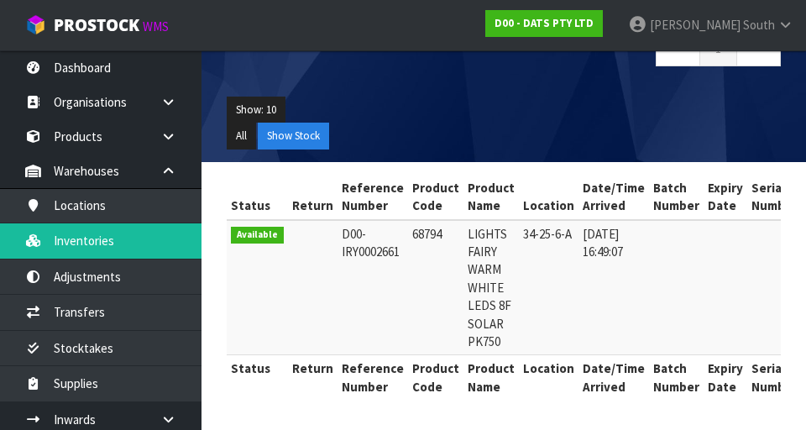
copy td "68794"
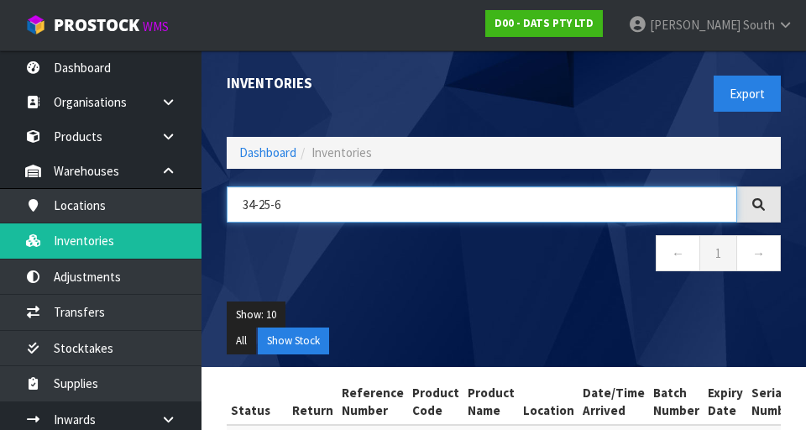
click at [362, 209] on input "34-25-6" at bounding box center [482, 204] width 510 height 36
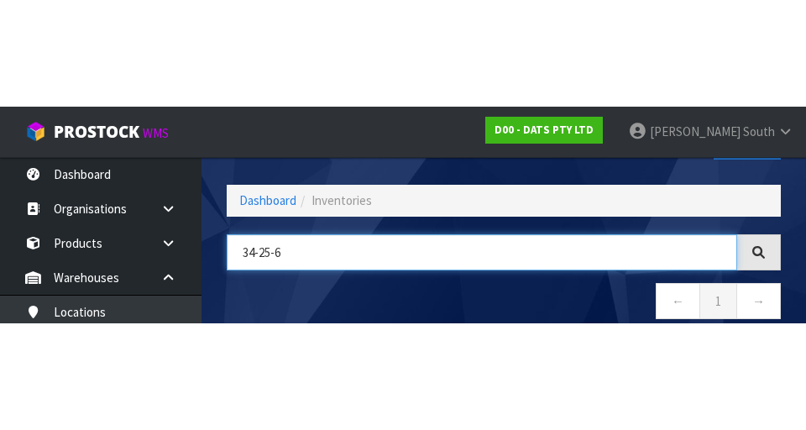
scroll to position [96, 0]
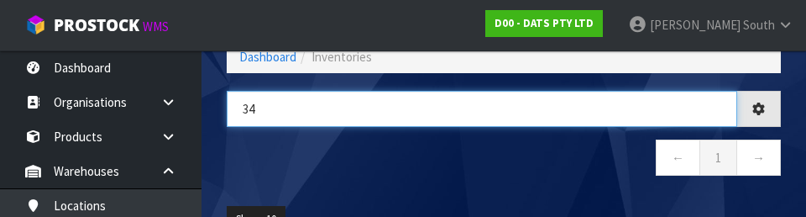
type input "3"
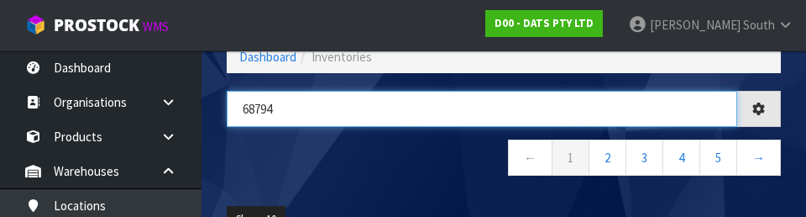
type input "68794"
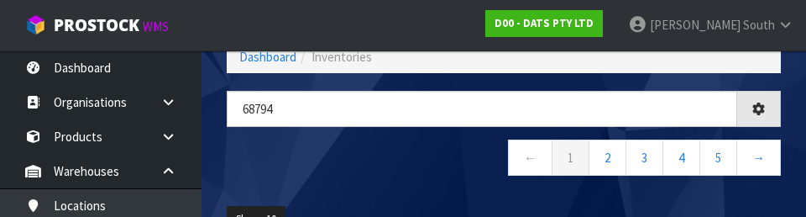
click at [425, 192] on div "68794 ← 1 2 3 4 5 →" at bounding box center [503, 142] width 579 height 102
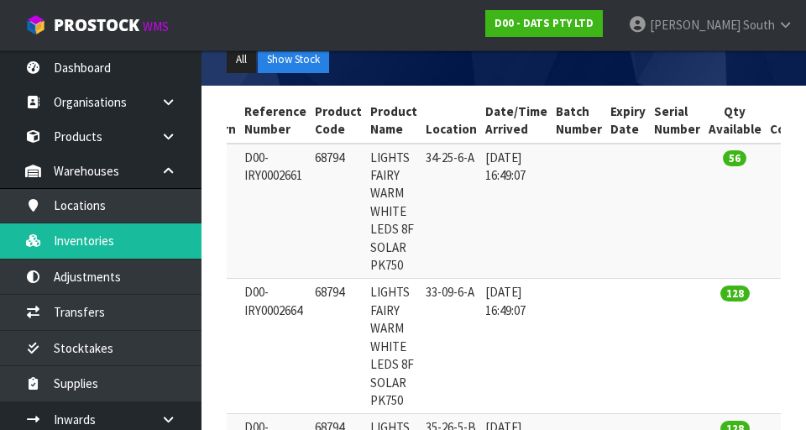
scroll to position [286, 0]
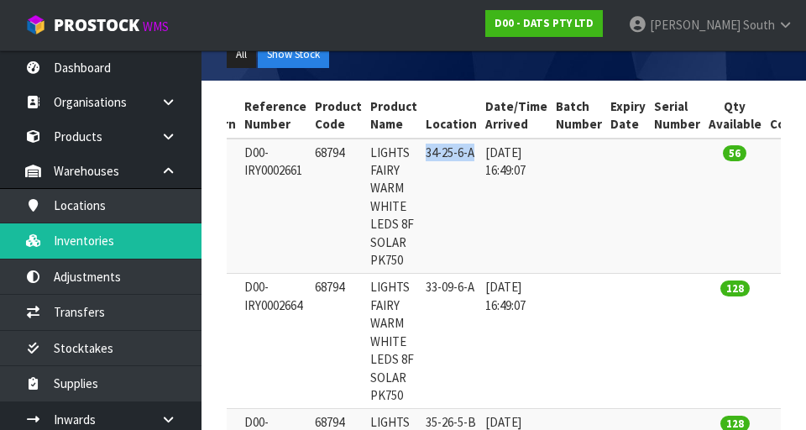
copy td "34-25-6-A"
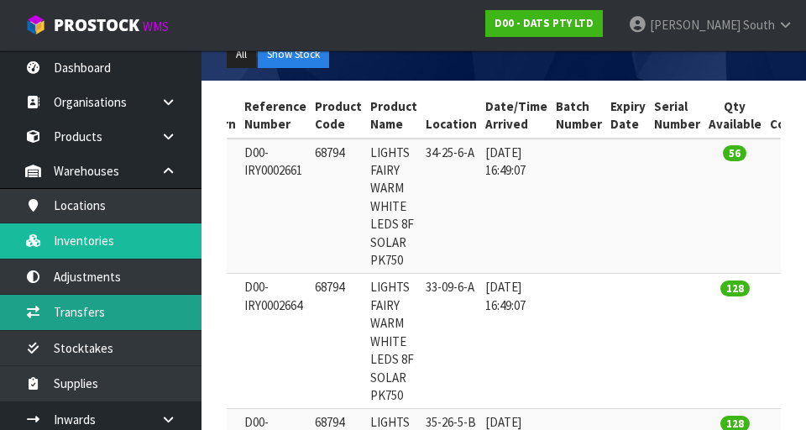
click at [117, 306] on link "Transfers" at bounding box center [100, 312] width 201 height 34
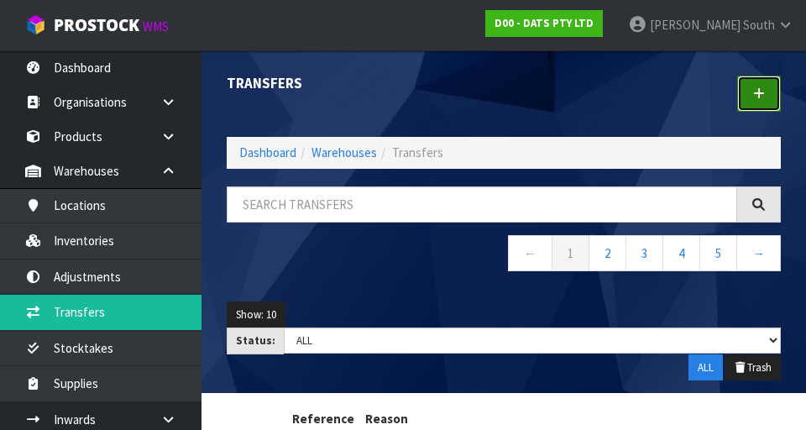
click at [755, 100] on link at bounding box center [759, 94] width 44 height 36
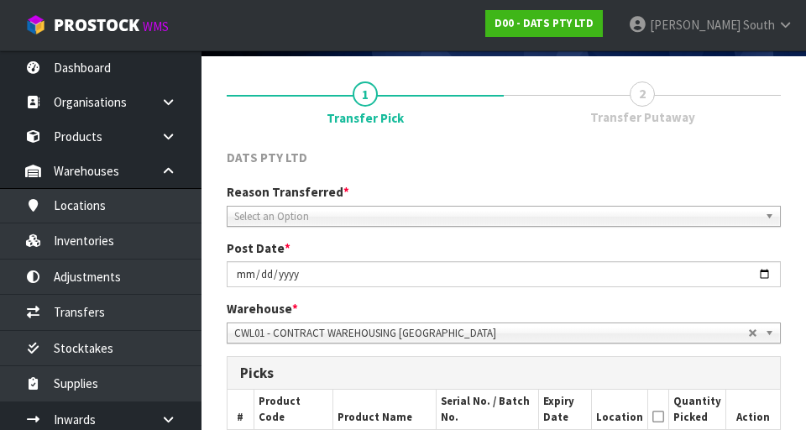
click at [483, 207] on span "Select an Option" at bounding box center [496, 216] width 524 height 20
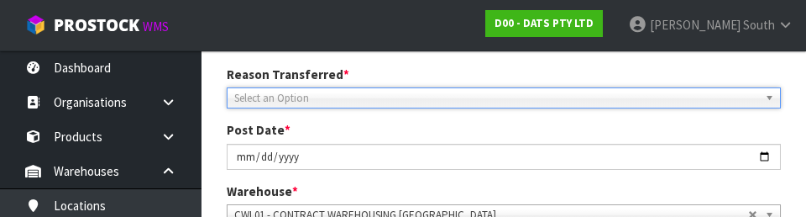
scroll to position [232, 0]
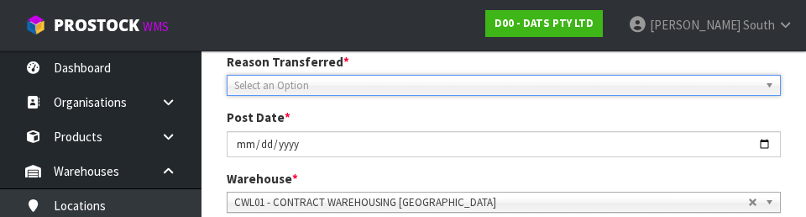
click at [462, 76] on span "Select an Option" at bounding box center [496, 86] width 524 height 20
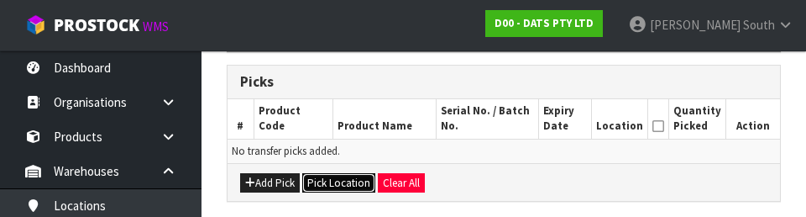
click at [347, 183] on button "Pick Location" at bounding box center [338, 183] width 73 height 20
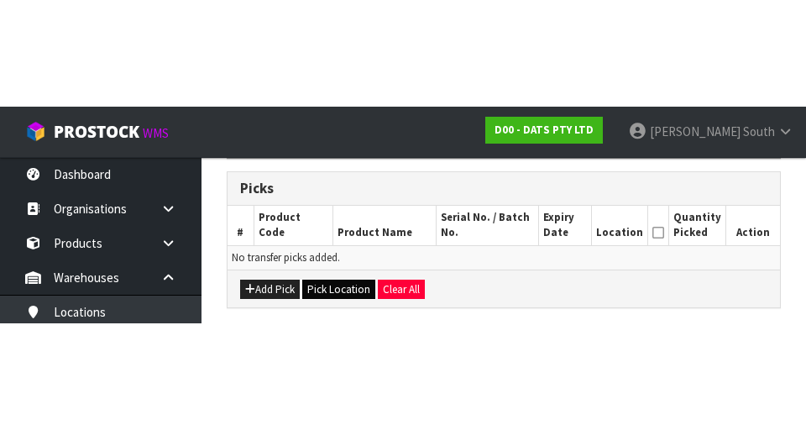
scroll to position [377, 0]
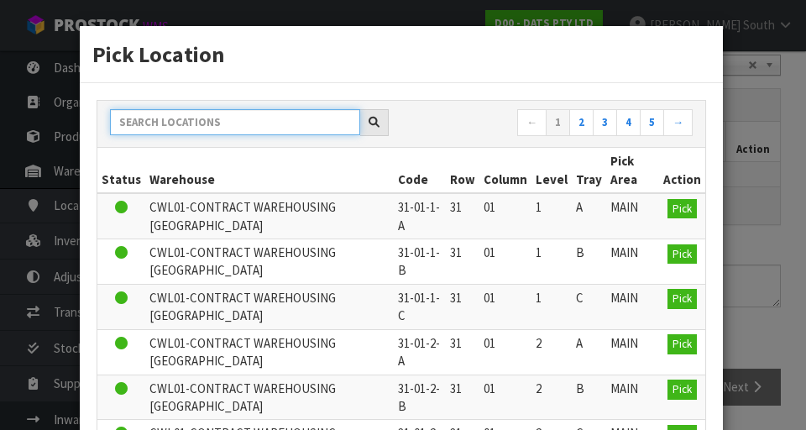
click at [306, 124] on input "text" at bounding box center [235, 122] width 250 height 26
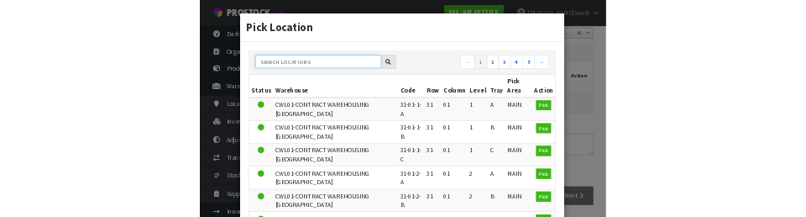
scroll to position [369, 0]
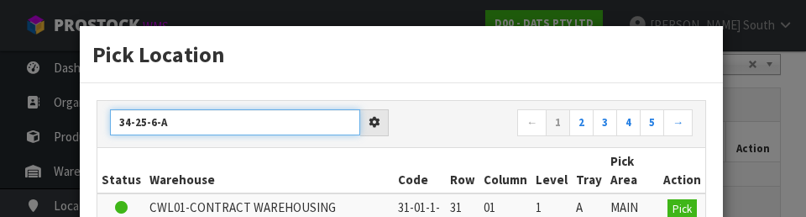
type input "34-25-6-A"
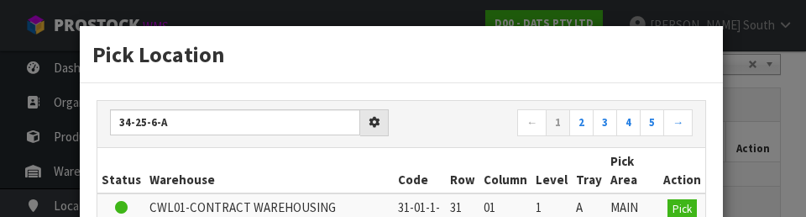
click at [451, 102] on div "34-25-6-A ← 1 2 3 4 5 →" at bounding box center [401, 124] width 608 height 47
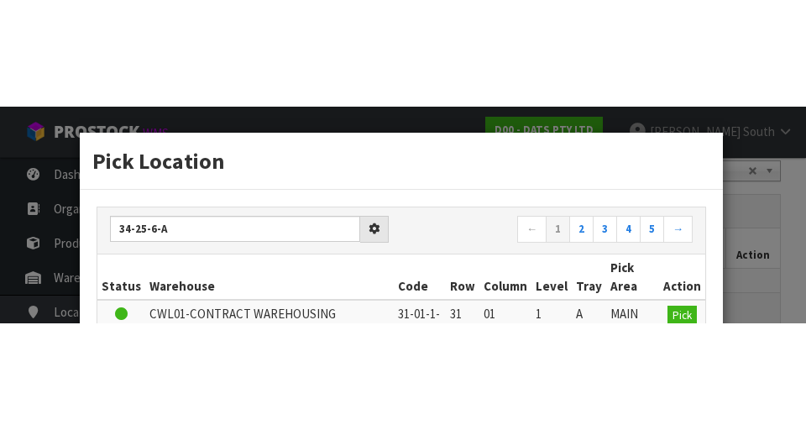
scroll to position [377, 0]
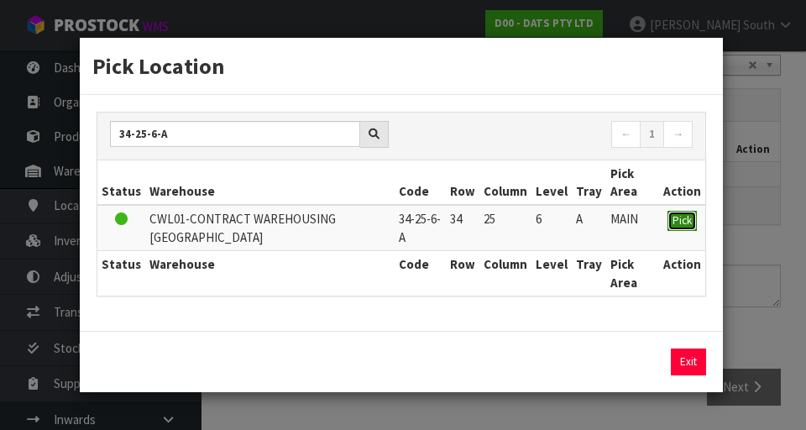
click at [689, 217] on span "Pick" at bounding box center [681, 220] width 19 height 14
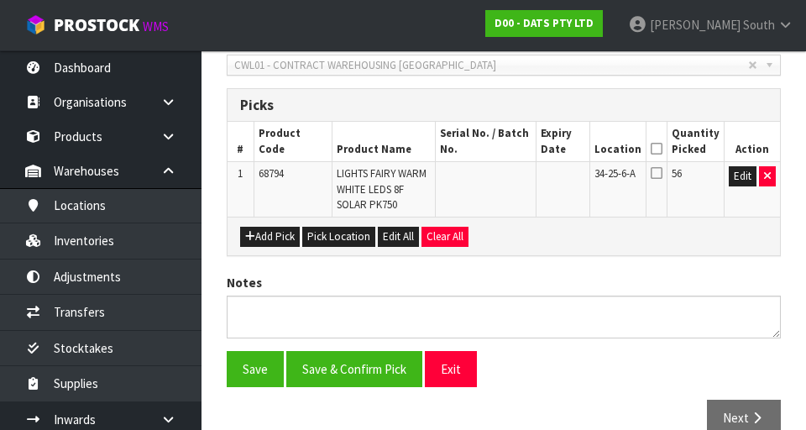
click at [659, 149] on icon at bounding box center [656, 149] width 12 height 1
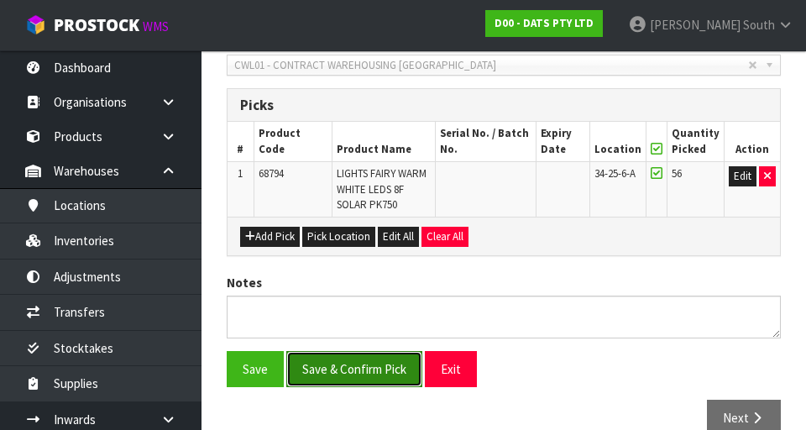
click at [377, 364] on button "Save & Confirm Pick" at bounding box center [354, 369] width 136 height 36
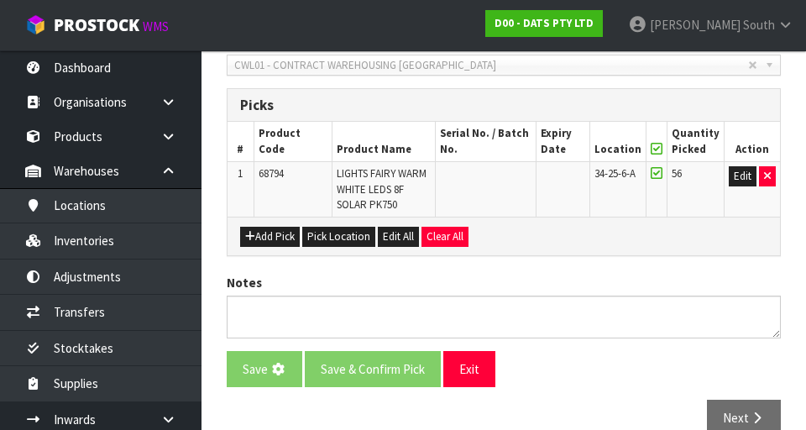
scroll to position [0, 0]
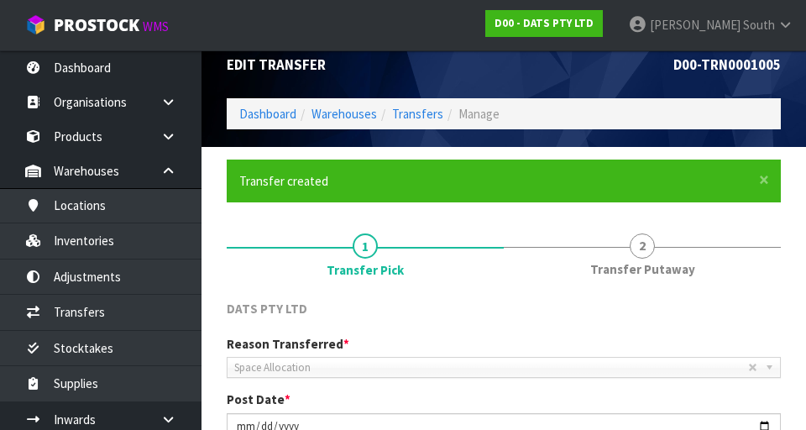
scroll to position [38, 0]
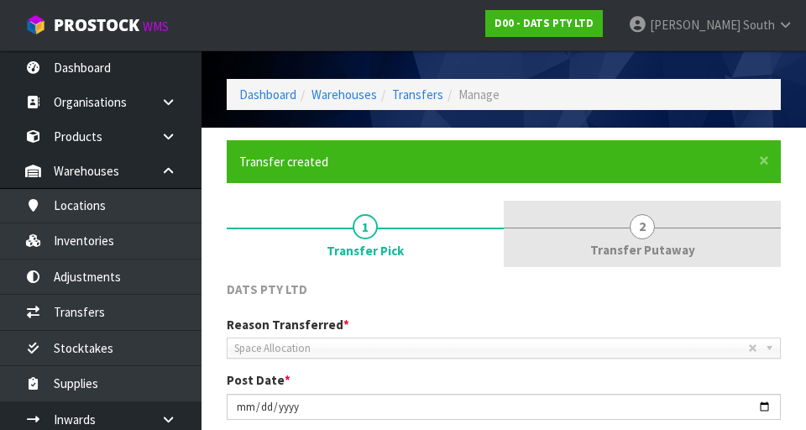
click at [670, 232] on link "2 Transfer Putaway" at bounding box center [641, 234] width 277 height 66
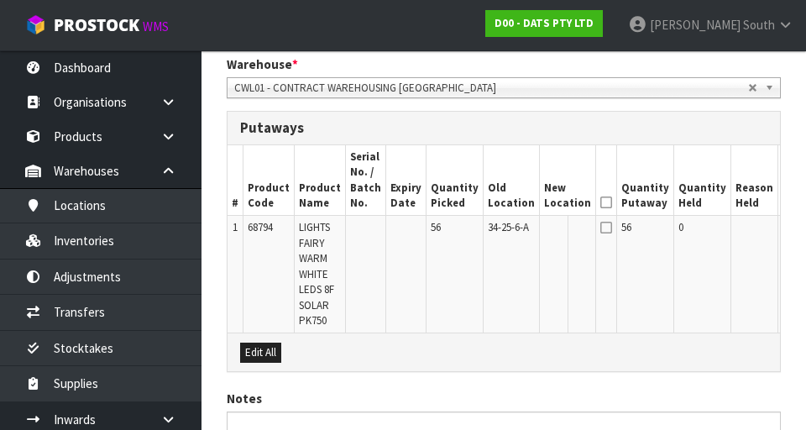
scroll to position [435, 0]
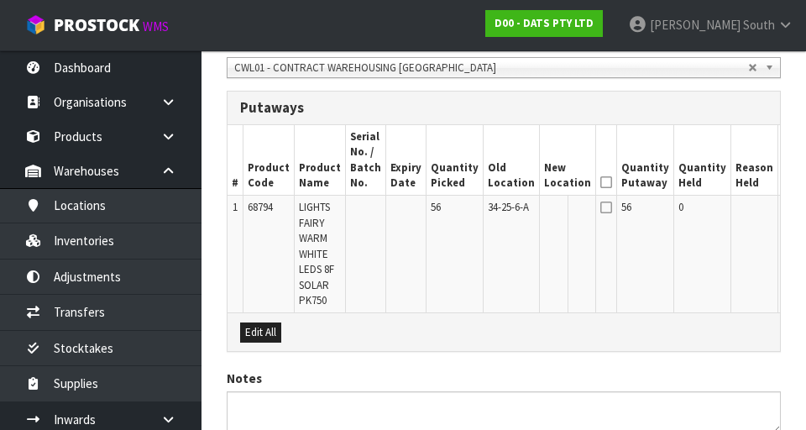
click at [782, 213] on button "Edit" at bounding box center [796, 210] width 28 height 20
click at [544, 206] on input "text" at bounding box center [557, 210] width 27 height 21
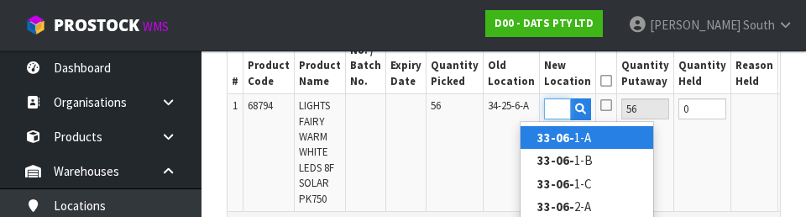
scroll to position [0, 23]
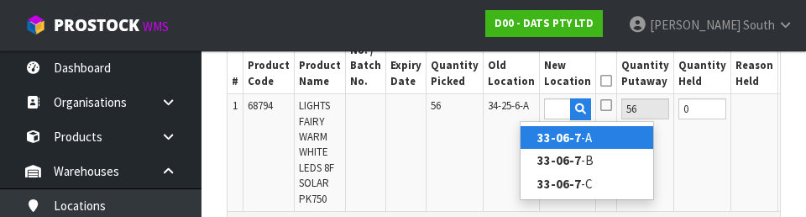
click at [615, 139] on link "33-06-7 -A" at bounding box center [586, 137] width 133 height 23
type input "33-06-7-A"
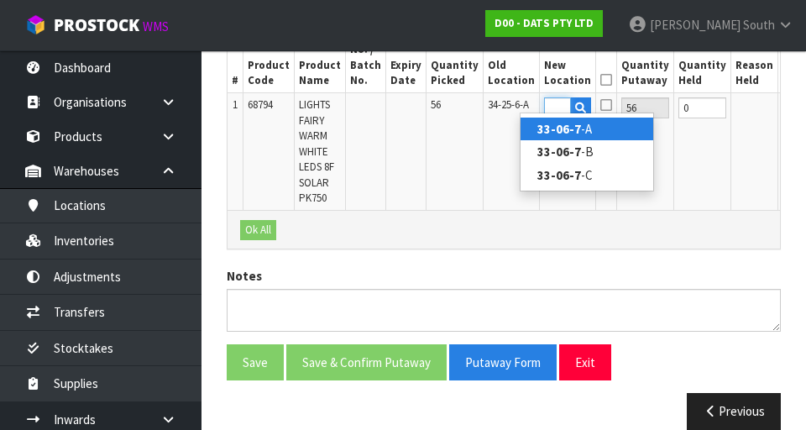
scroll to position [0, 0]
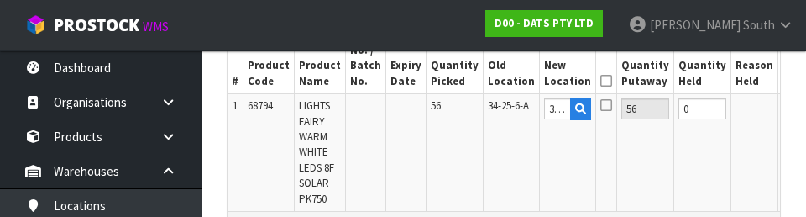
click at [782, 110] on button "OK" at bounding box center [793, 108] width 23 height 20
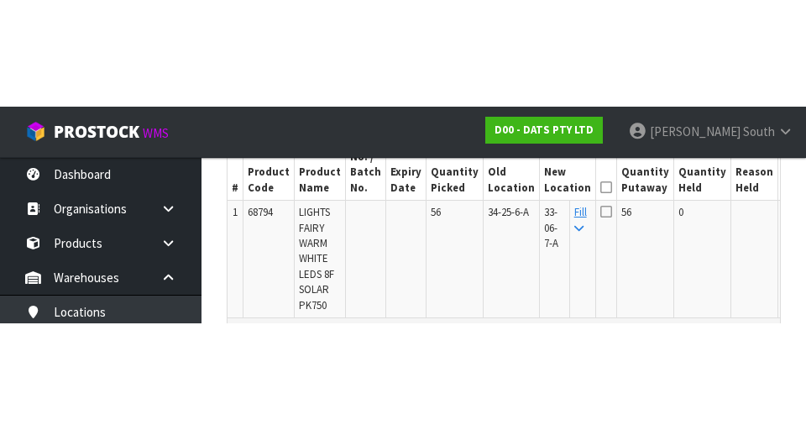
scroll to position [537, 0]
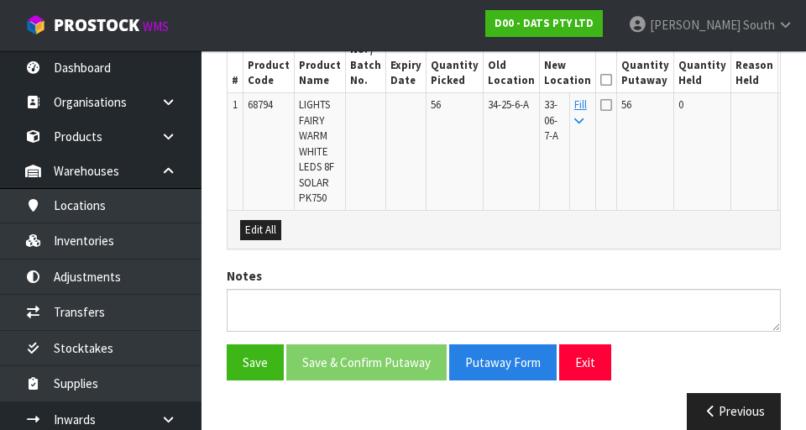
click at [600, 81] on icon at bounding box center [606, 80] width 12 height 1
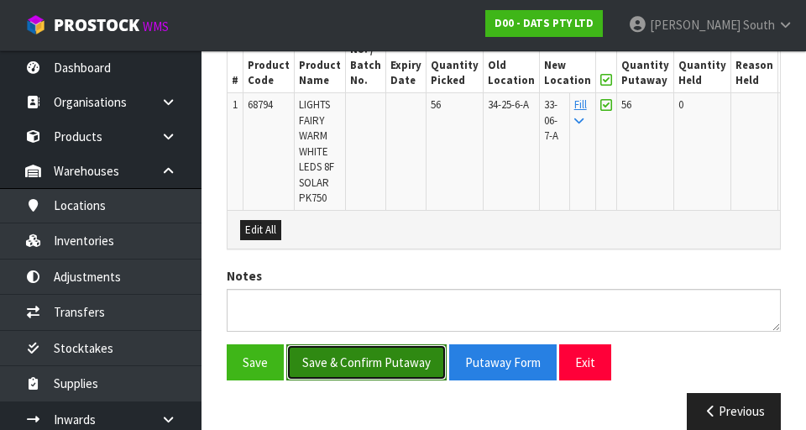
click at [404, 353] on button "Save & Confirm Putaway" at bounding box center [366, 362] width 160 height 36
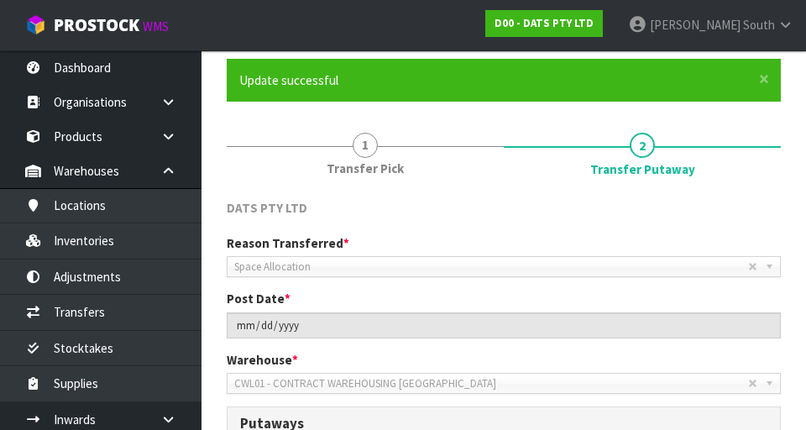
scroll to position [524, 0]
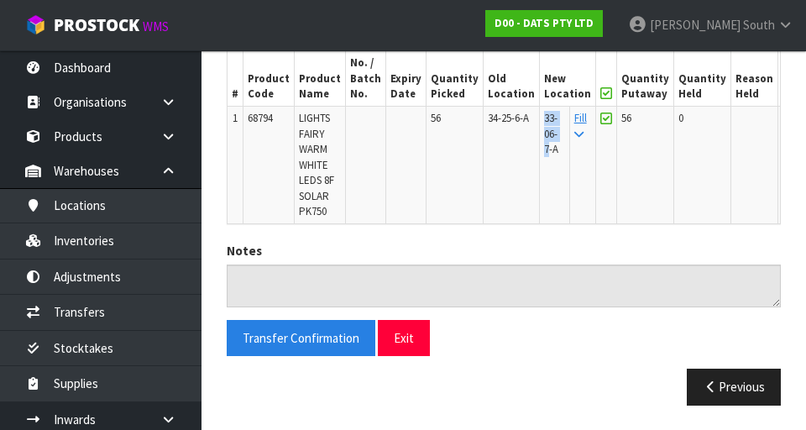
copy span "33-06-7"
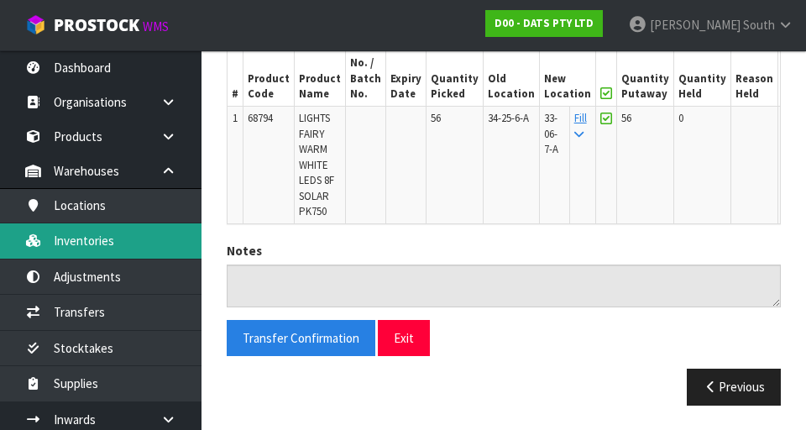
click at [132, 239] on link "Inventories" at bounding box center [100, 240] width 201 height 34
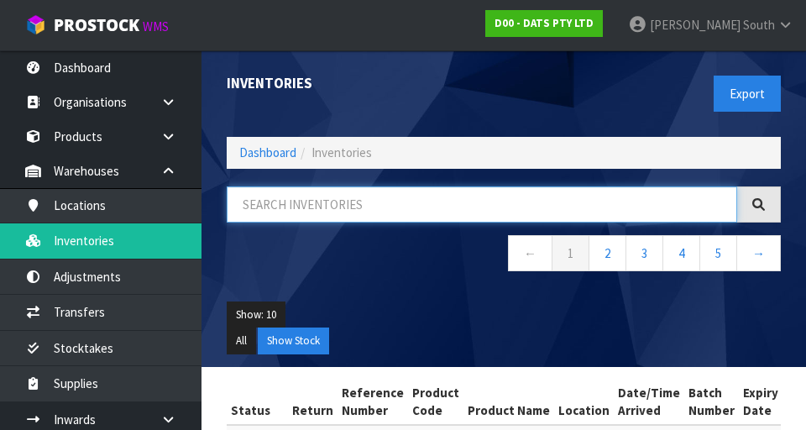
click at [466, 199] on input "text" at bounding box center [482, 204] width 510 height 36
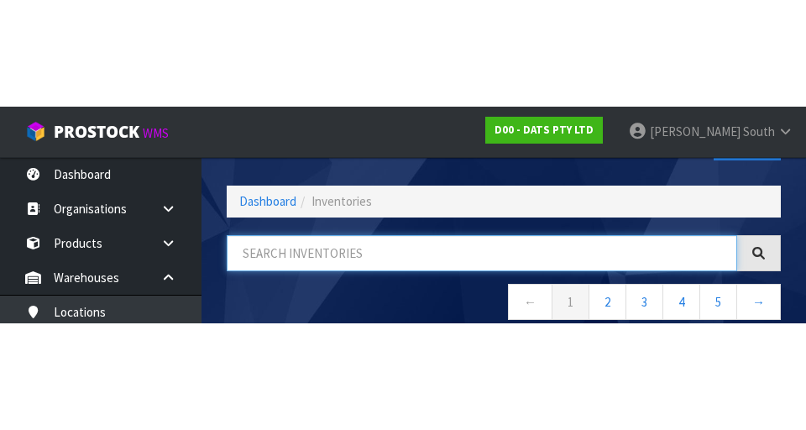
scroll to position [96, 0]
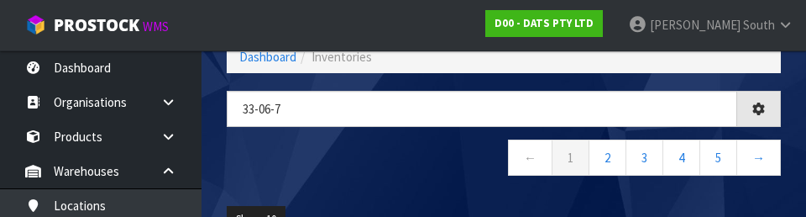
click at [442, 174] on nav "← 1 2 3 4 5 →" at bounding box center [504, 159] width 554 height 41
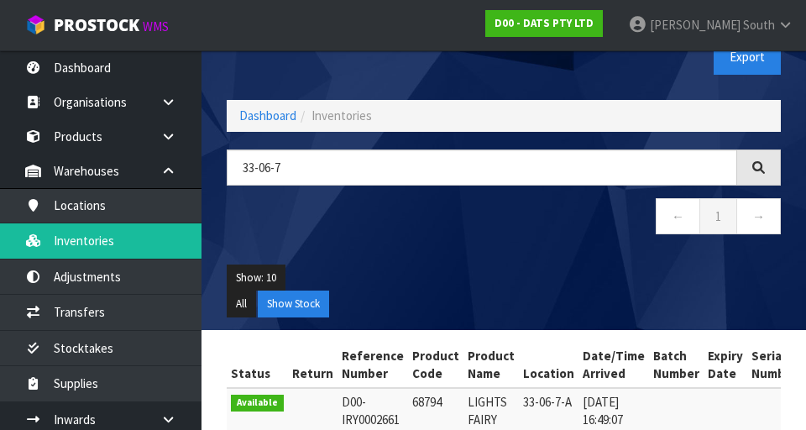
scroll to position [0, 0]
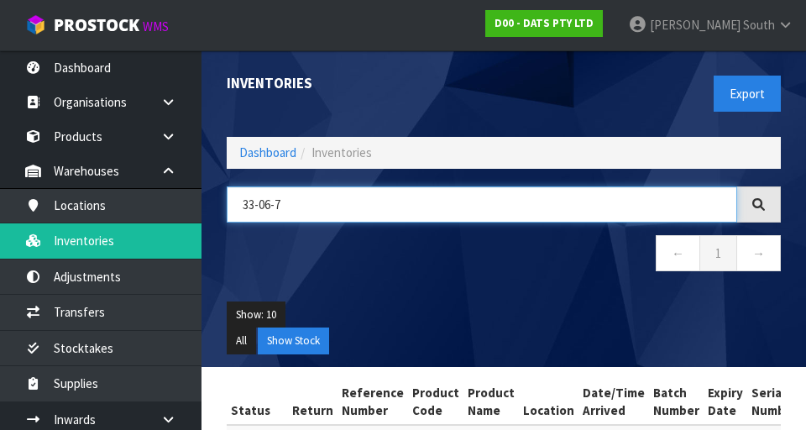
click at [401, 211] on input "33-06-7" at bounding box center [482, 204] width 510 height 36
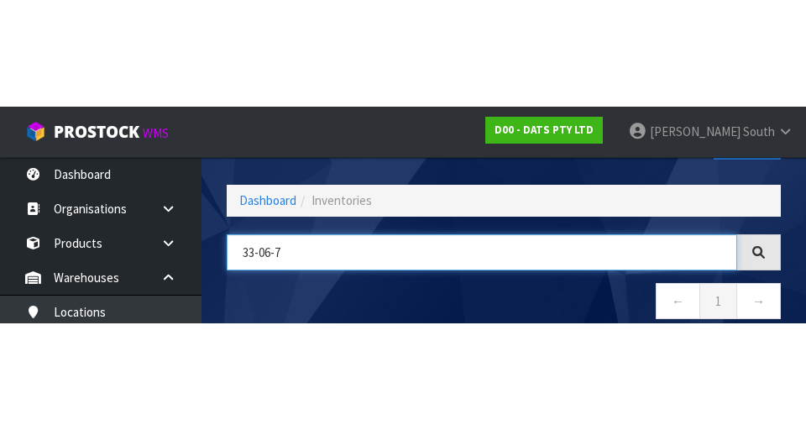
scroll to position [96, 0]
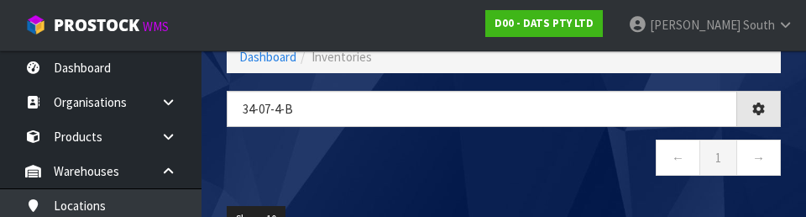
click at [462, 159] on nav "← 1 →" at bounding box center [504, 159] width 554 height 41
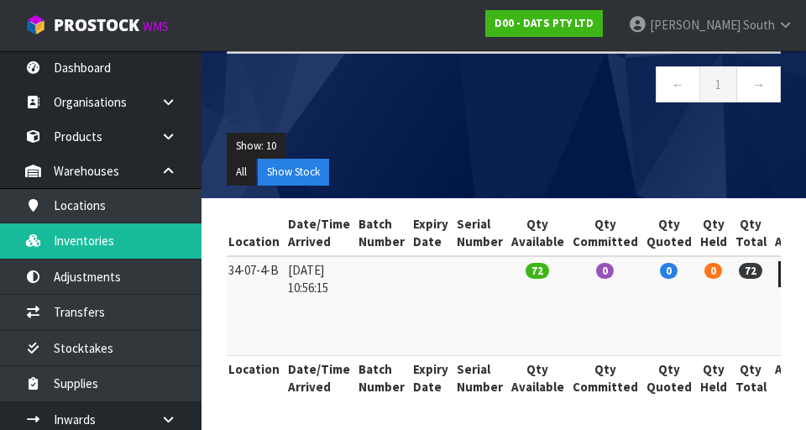
scroll to position [0, 0]
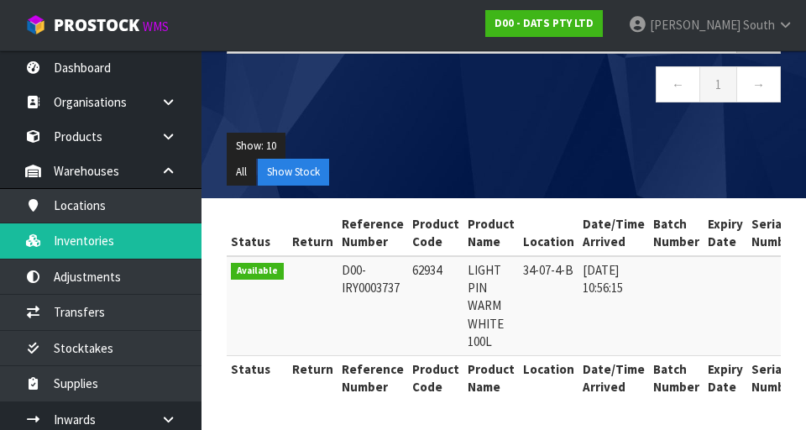
copy td "62934"
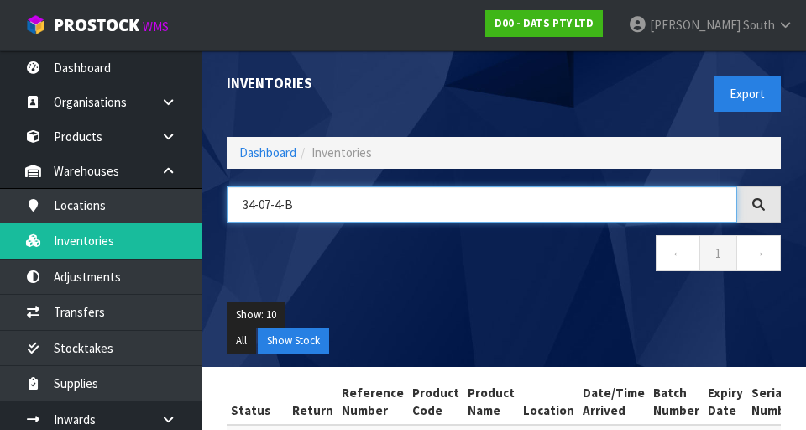
click at [433, 210] on input "34-07-4-B" at bounding box center [482, 204] width 510 height 36
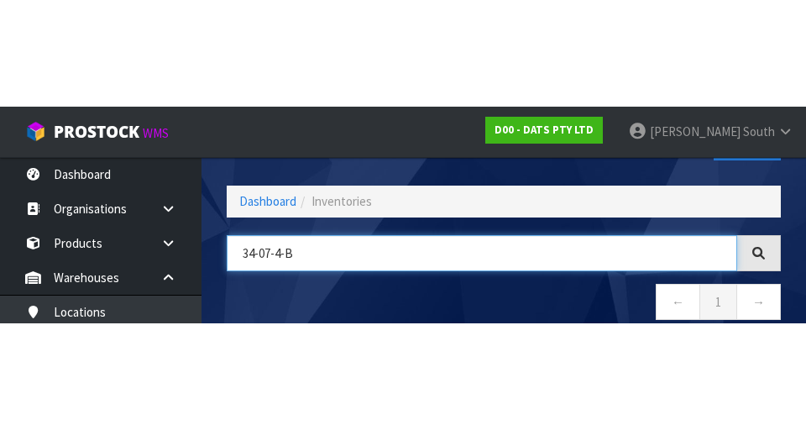
scroll to position [96, 0]
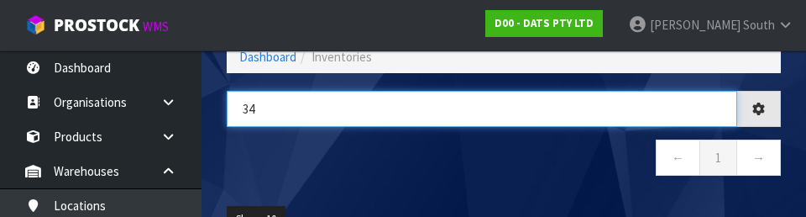
type input "3"
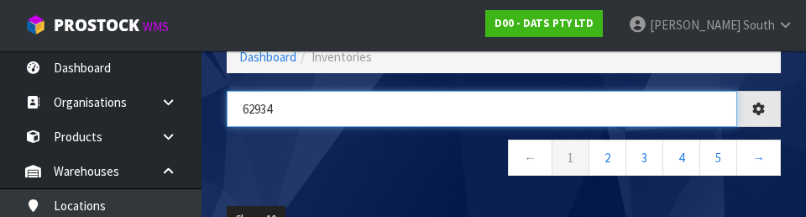
type input "62934"
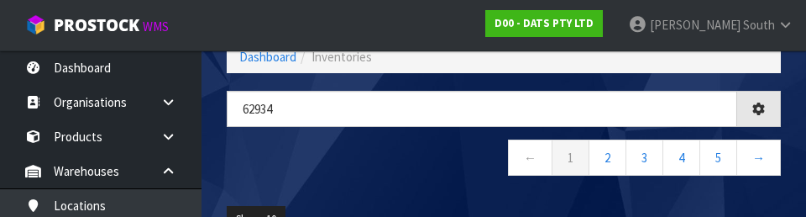
click at [437, 170] on nav "← 1 2 3 4 5 →" at bounding box center [504, 159] width 554 height 41
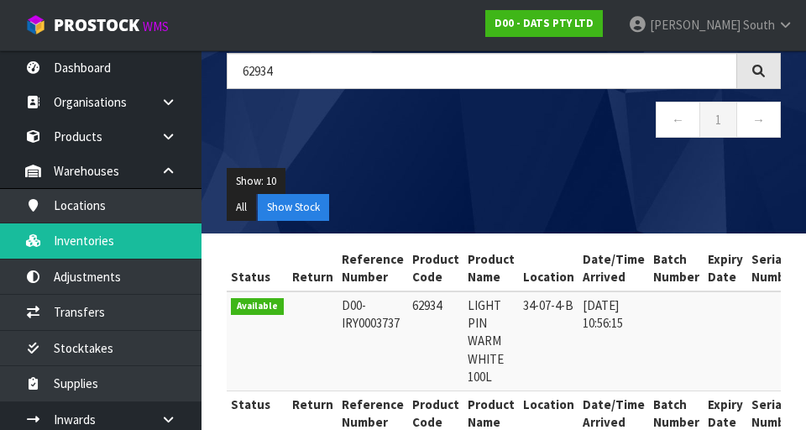
scroll to position [140, 0]
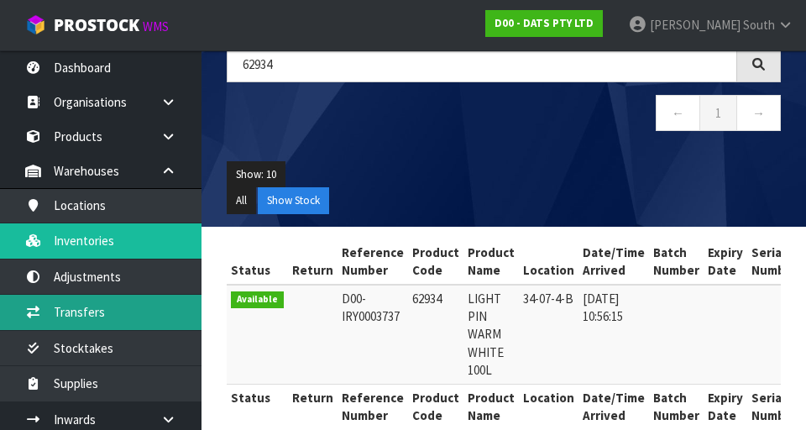
click at [136, 316] on link "Transfers" at bounding box center [100, 312] width 201 height 34
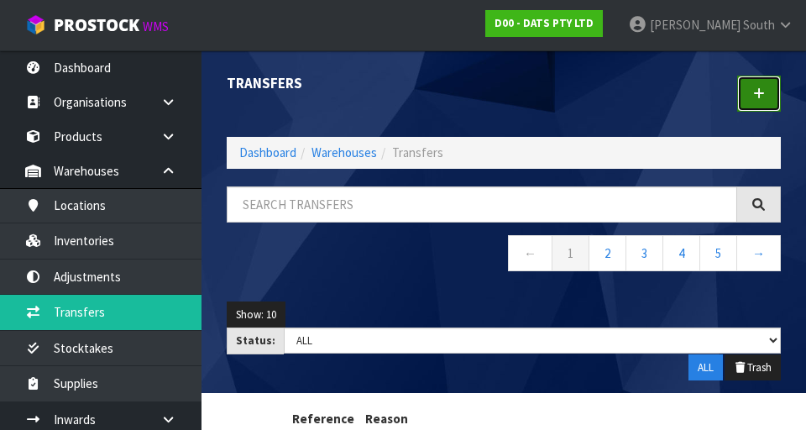
click at [774, 85] on link at bounding box center [759, 94] width 44 height 36
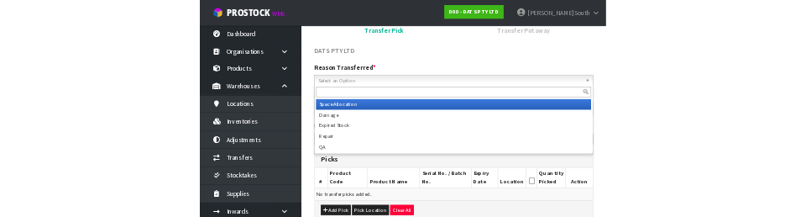
scroll to position [159, 0]
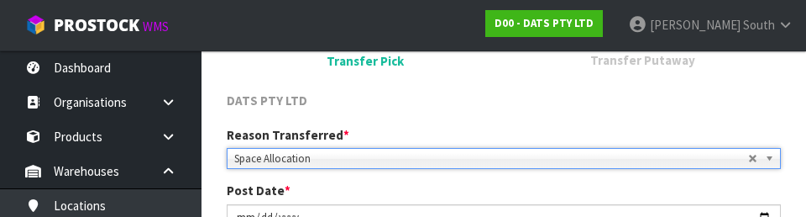
click at [530, 103] on div "DATS PTY LTD" at bounding box center [503, 102] width 579 height 22
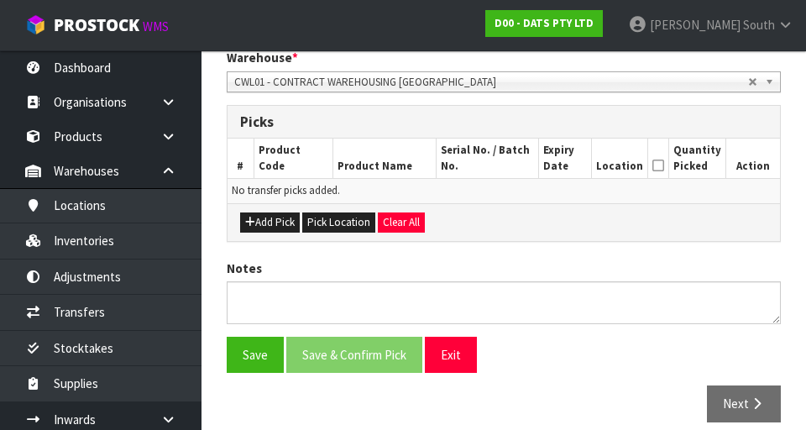
scroll to position [362, 0]
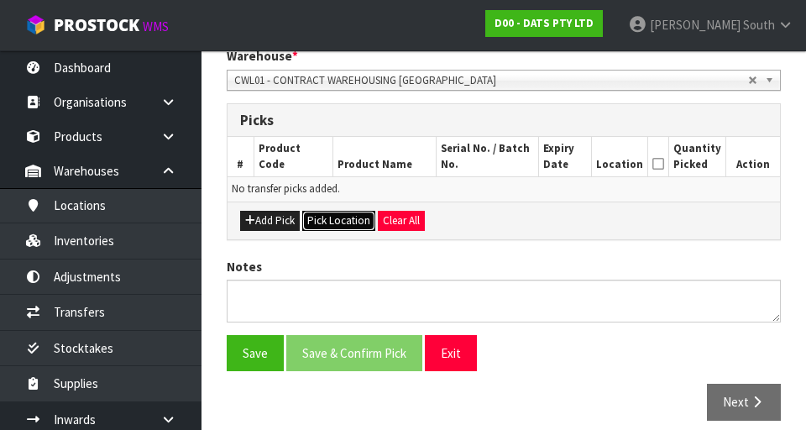
click at [338, 226] on button "Pick Location" at bounding box center [338, 221] width 73 height 20
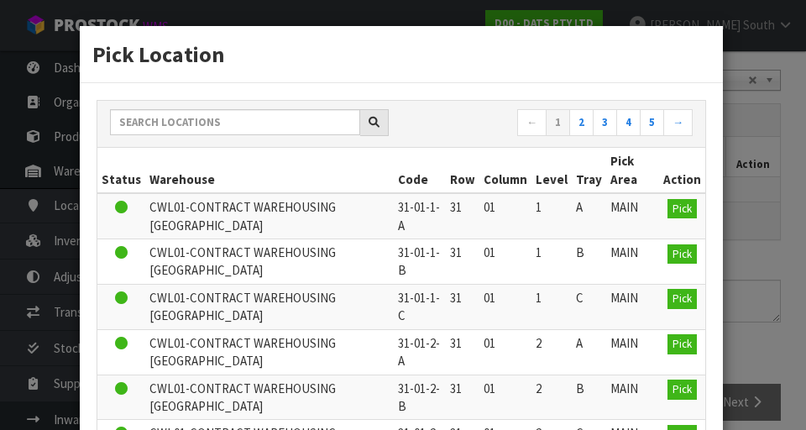
click at [759, 206] on div "Pick Location ← 1 2 3 4 5 → Status Warehouse Code Row Column Level Tray Pick Ar…" at bounding box center [403, 215] width 806 height 430
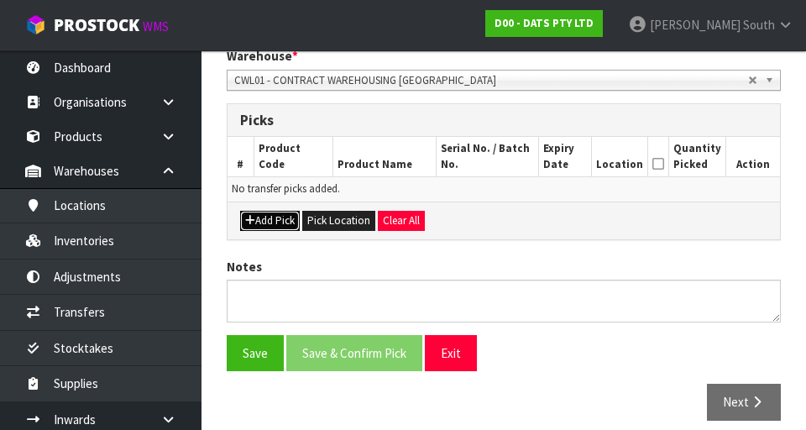
click at [280, 213] on button "Add Pick" at bounding box center [270, 221] width 60 height 20
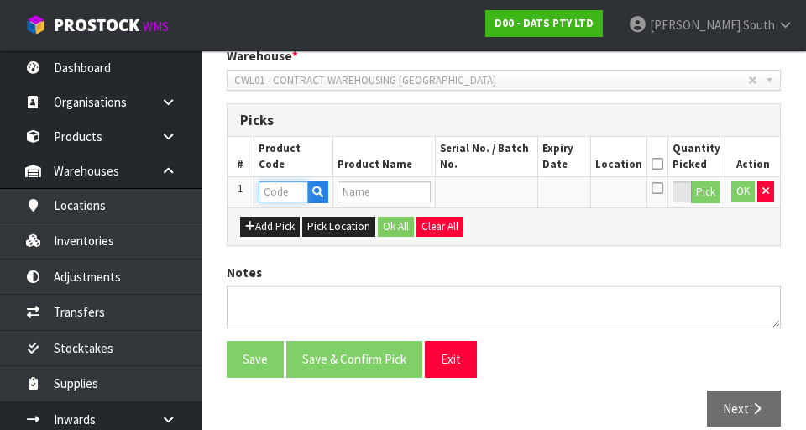
click at [274, 194] on input "text" at bounding box center [283, 191] width 50 height 21
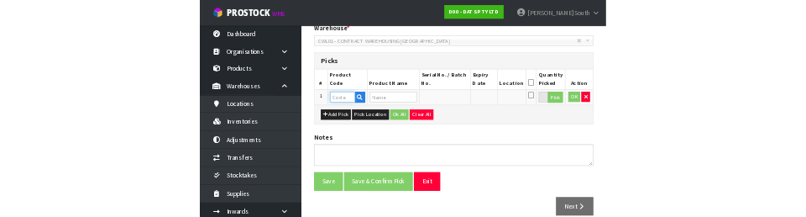
scroll to position [354, 0]
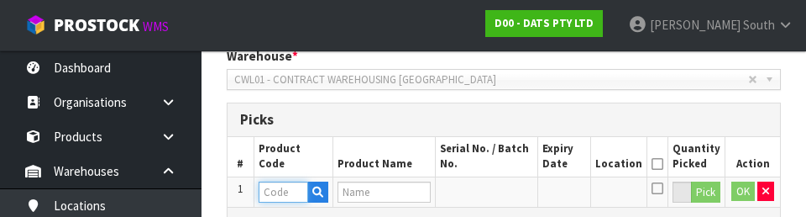
type input "62934"
type input "LIGHT PIN WARM WHITE 100L"
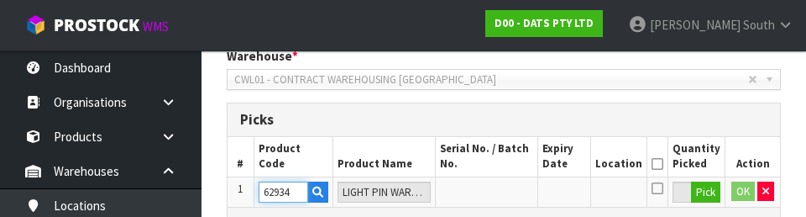
type input "62934"
click at [516, 121] on h3 "Picks" at bounding box center [503, 120] width 527 height 16
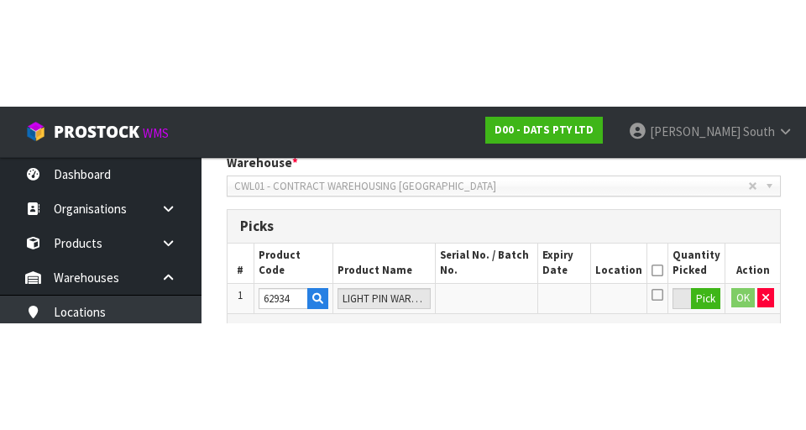
scroll to position [362, 0]
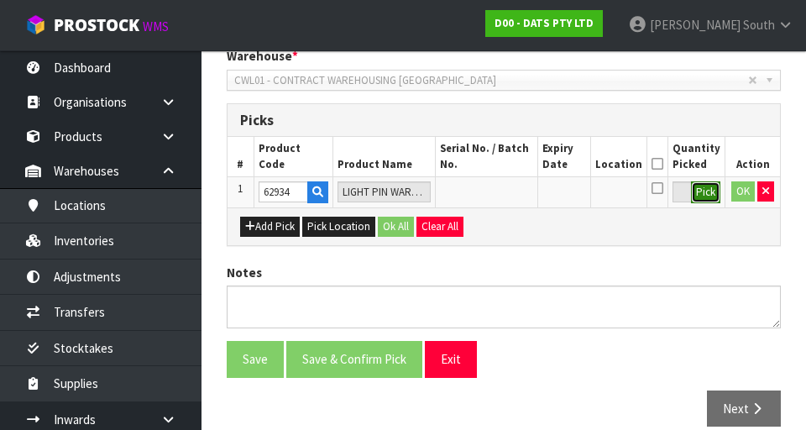
click at [702, 191] on button "Pick" at bounding box center [705, 192] width 29 height 22
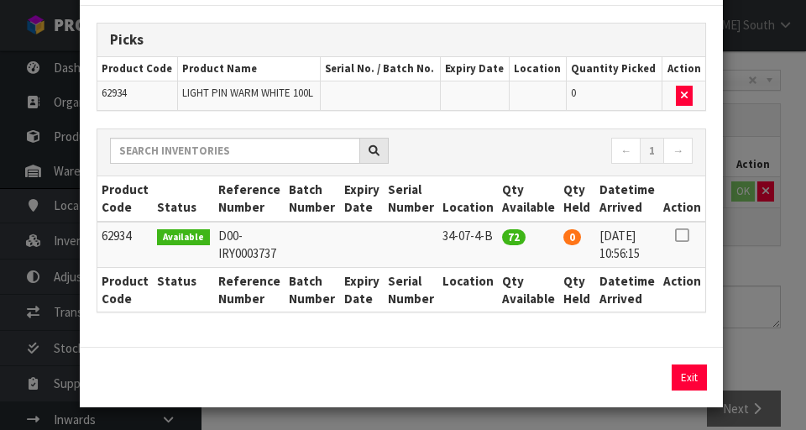
scroll to position [81, 0]
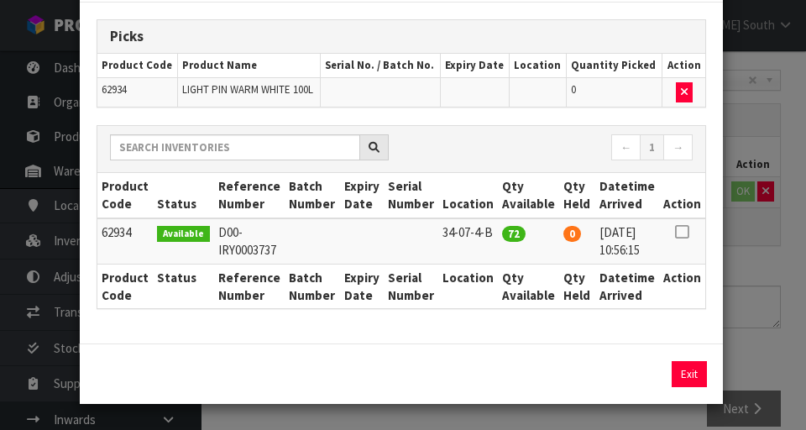
click at [680, 232] on icon at bounding box center [681, 232] width 13 height 1
click at [642, 366] on button "Assign Pick" at bounding box center [631, 374] width 69 height 26
type input "72"
click at [697, 363] on button "Exit" at bounding box center [688, 374] width 35 height 26
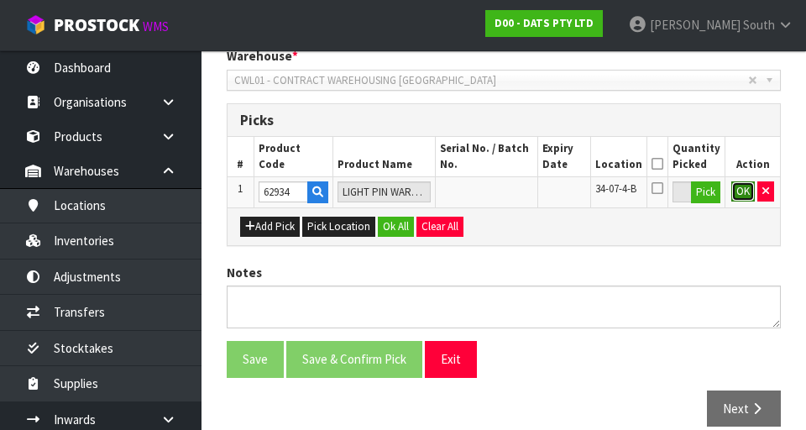
click at [738, 190] on button "OK" at bounding box center [742, 191] width 23 height 20
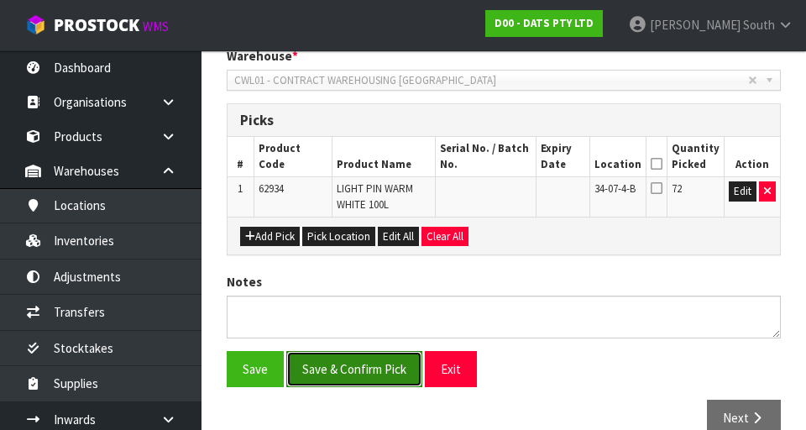
click at [288, 358] on button "Save & Confirm Pick" at bounding box center [354, 369] width 136 height 36
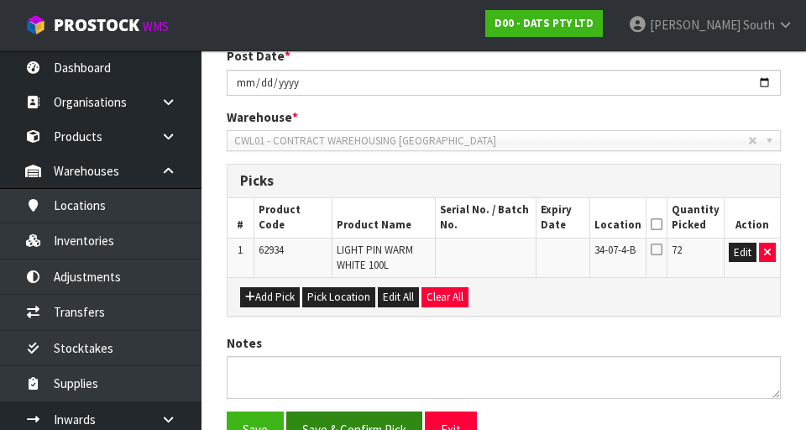
scroll to position [0, 0]
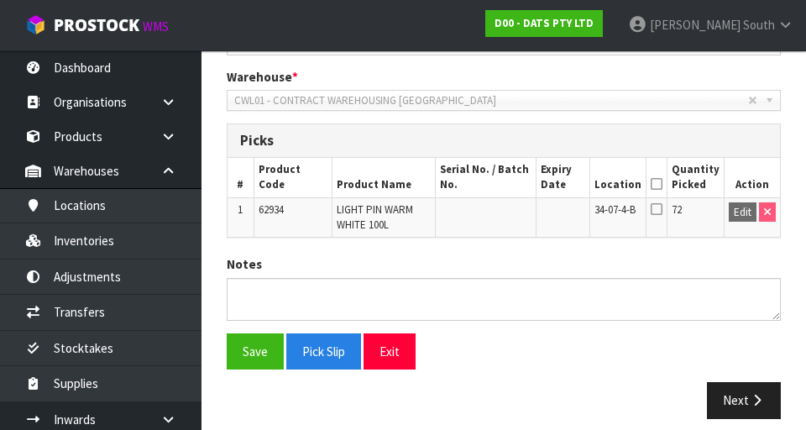
scroll to position [415, 0]
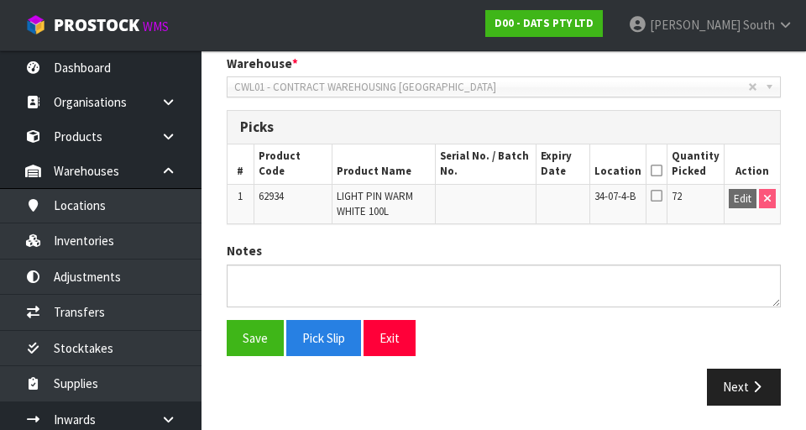
click at [662, 170] on icon at bounding box center [656, 170] width 12 height 1
click at [256, 354] on button "Save" at bounding box center [255, 338] width 57 height 36
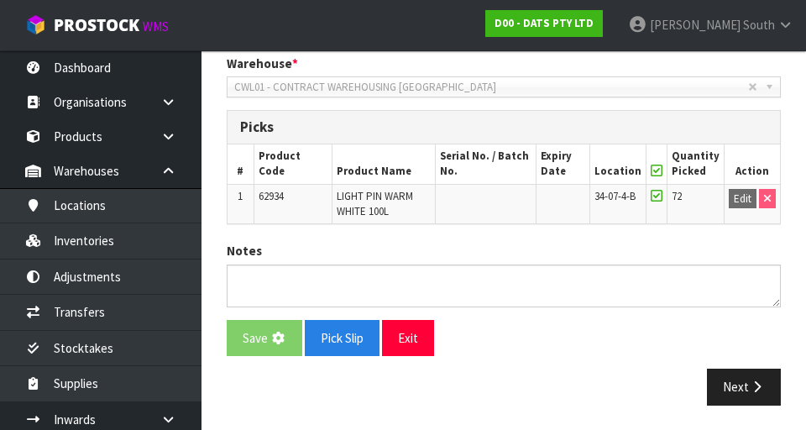
scroll to position [0, 0]
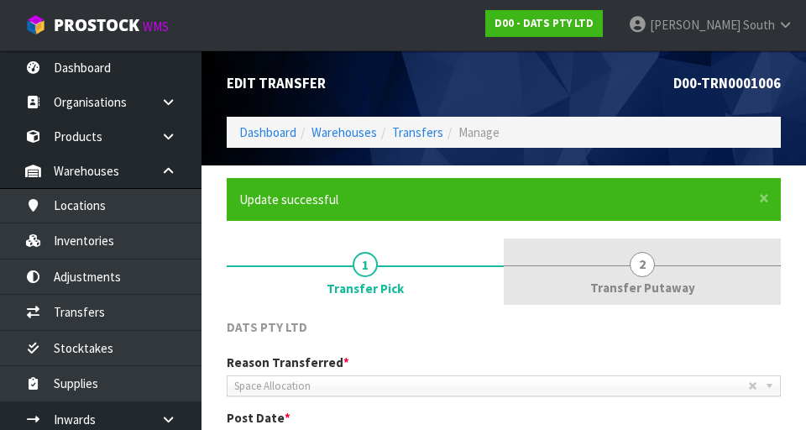
click at [653, 269] on span "2" at bounding box center [641, 264] width 25 height 25
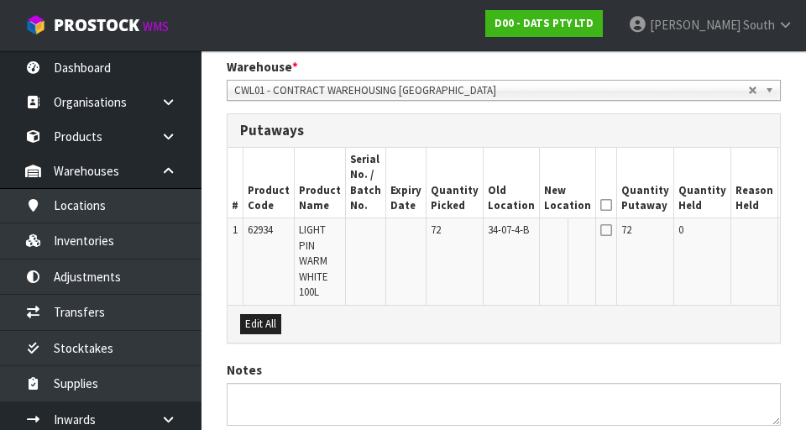
scroll to position [413, 0]
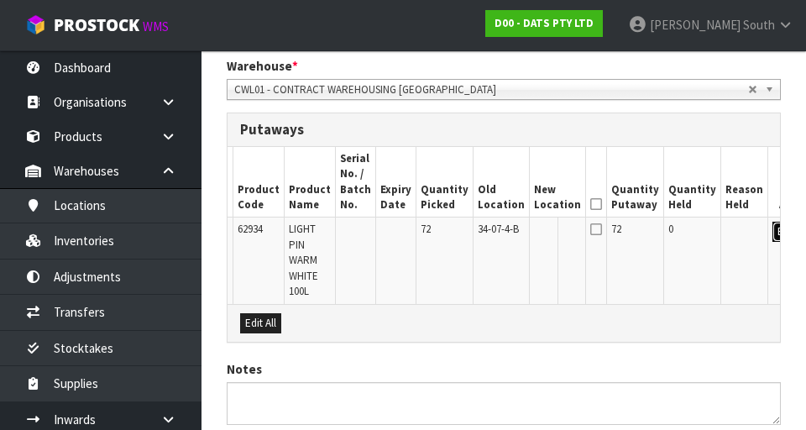
click at [772, 237] on button "Edit" at bounding box center [786, 232] width 28 height 20
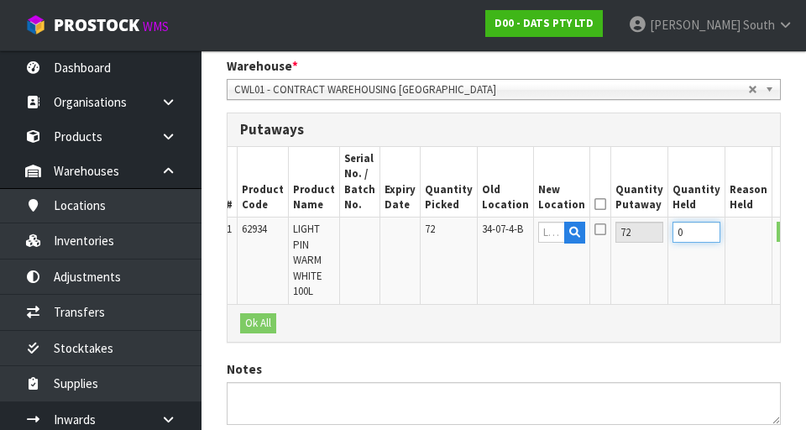
click at [672, 230] on input "0" at bounding box center [696, 232] width 48 height 21
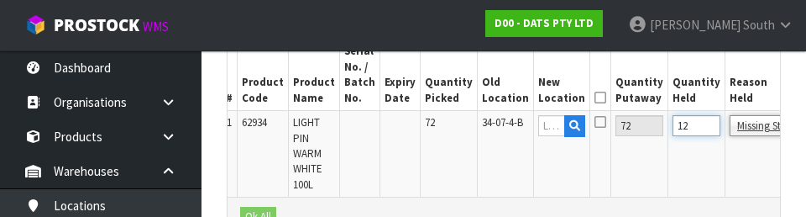
scroll to position [498, 0]
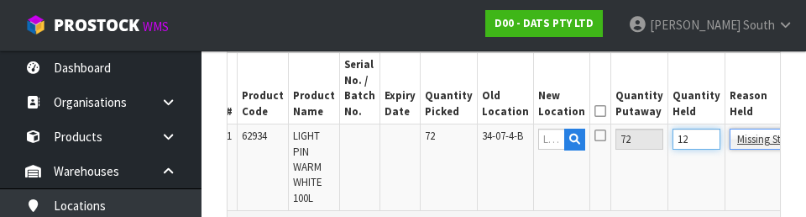
type input "12"
click at [671, 176] on td "12" at bounding box center [696, 167] width 57 height 86
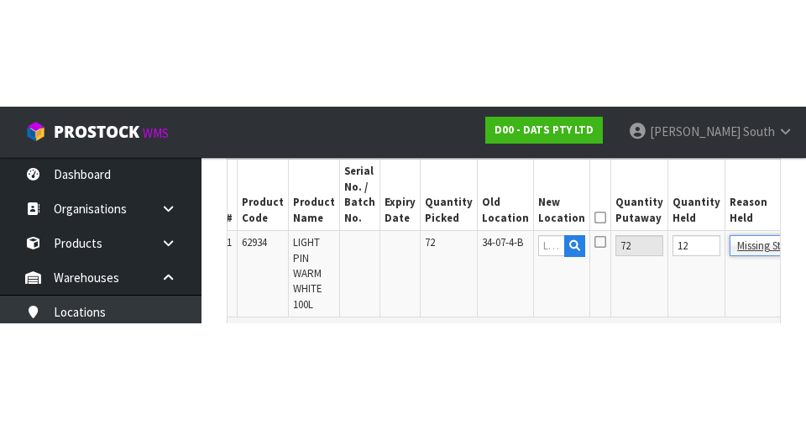
scroll to position [507, 0]
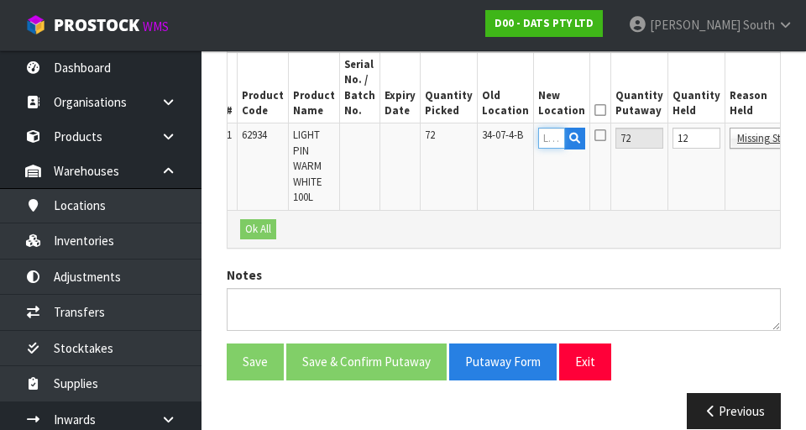
click at [538, 143] on input "text" at bounding box center [551, 138] width 27 height 21
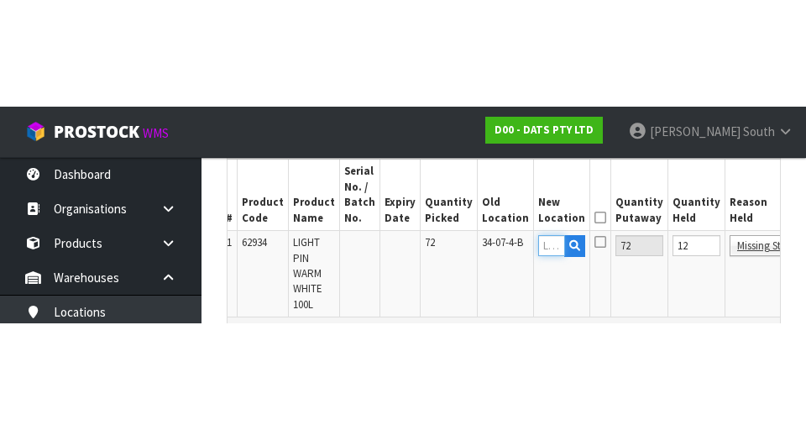
scroll to position [0, 0]
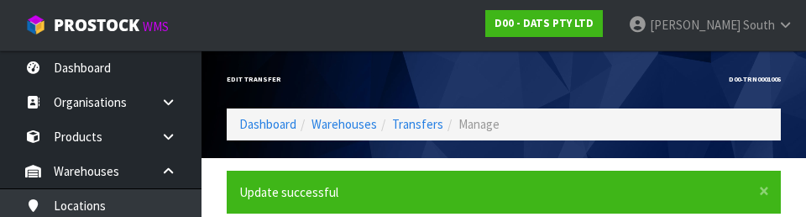
click at [614, 63] on div "D00-TRN0001006" at bounding box center [648, 79] width 290 height 58
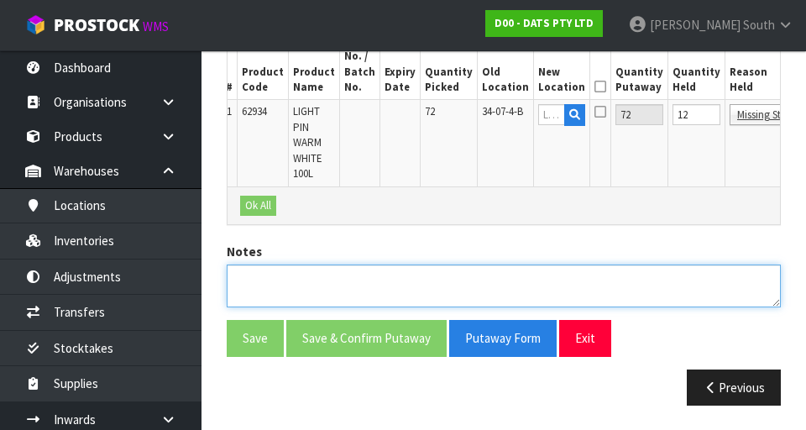
click at [435, 282] on textarea at bounding box center [504, 285] width 554 height 43
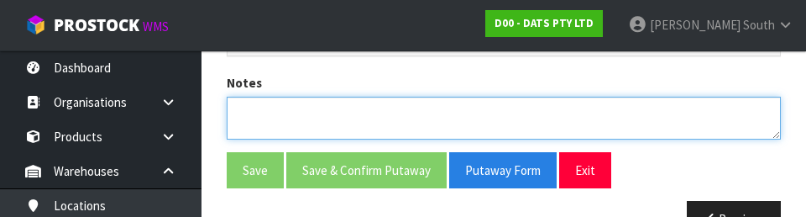
scroll to position [699, 0]
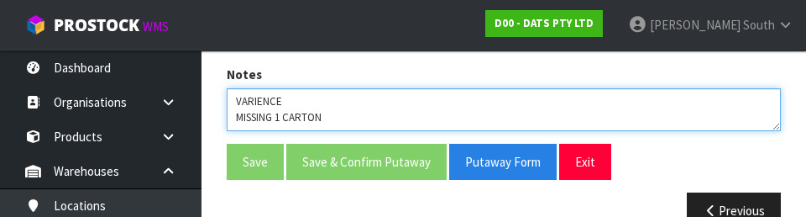
type textarea "VARIENCE MISSING 1 CARTON"
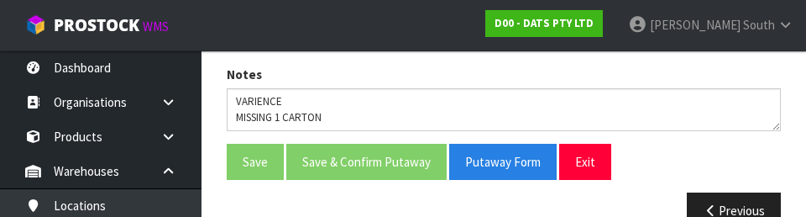
click at [665, 164] on div "Save Save & Confirm Putaway Putaway Form Exit" at bounding box center [503, 161] width 579 height 36
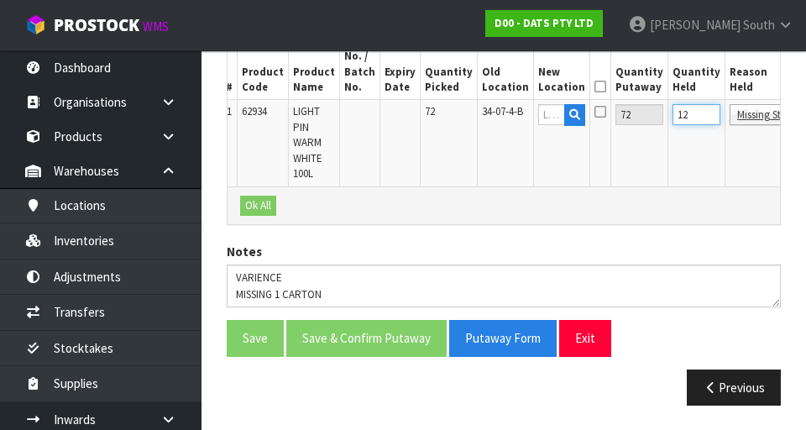
click at [672, 104] on input "12" at bounding box center [696, 114] width 48 height 21
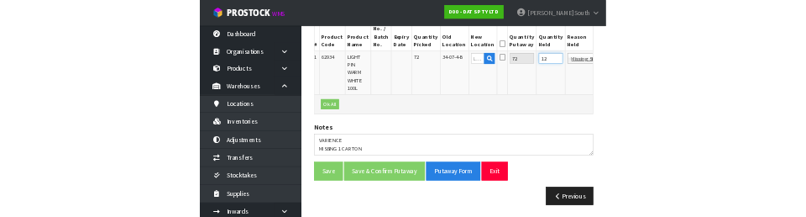
scroll to position [523, 0]
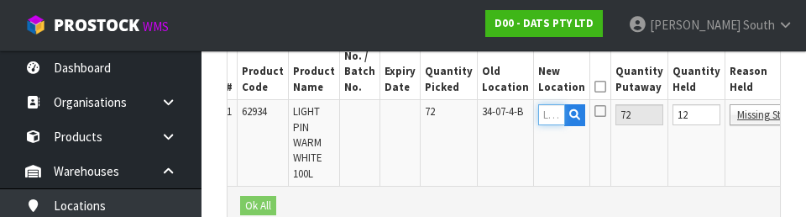
click at [538, 112] on input "text" at bounding box center [551, 114] width 27 height 21
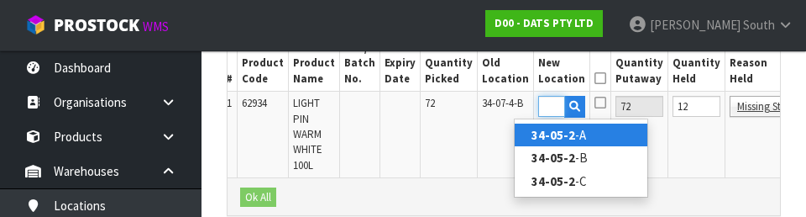
scroll to position [539, 0]
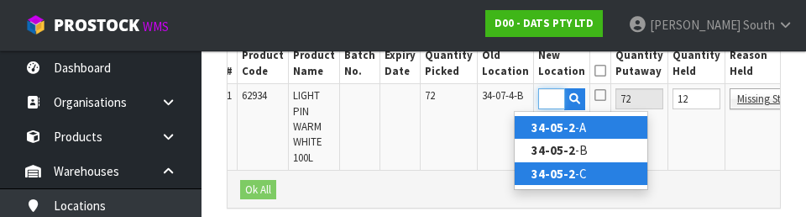
type input "34-05-2"
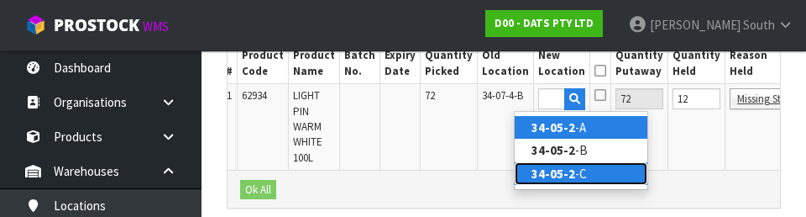
click at [597, 173] on link "34-05-2 -C" at bounding box center [580, 173] width 133 height 23
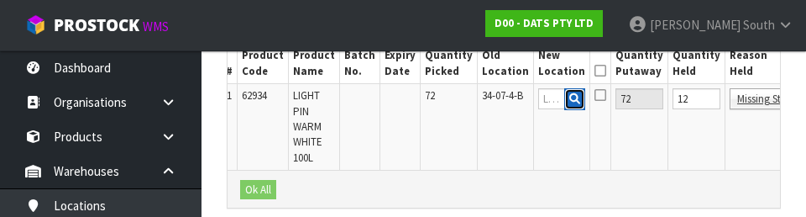
click at [564, 94] on button "button" at bounding box center [574, 99] width 21 height 22
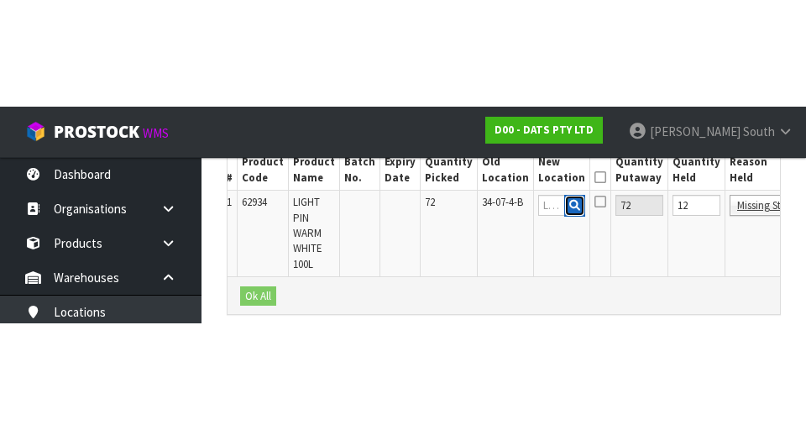
scroll to position [530, 0]
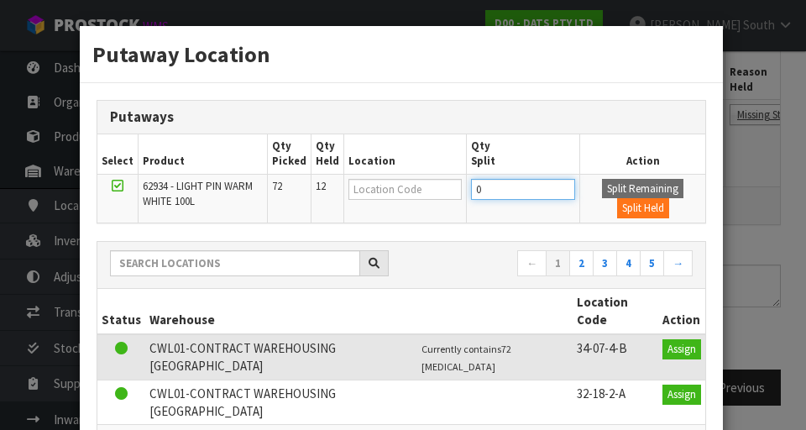
click at [514, 191] on input "0" at bounding box center [523, 189] width 105 height 21
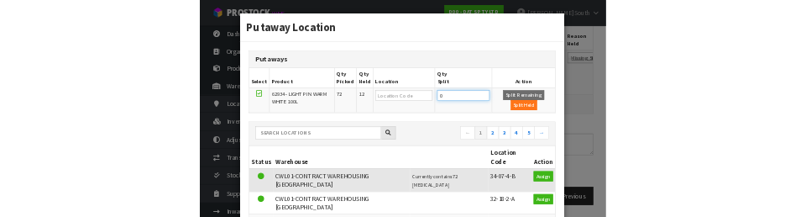
scroll to position [523, 0]
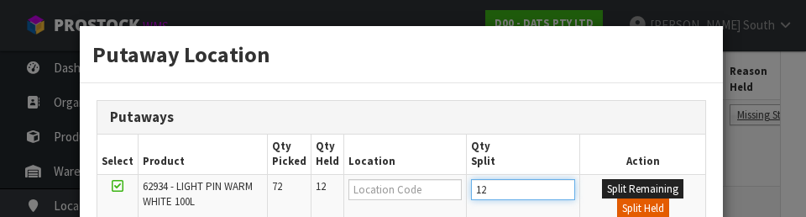
type input "12"
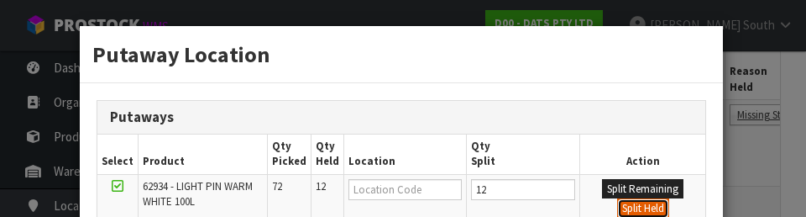
click at [639, 208] on button "Split Held" at bounding box center [643, 208] width 52 height 20
type input "60"
type input "0"
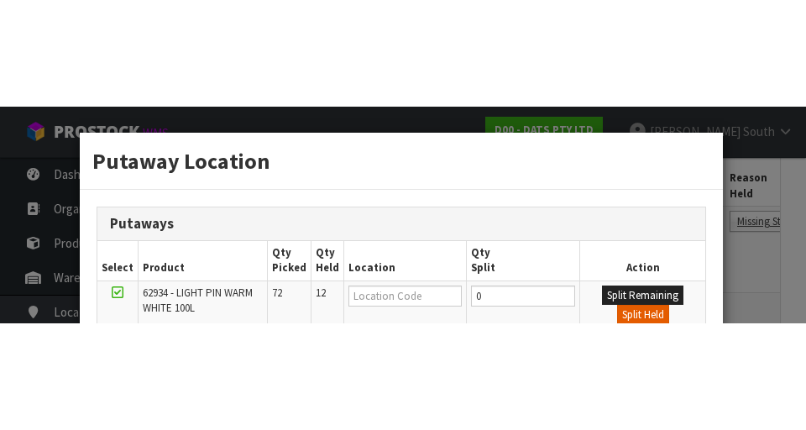
scroll to position [530, 0]
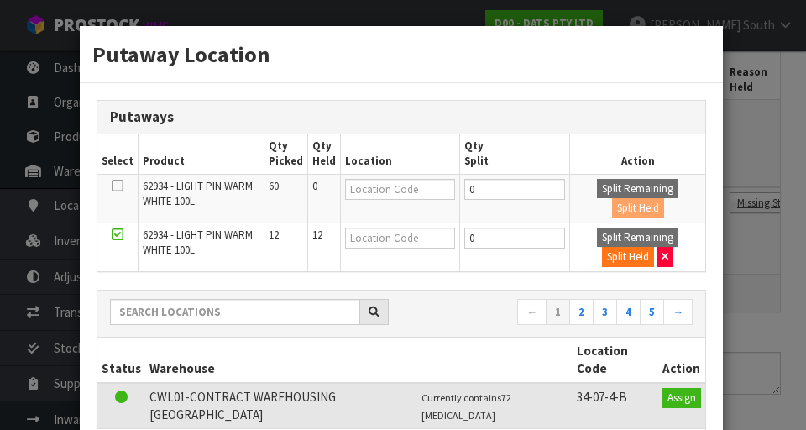
click at [113, 185] on icon at bounding box center [118, 185] width 12 height 1
click at [0, 0] on input "checkbox" at bounding box center [0, 0] width 0 height 0
click at [409, 188] on input "text" at bounding box center [400, 189] width 110 height 21
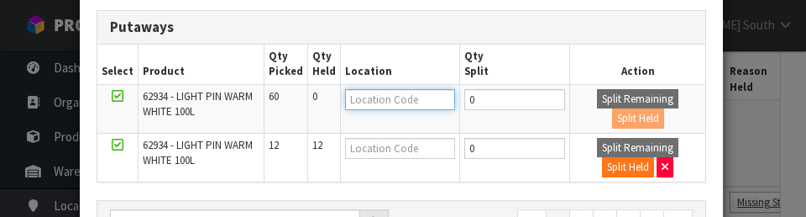
scroll to position [106, 0]
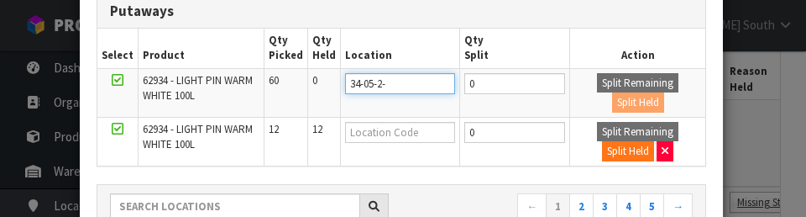
type input "34-05-2-c"
type input "34-05-2-C"
click at [697, 154] on div "Split Remaining Split Held" at bounding box center [637, 141] width 127 height 39
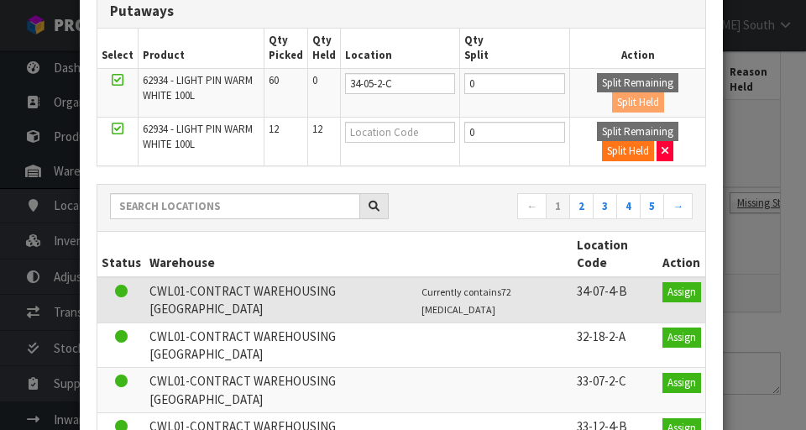
scroll to position [374, 0]
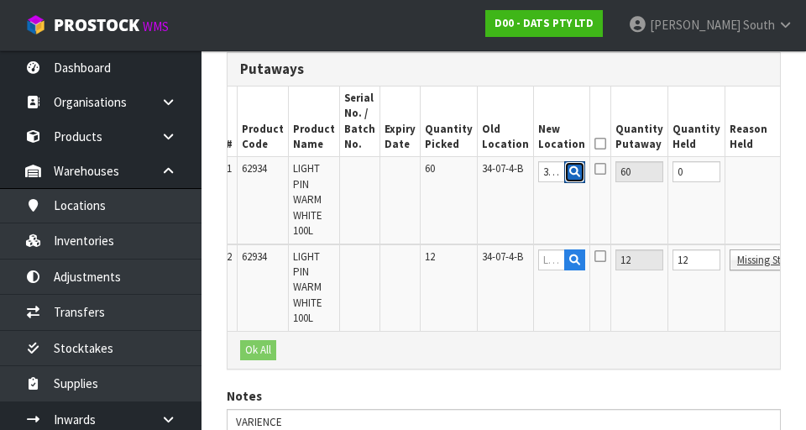
scroll to position [0, 62]
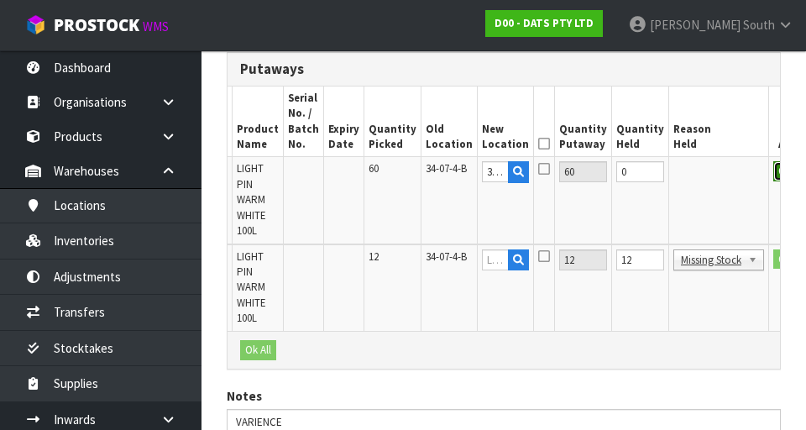
click at [773, 175] on button "OK" at bounding box center [784, 171] width 23 height 20
click at [538, 143] on icon at bounding box center [544, 143] width 12 height 1
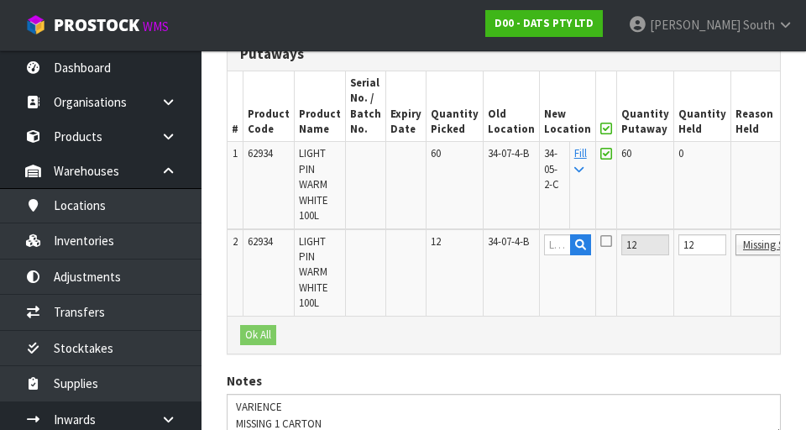
scroll to position [484, 0]
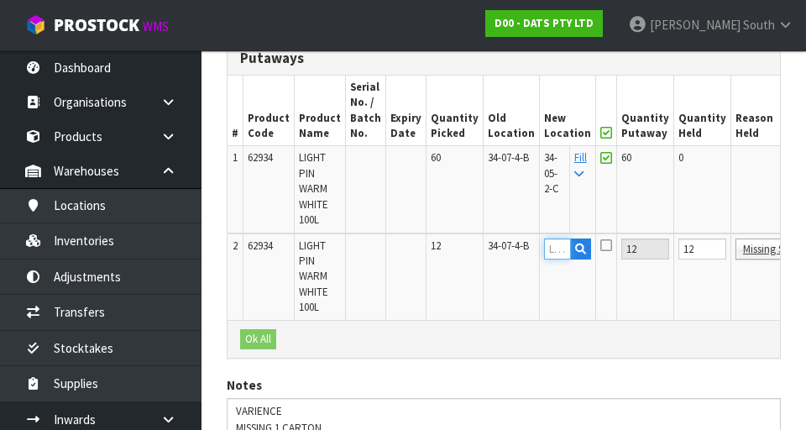
click at [544, 248] on input "text" at bounding box center [557, 248] width 27 height 21
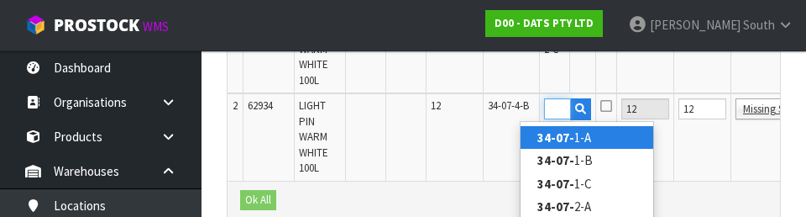
scroll to position [0, 23]
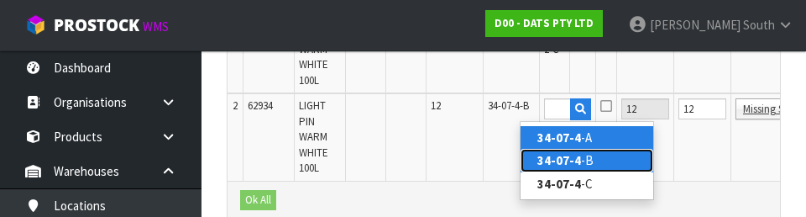
click at [613, 161] on link "34-07-4 -B" at bounding box center [586, 160] width 133 height 23
type input "34-07-4-B"
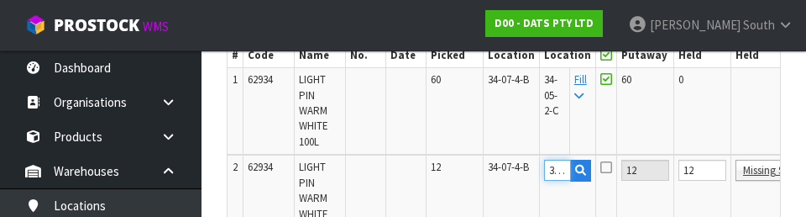
scroll to position [0, 67]
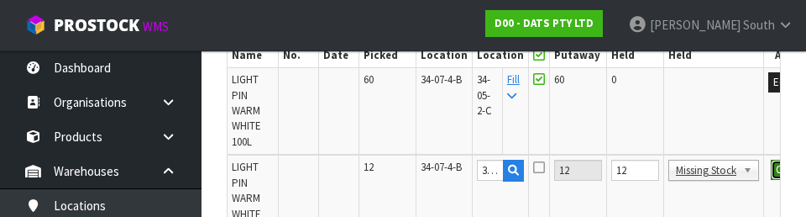
click at [770, 164] on button "OK" at bounding box center [781, 169] width 23 height 20
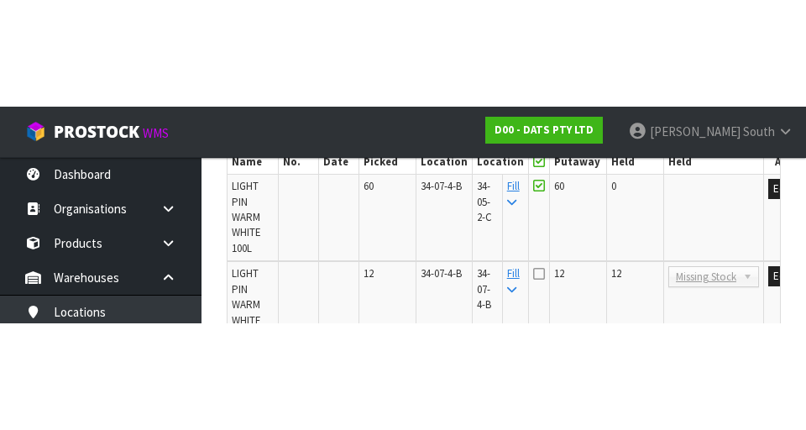
scroll to position [563, 0]
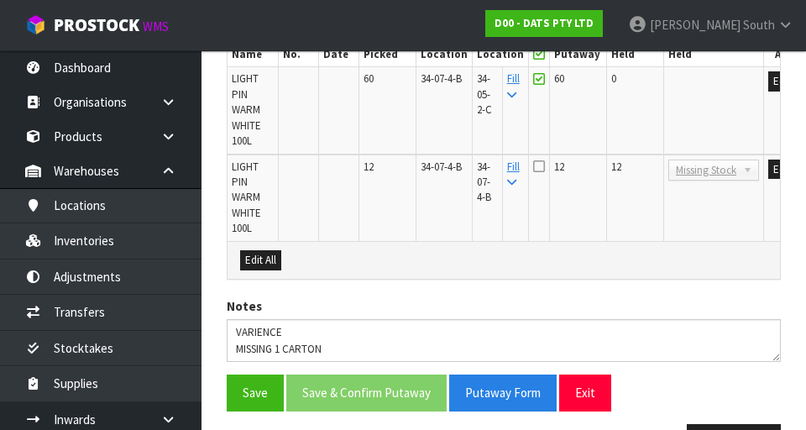
click at [533, 166] on icon at bounding box center [539, 165] width 12 height 13
click at [0, 0] on input "checkbox" at bounding box center [0, 0] width 0 height 0
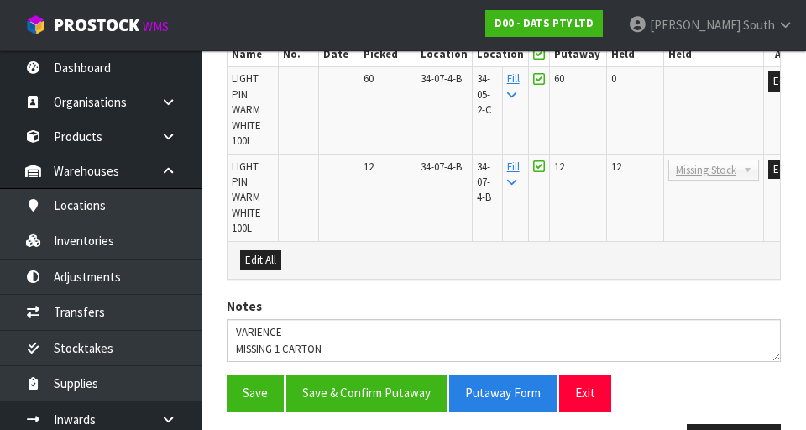
scroll to position [618, 0]
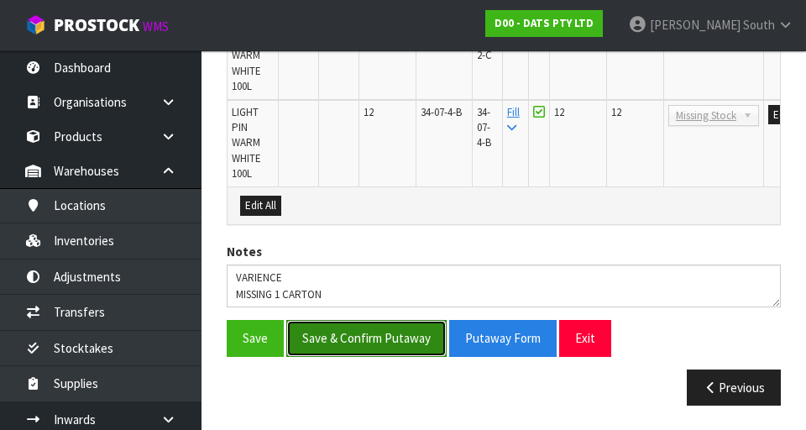
click at [371, 337] on button "Save & Confirm Putaway" at bounding box center [366, 338] width 160 height 36
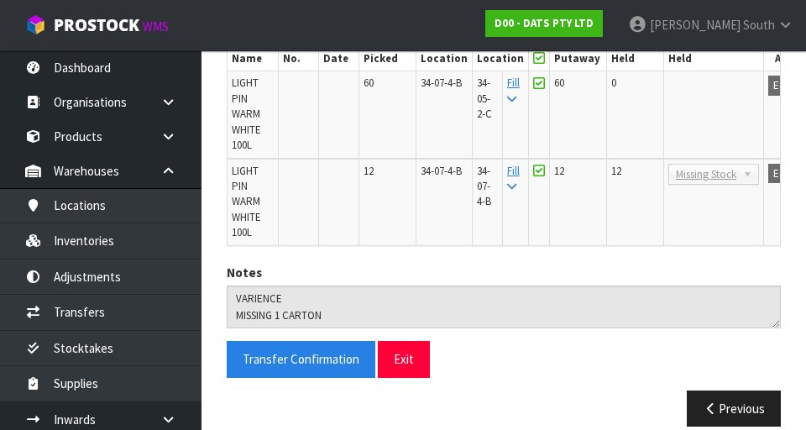
scroll to position [521, 0]
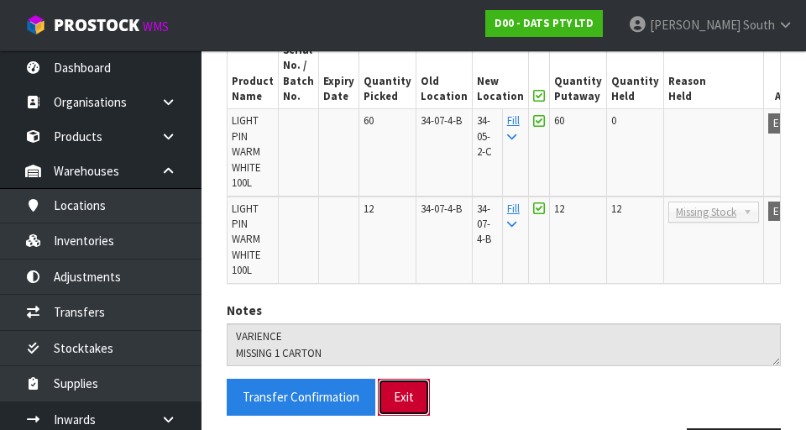
click at [405, 396] on button "Exit" at bounding box center [404, 396] width 52 height 36
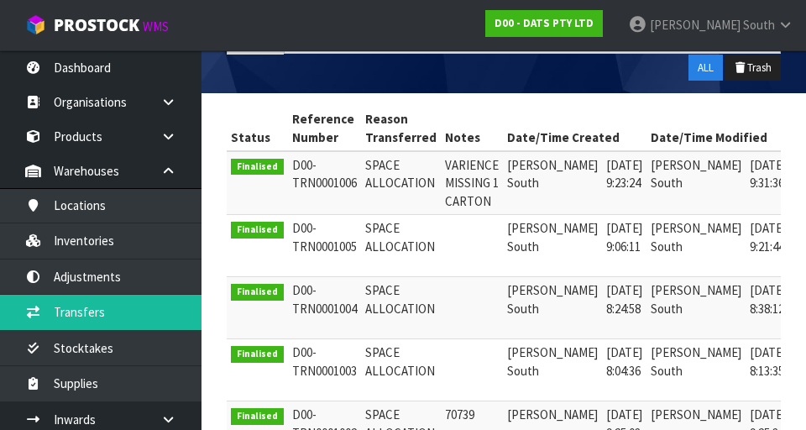
scroll to position [0, 47]
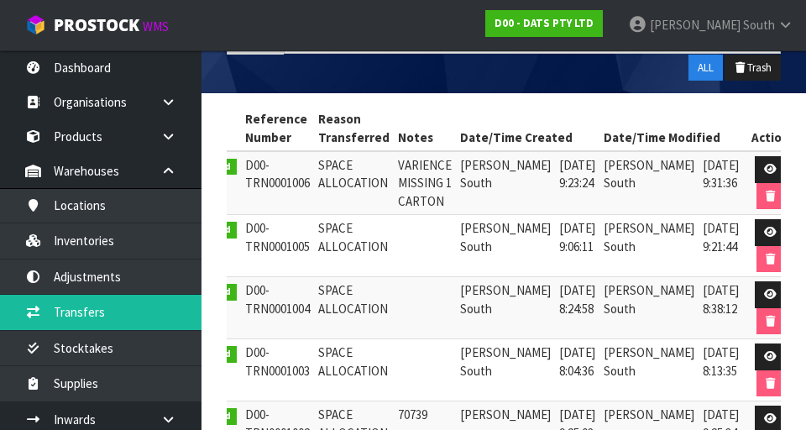
click at [764, 164] on icon at bounding box center [770, 169] width 13 height 11
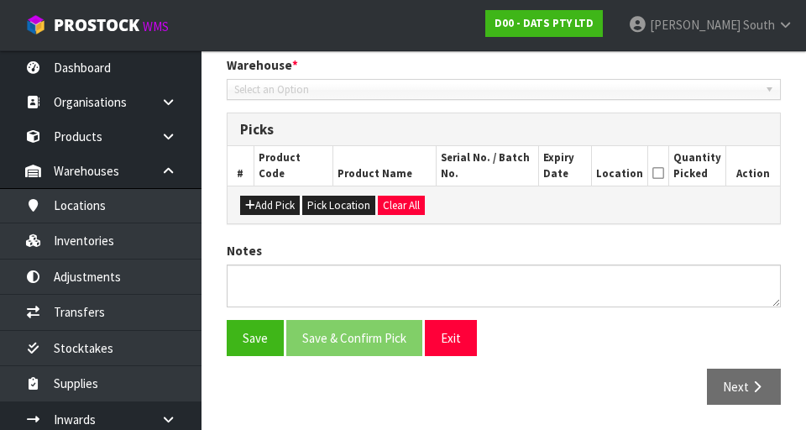
type input "[DATE]"
type textarea "VARIENCE MISSING 1 CARTON"
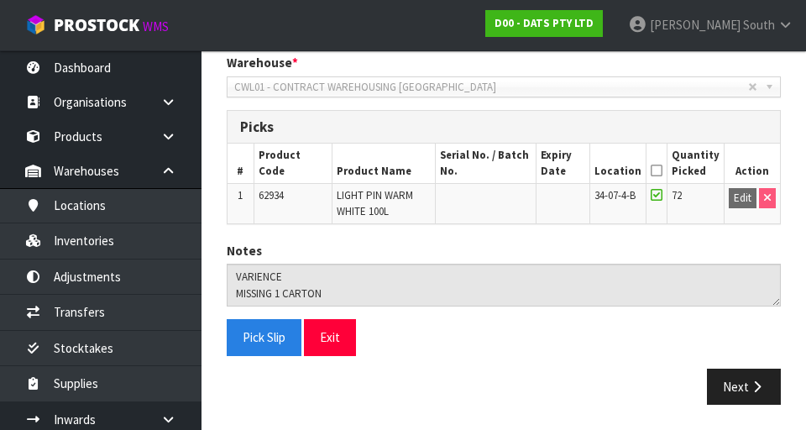
scroll to position [352, 0]
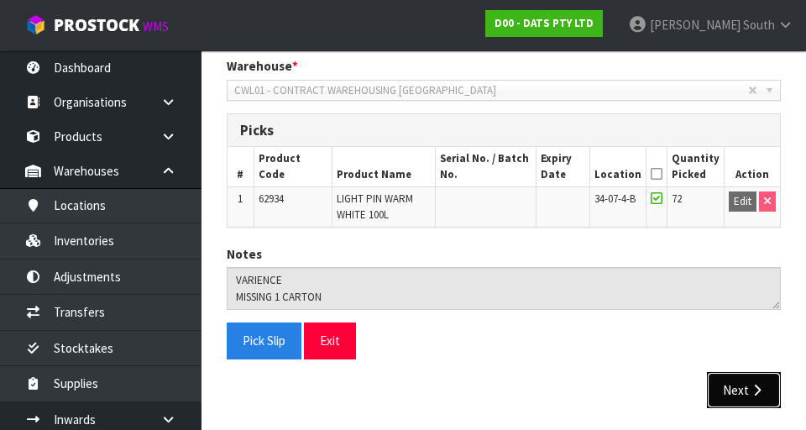
click at [749, 376] on button "Next" at bounding box center [744, 390] width 74 height 36
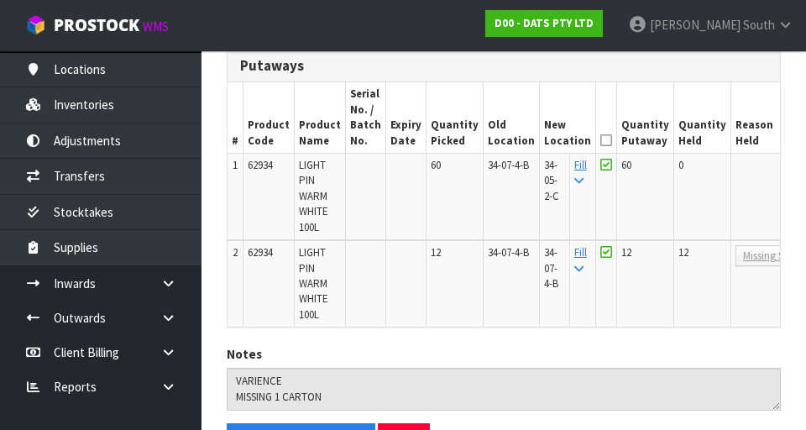
scroll to position [143, 0]
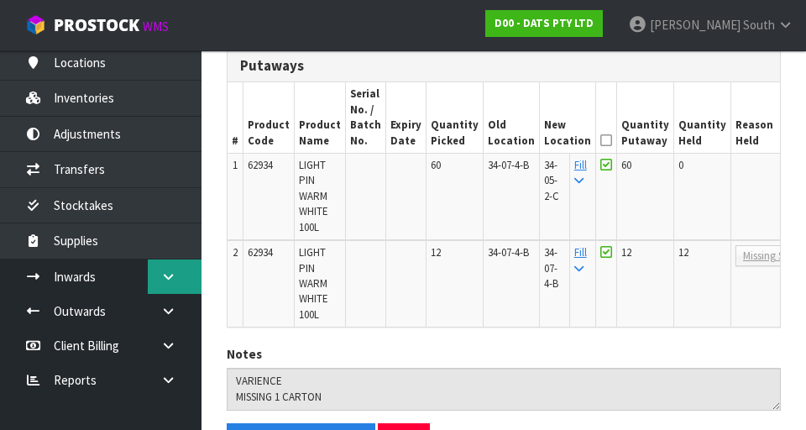
click at [170, 281] on icon at bounding box center [168, 276] width 16 height 13
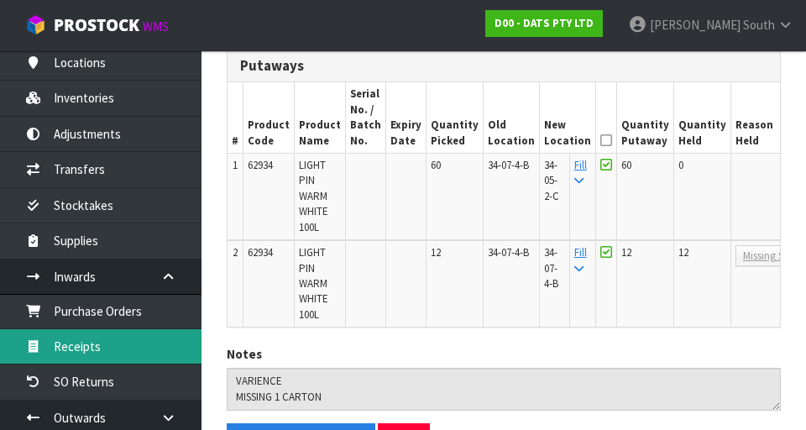
click at [125, 353] on link "Receipts" at bounding box center [100, 346] width 201 height 34
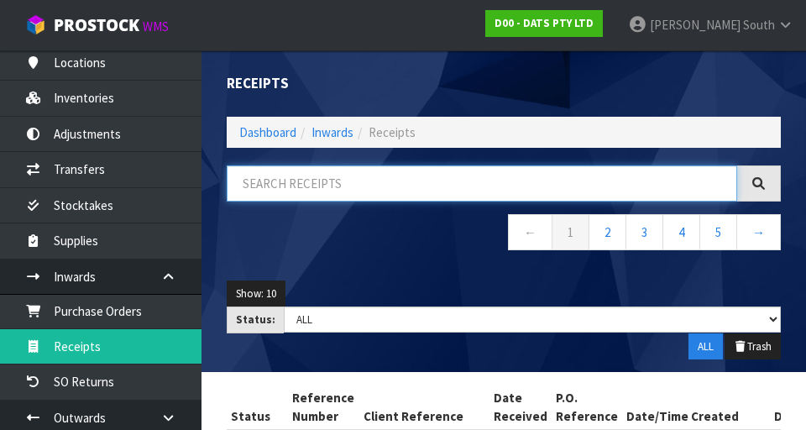
paste input "62934"
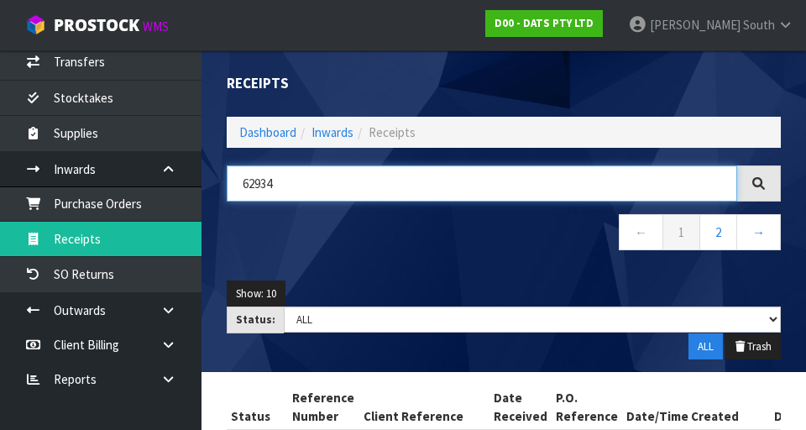
scroll to position [248, 0]
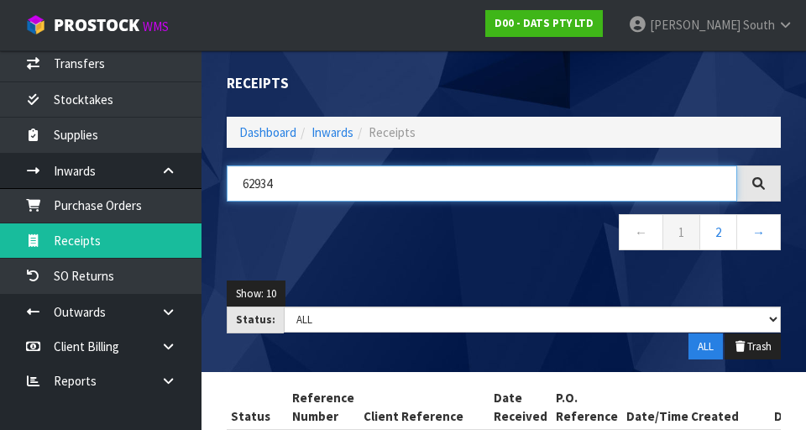
type input "62934"
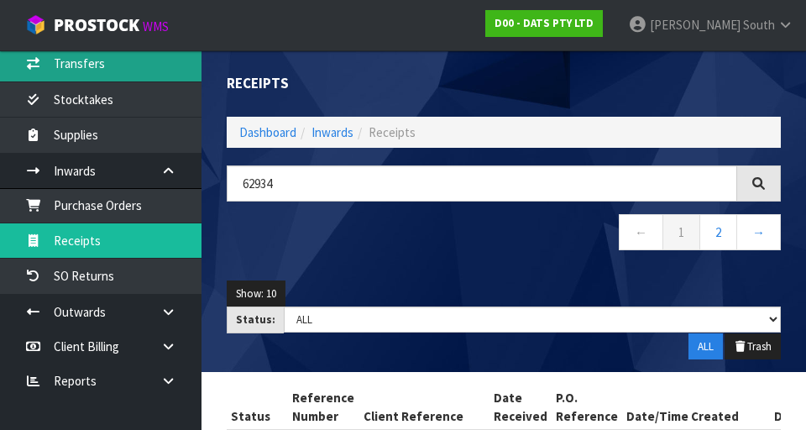
click at [141, 61] on link "Transfers" at bounding box center [100, 63] width 201 height 34
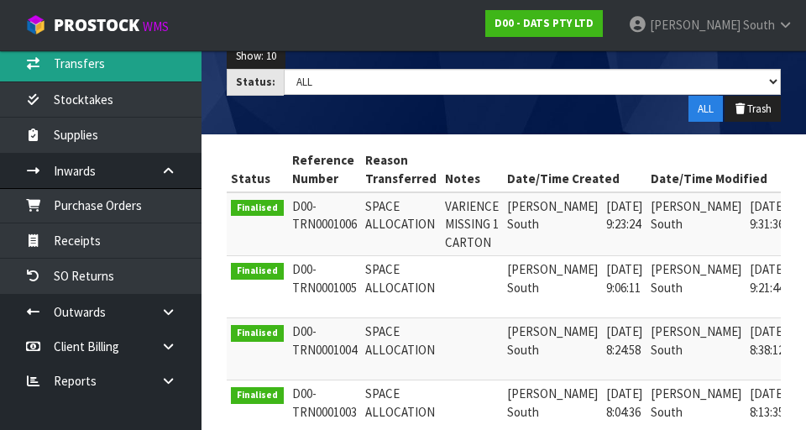
scroll to position [0, 47]
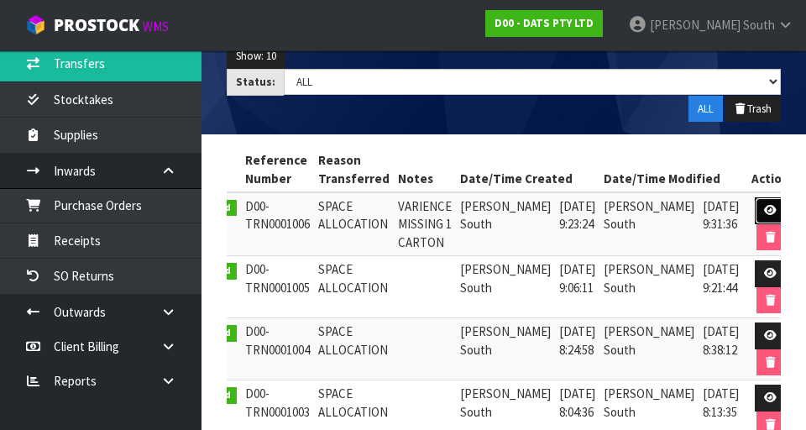
click at [754, 202] on link at bounding box center [769, 210] width 31 height 27
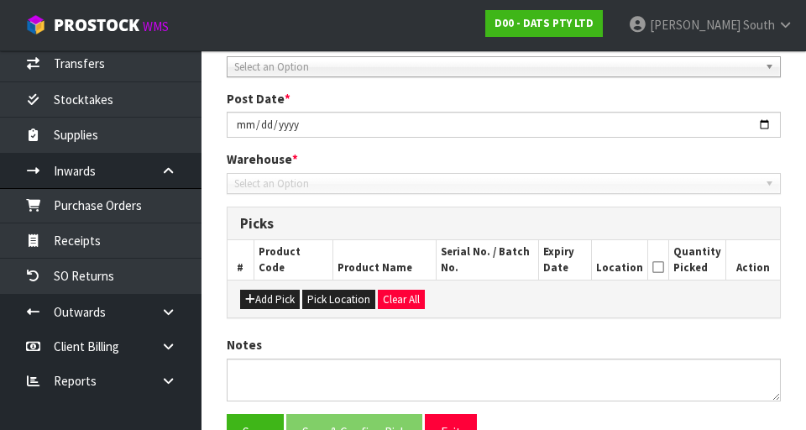
scroll to position [352, 0]
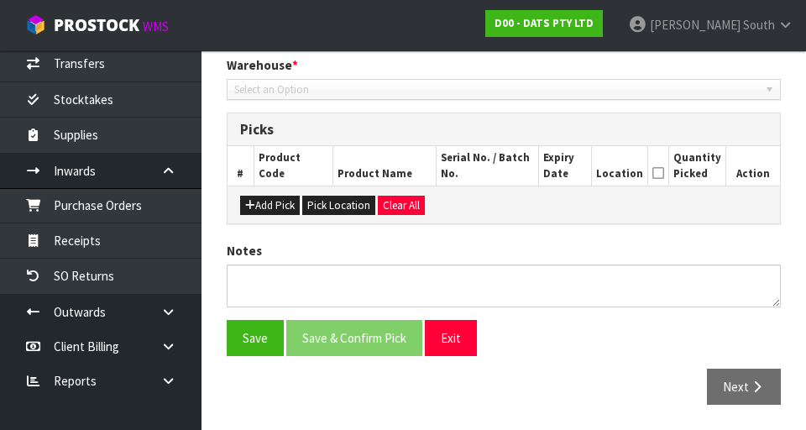
type input "[DATE]"
type textarea "VARIENCE MISSING 1 CARTON"
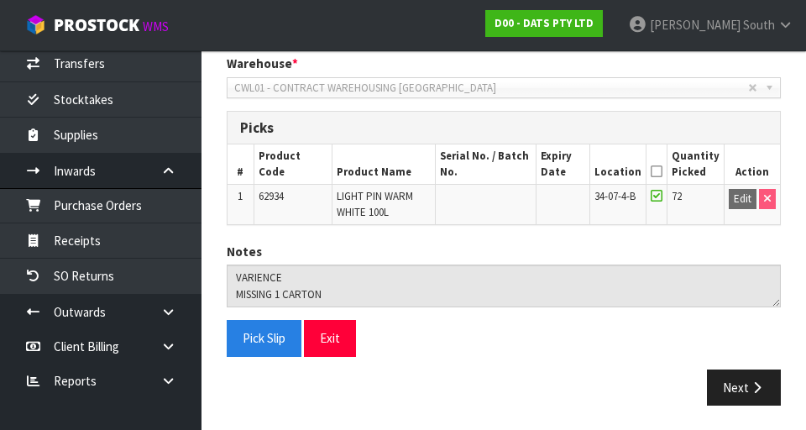
scroll to position [355, 0]
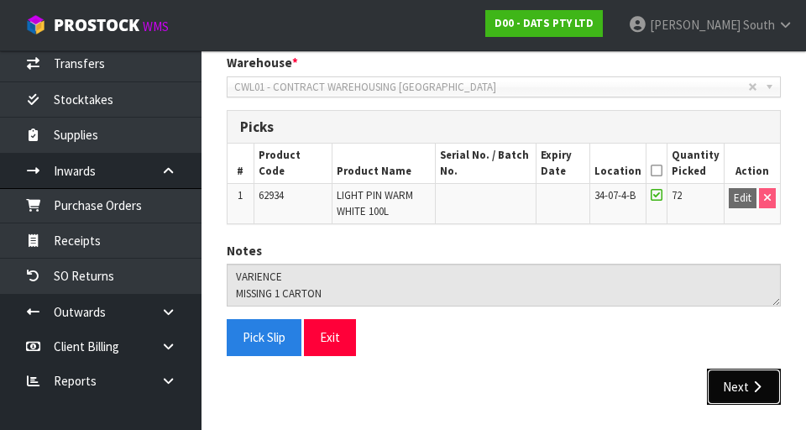
click at [759, 389] on icon "button" at bounding box center [757, 386] width 16 height 13
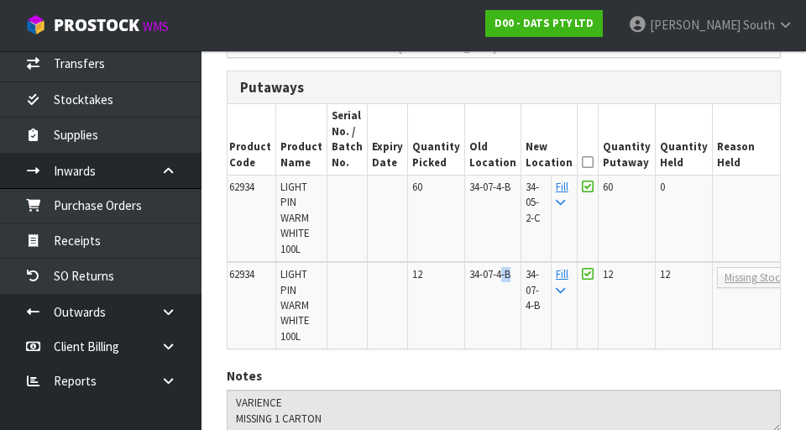
scroll to position [0, 28]
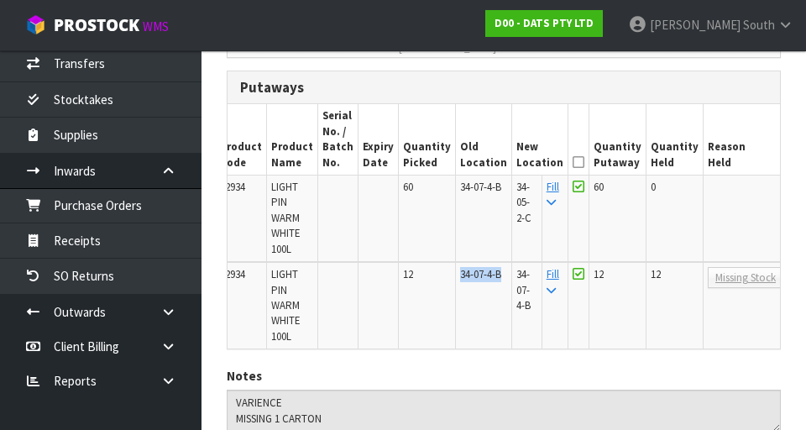
copy span "34-07-4-B"
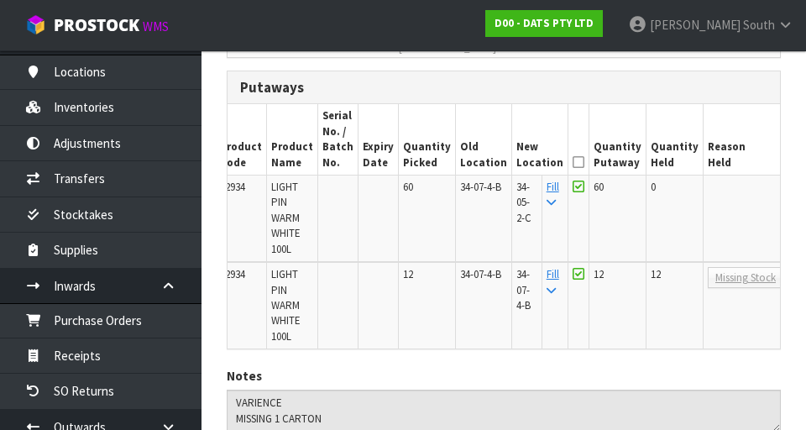
scroll to position [131, 0]
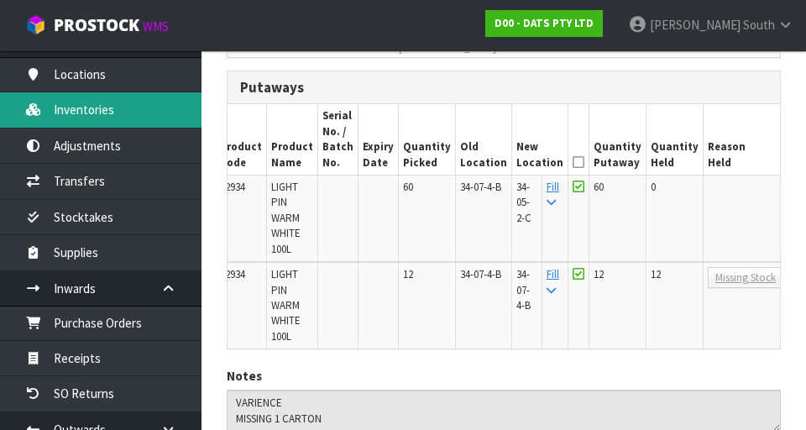
click at [129, 121] on link "Inventories" at bounding box center [100, 109] width 201 height 34
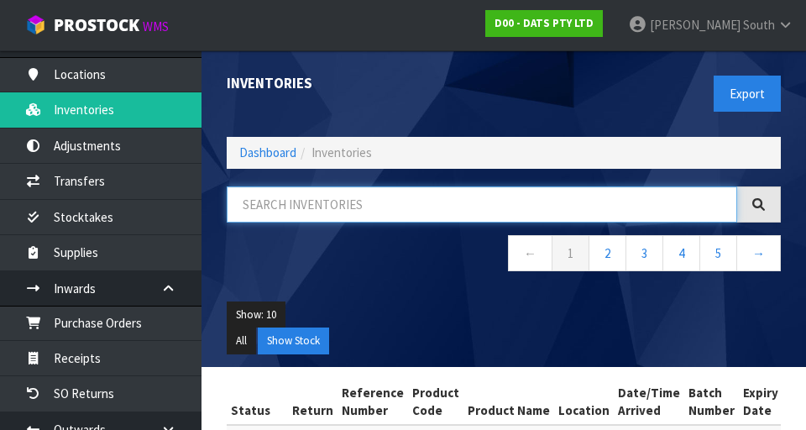
paste input "34-07-4-B"
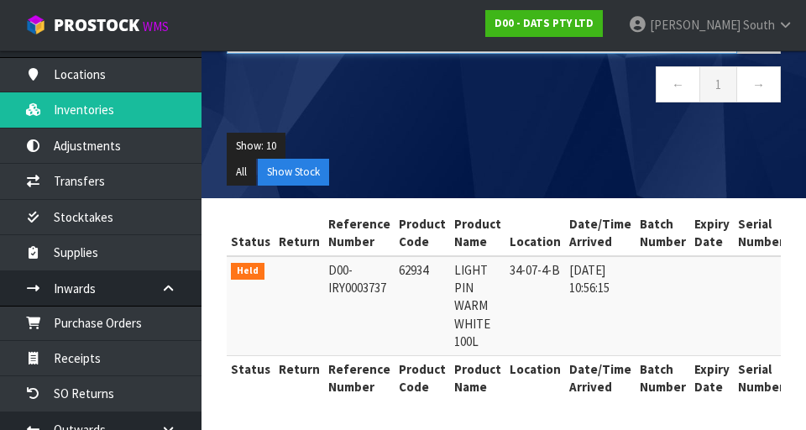
scroll to position [0, 279]
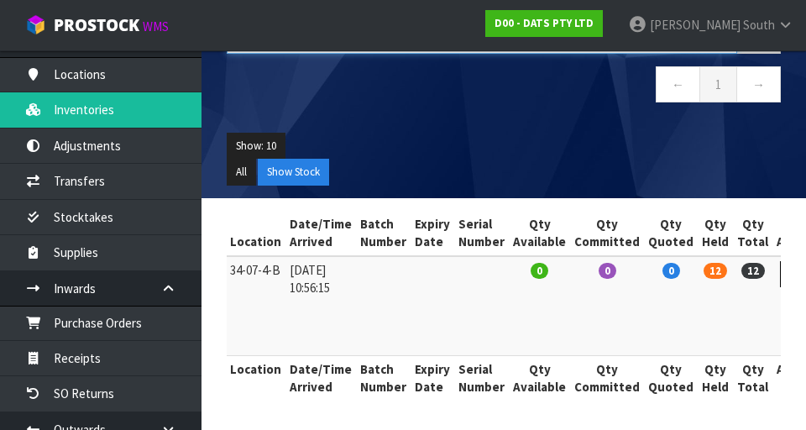
type input "34-07-4-B"
click at [780, 275] on link at bounding box center [795, 274] width 31 height 27
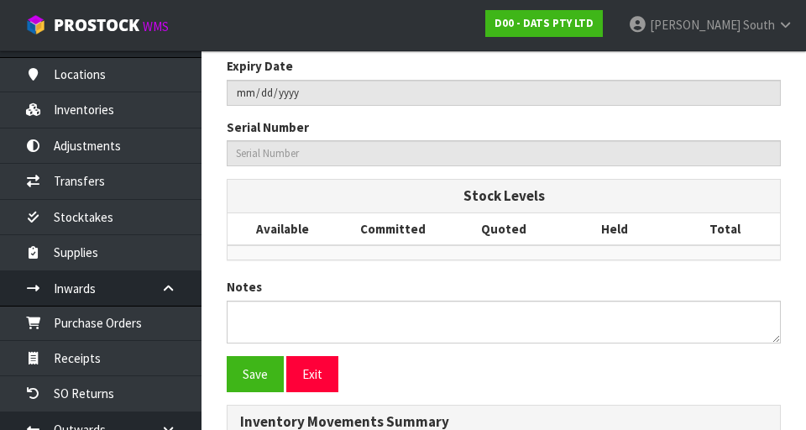
type input "62934"
type input "LIGHT PIN WARM WHITE 100L"
type input "34-07-4-B"
type input "D00-IRY0003737"
type input "D00-REC0000210"
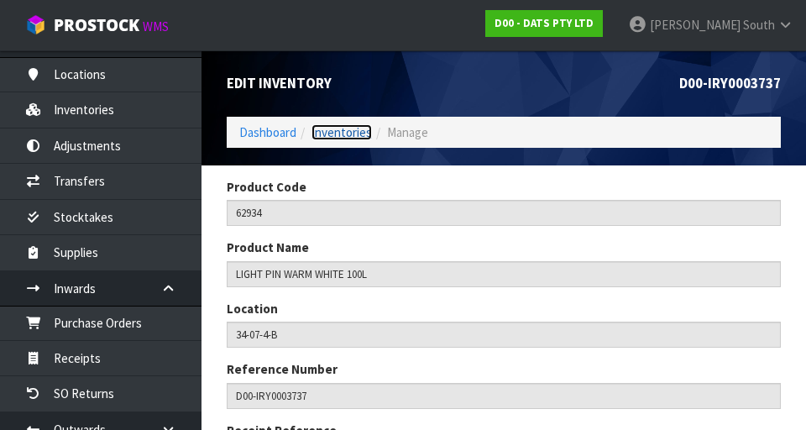
click at [348, 128] on link "Inventories" at bounding box center [341, 132] width 60 height 16
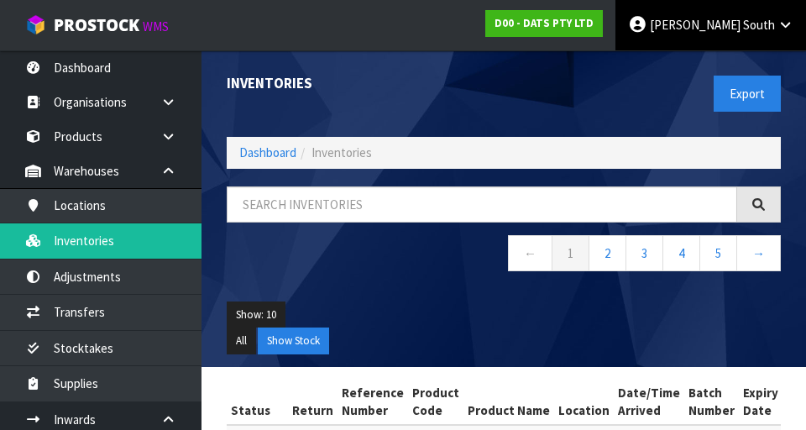
click at [719, 25] on span "[PERSON_NAME]" at bounding box center [695, 25] width 91 height 16
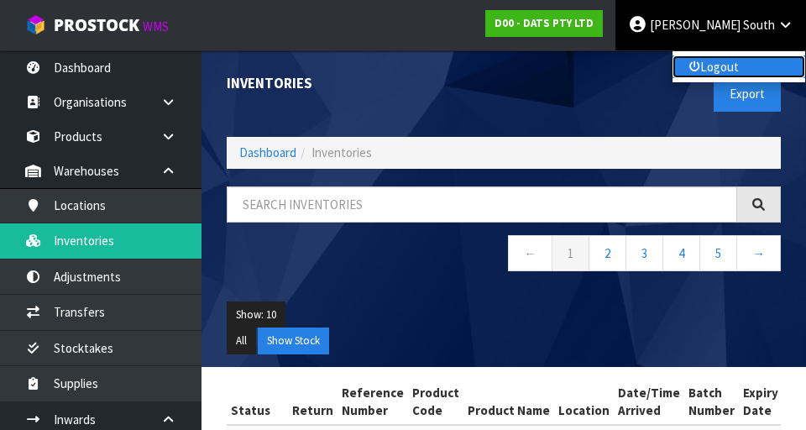
click at [725, 65] on link "Logout" at bounding box center [738, 66] width 133 height 23
